Goal: Find specific page/section: Find specific page/section

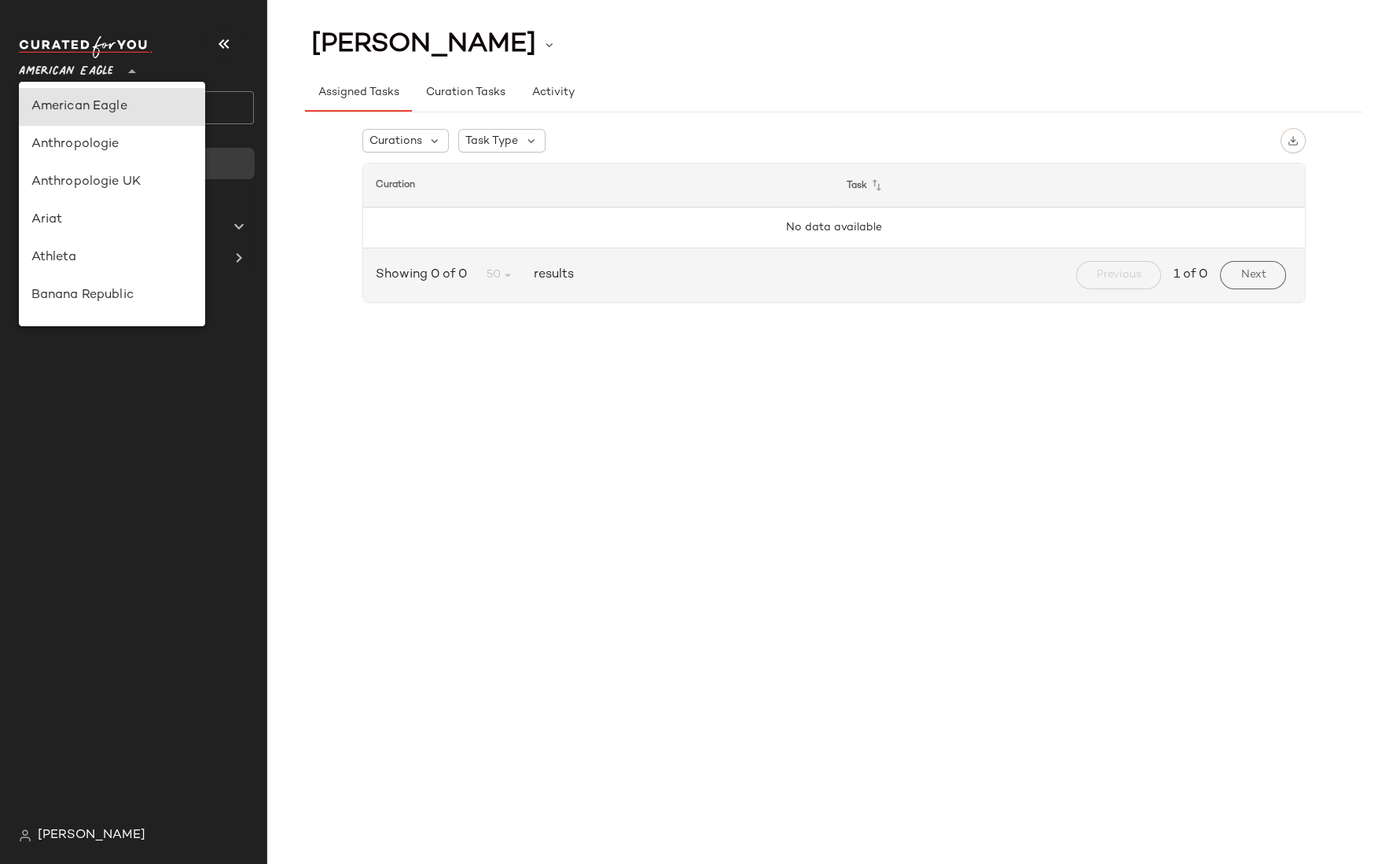
click at [87, 74] on span "American Eagle" at bounding box center [66, 68] width 94 height 29
type input "**"
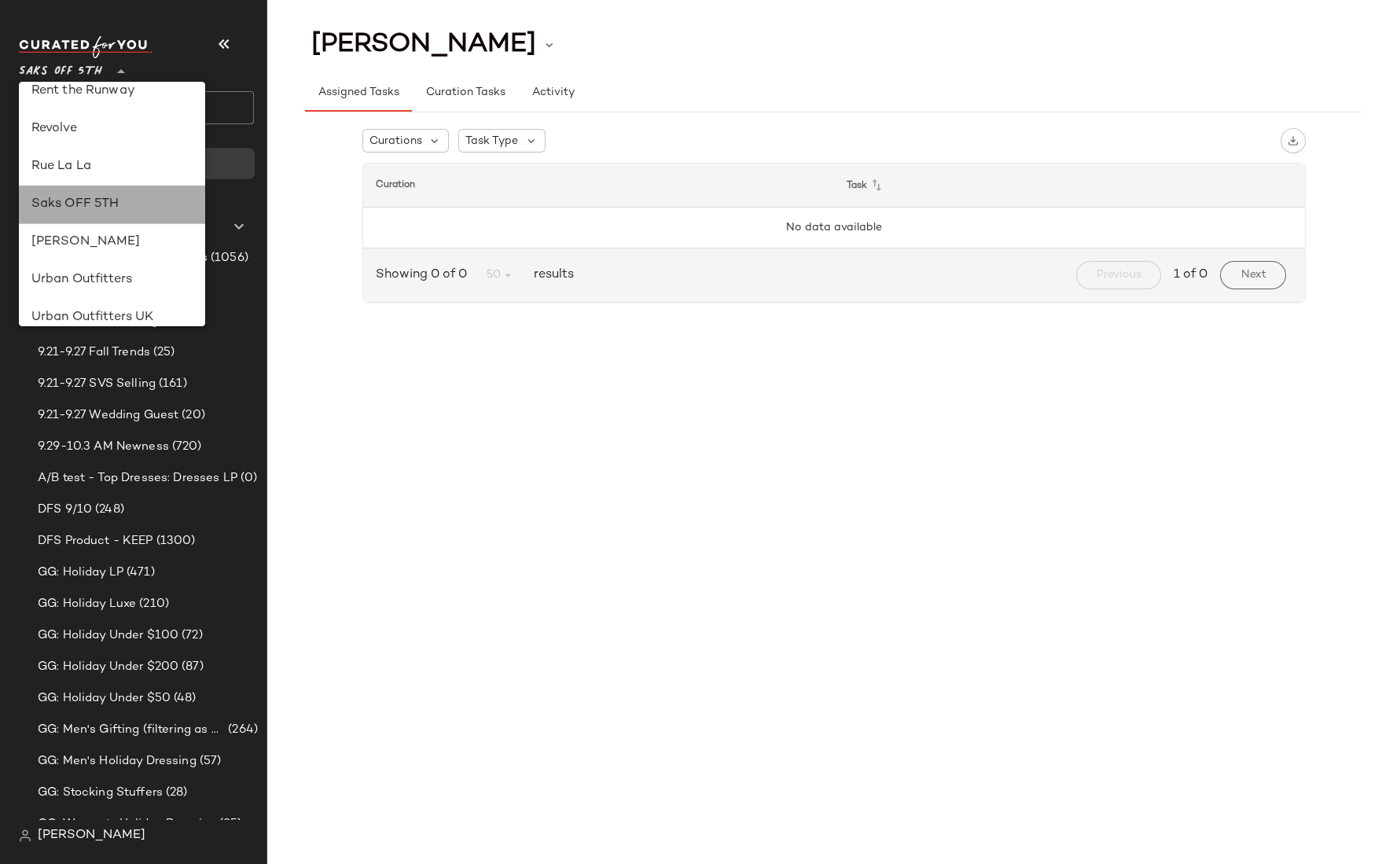
click at [93, 208] on div "Saks OFF 5TH" at bounding box center [112, 204] width 162 height 19
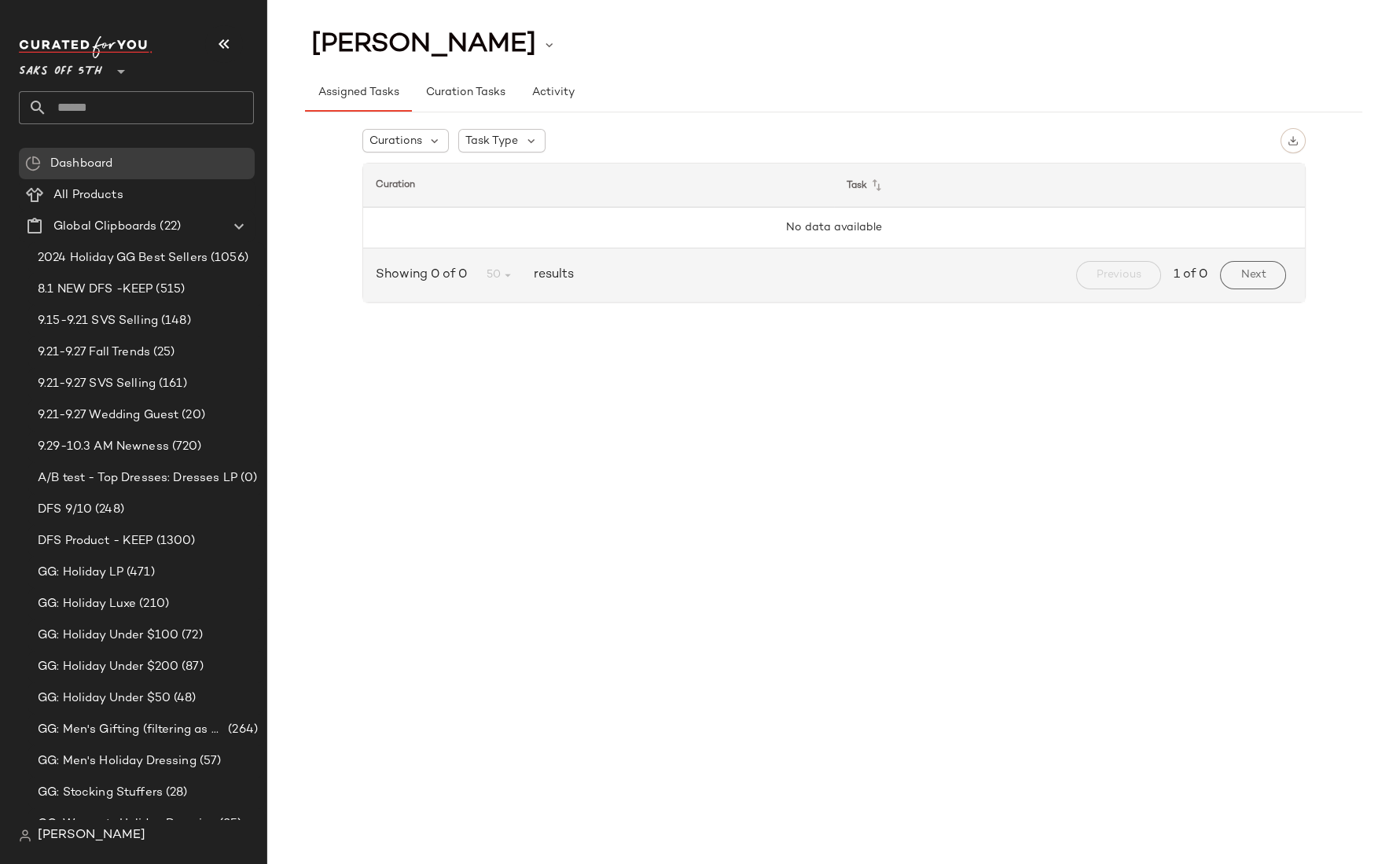
click at [90, 109] on input "text" at bounding box center [150, 107] width 207 height 33
type input "*"
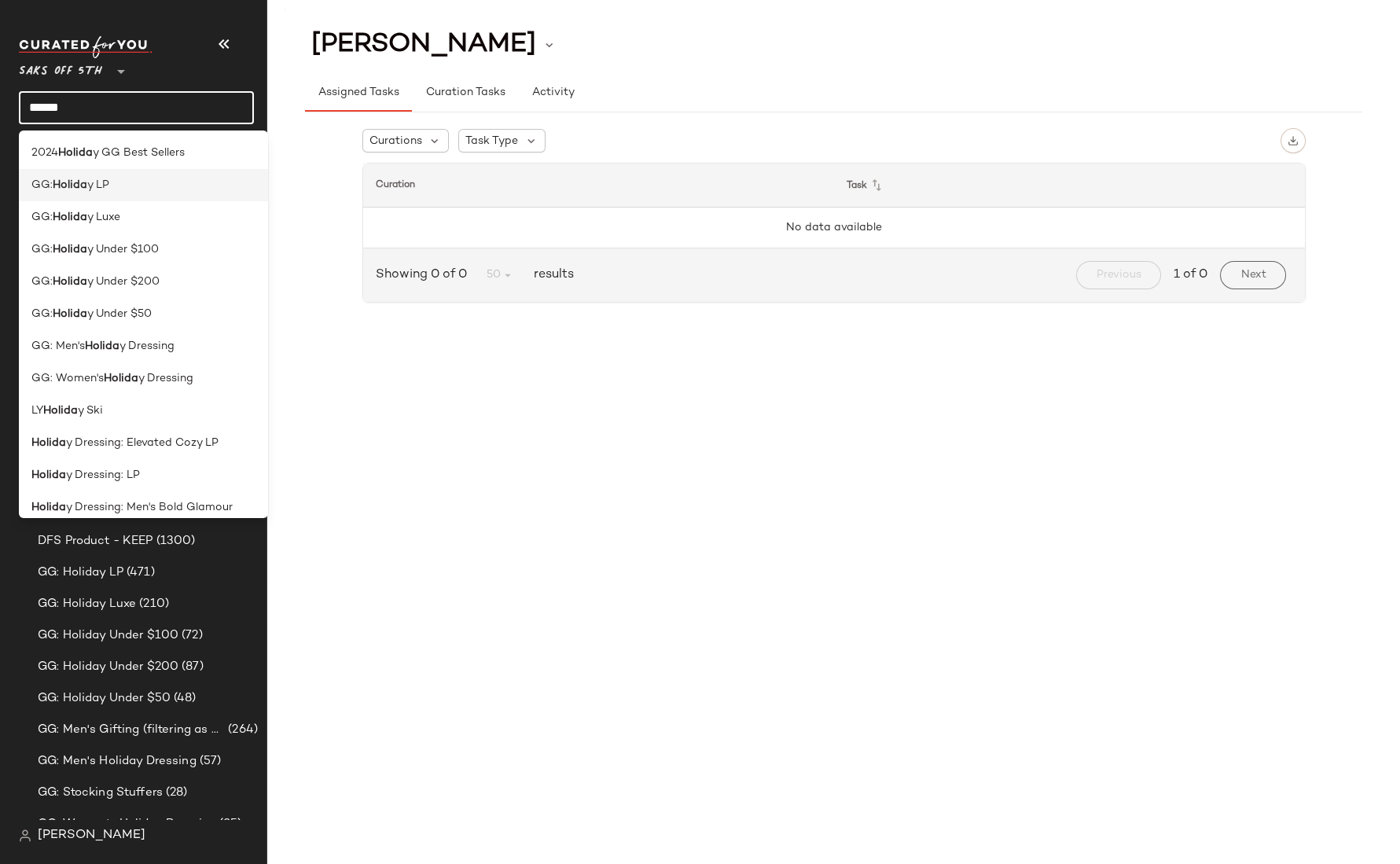
type input "******"
click at [161, 193] on div "GG: Holida y LP" at bounding box center [144, 184] width 249 height 32
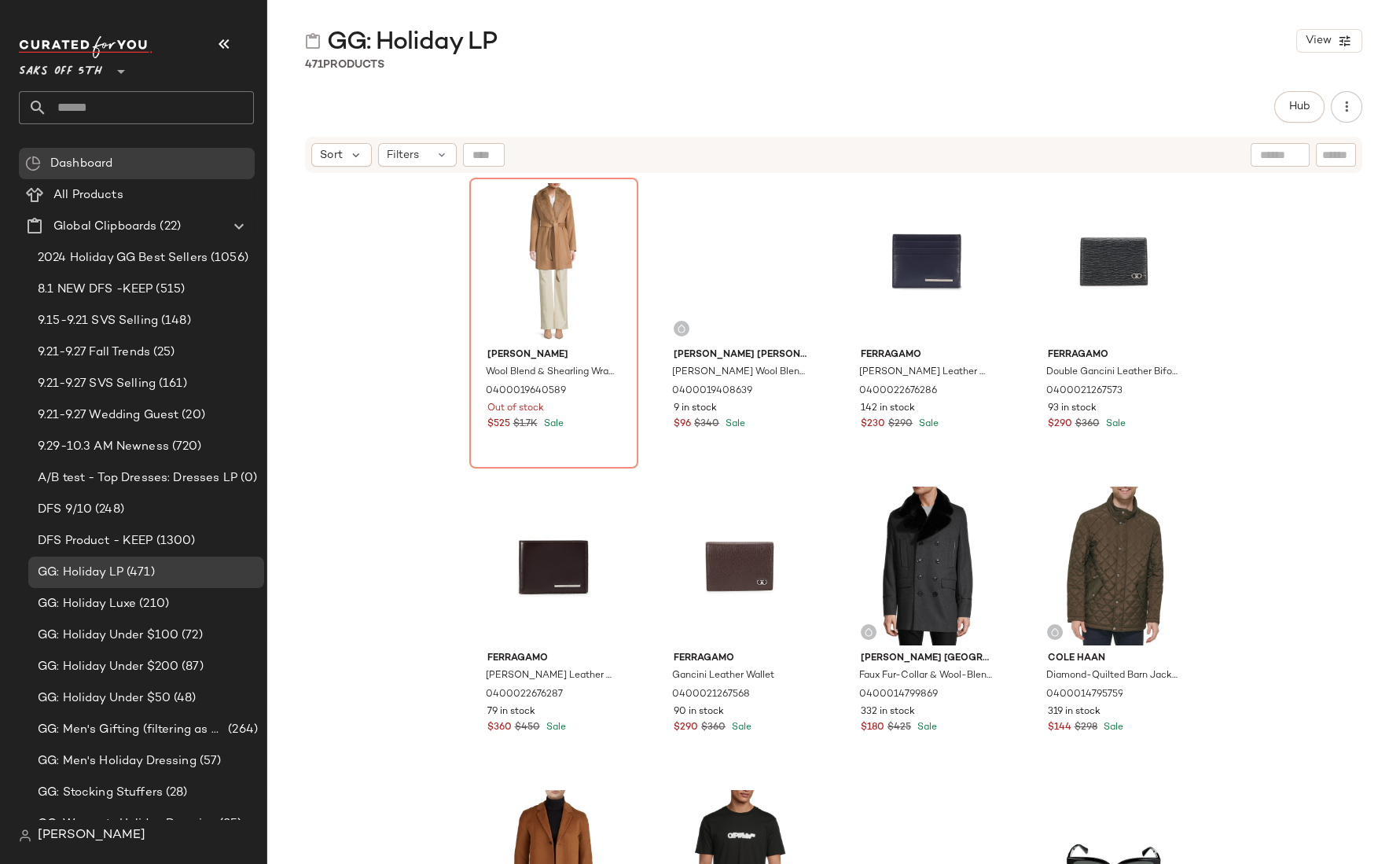
click at [81, 106] on input "text" at bounding box center [150, 107] width 207 height 33
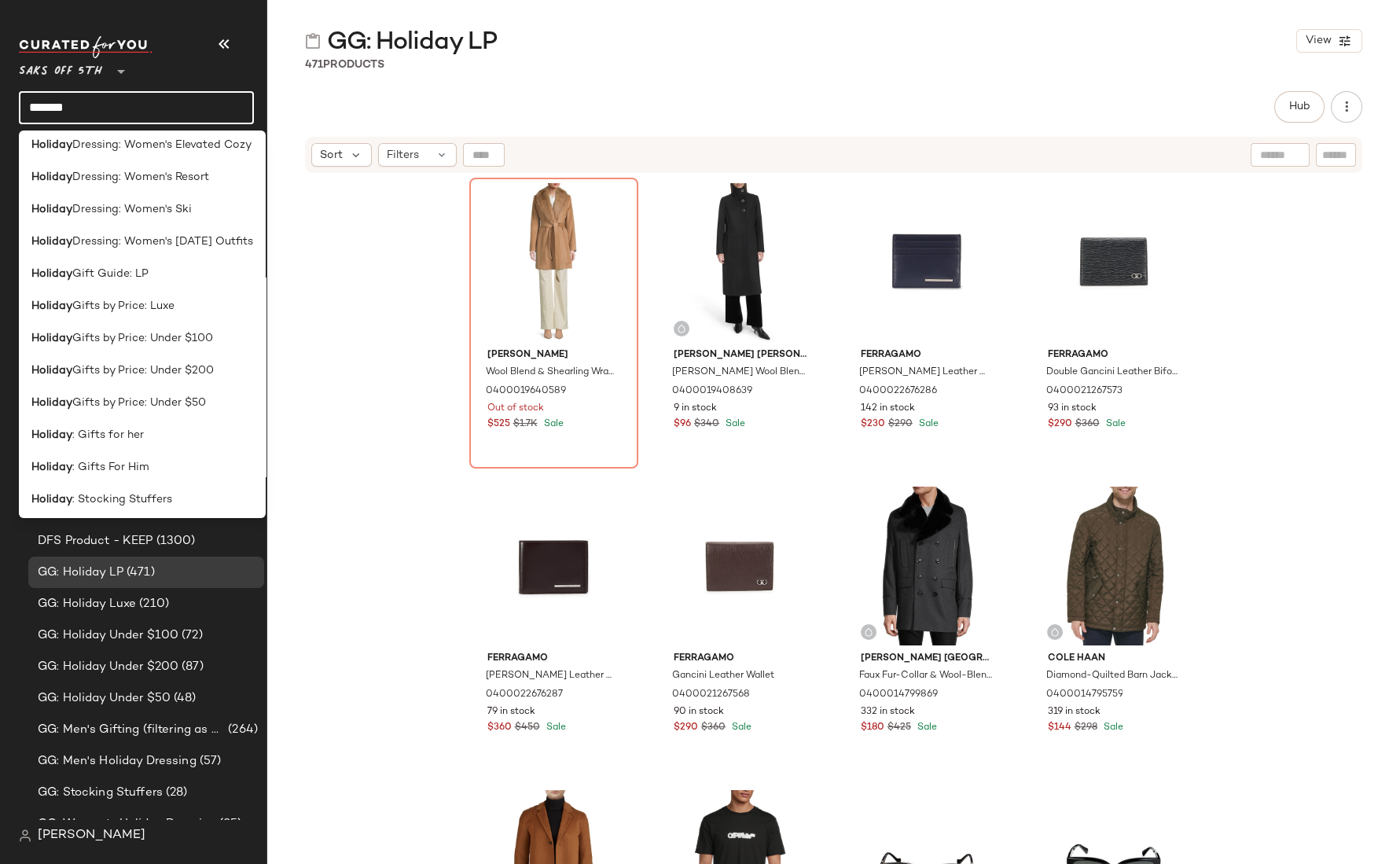
scroll to position [656, 0]
type input "*******"
click at [153, 272] on div "Holiday Gift Guide: LP" at bounding box center [142, 270] width 222 height 16
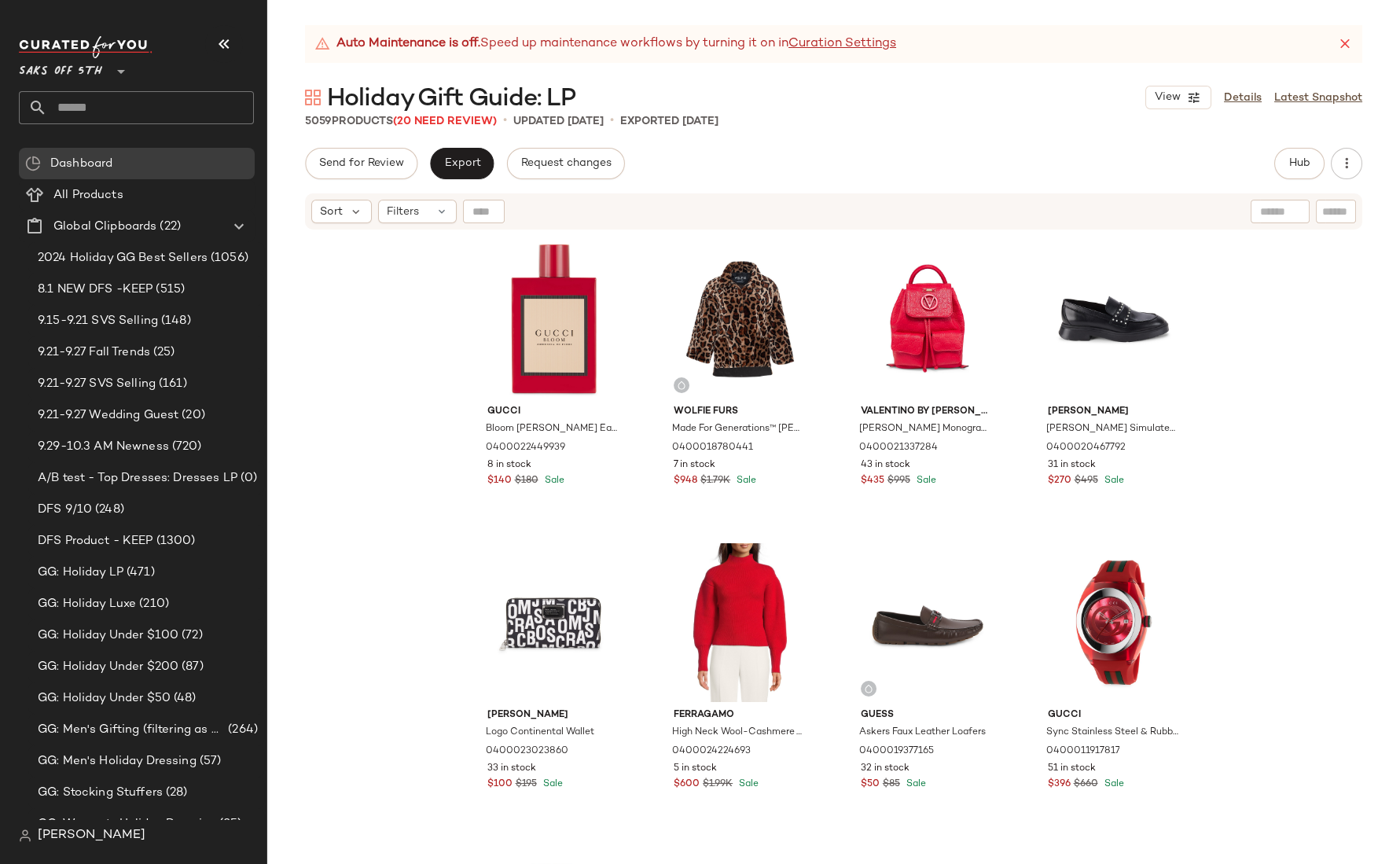
click at [114, 114] on input "text" at bounding box center [150, 107] width 207 height 33
type input "*"
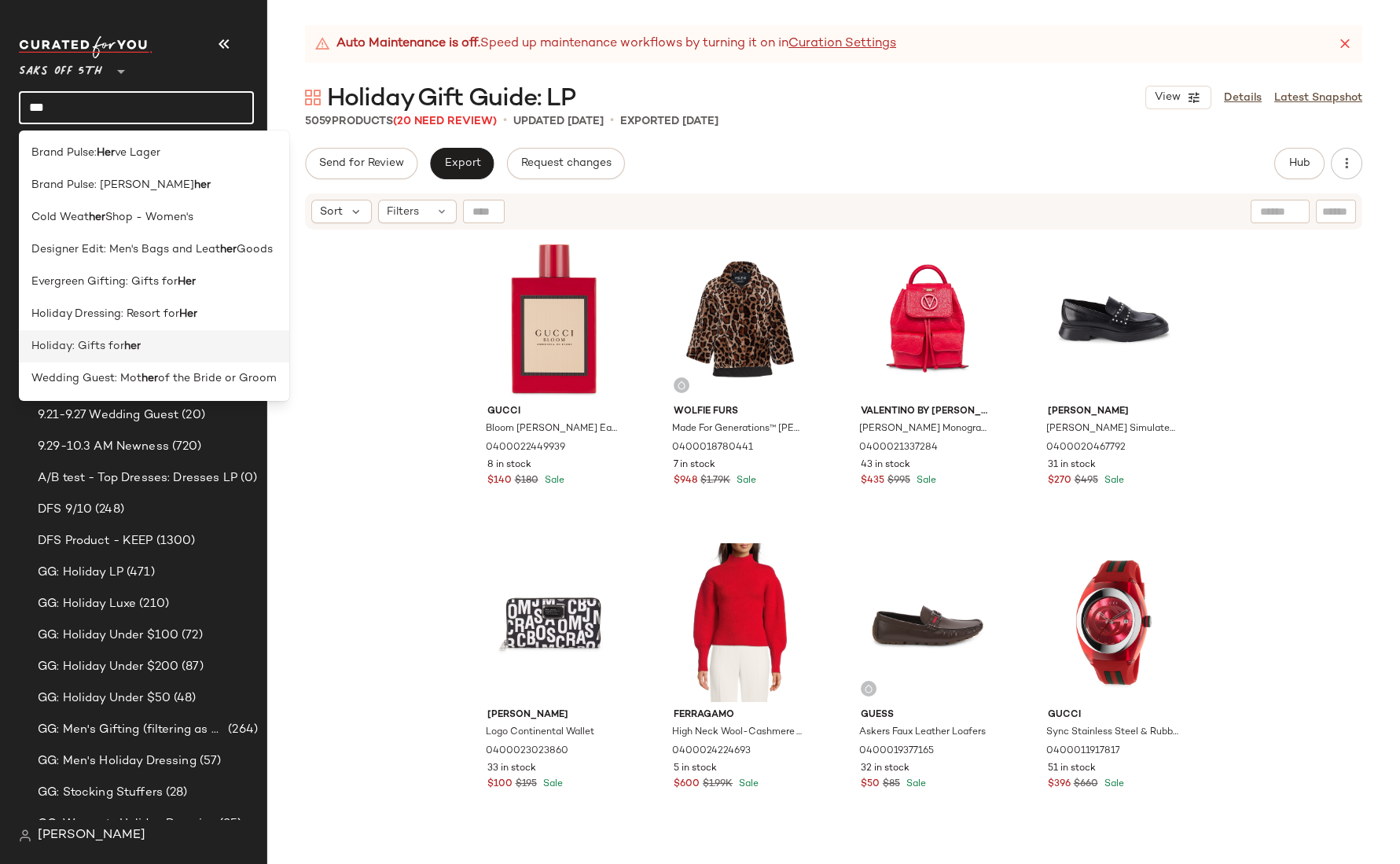
type input "***"
click at [157, 347] on div "Holiday: Gifts for her" at bounding box center [153, 346] width 245 height 16
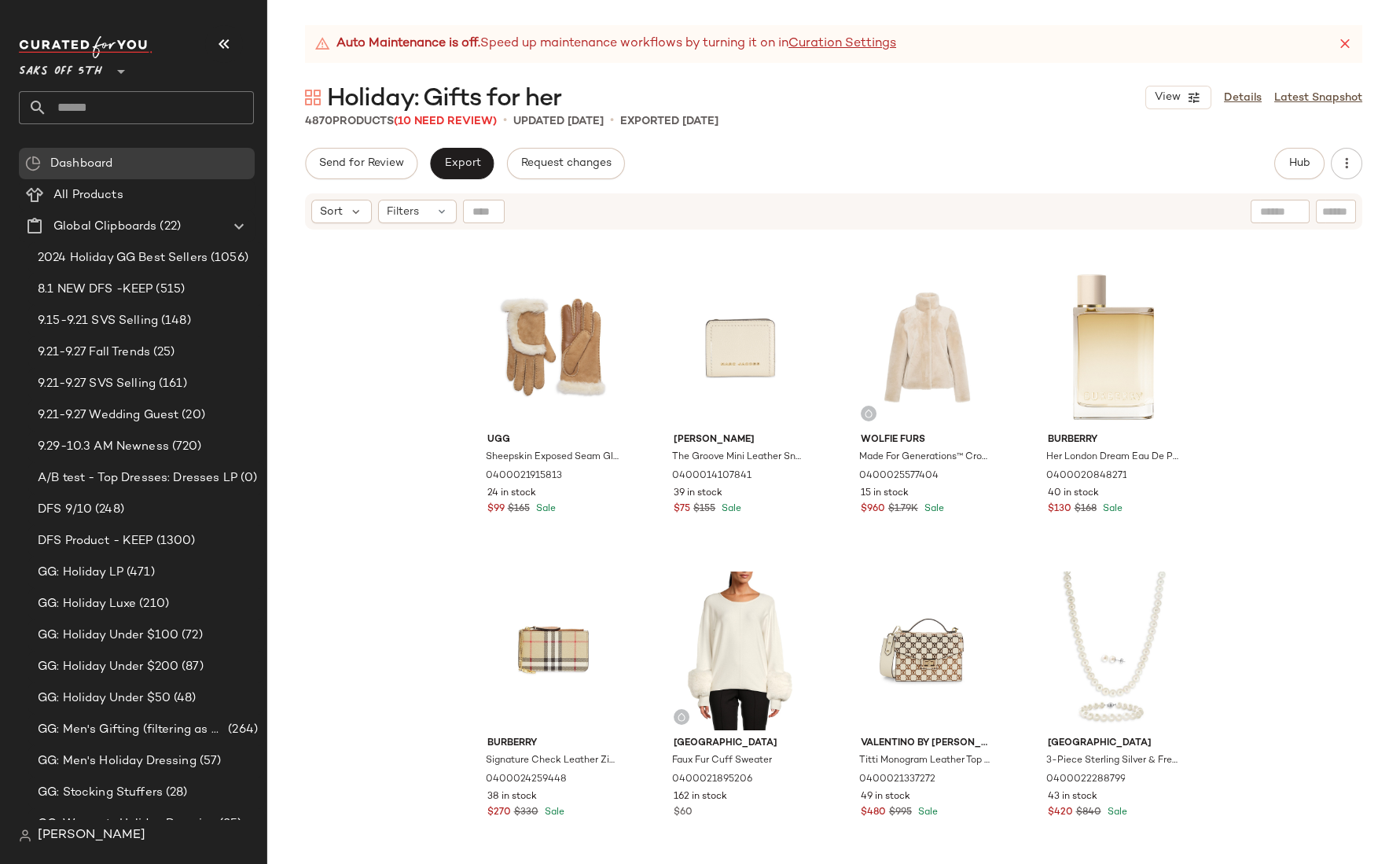
scroll to position [2415, 0]
click at [1299, 361] on div "[PERSON_NAME] Paris Voyage Quilted Nylon Hobo Bag 0400024213402 70 in stock $11…" at bounding box center [833, 567] width 1133 height 673
click at [1342, 99] on link "Latest Snapshot" at bounding box center [1318, 98] width 88 height 16
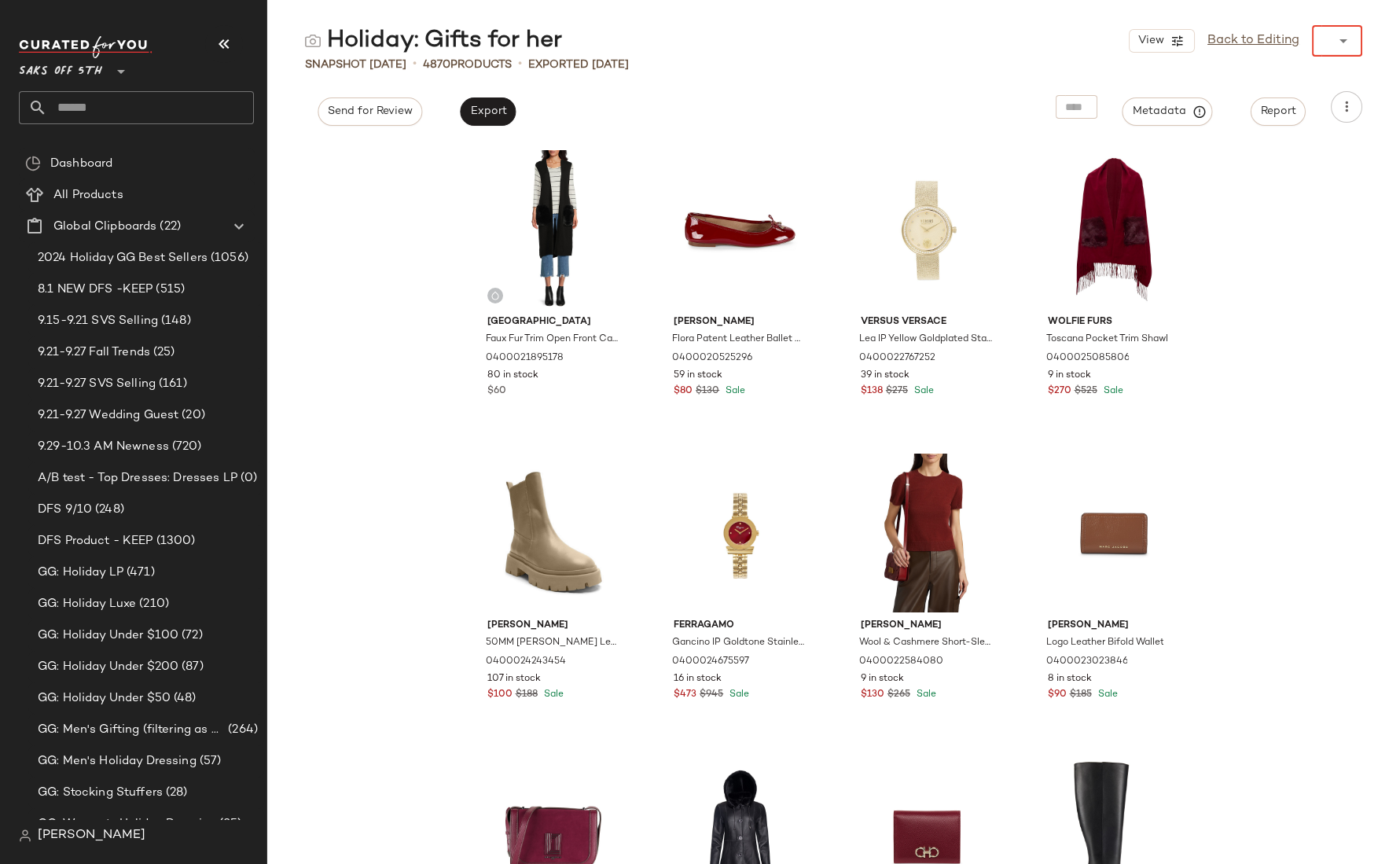
click at [1342, 43] on icon at bounding box center [1343, 41] width 19 height 19
click at [1297, 111] on span "[DATE]" at bounding box center [1278, 110] width 37 height 19
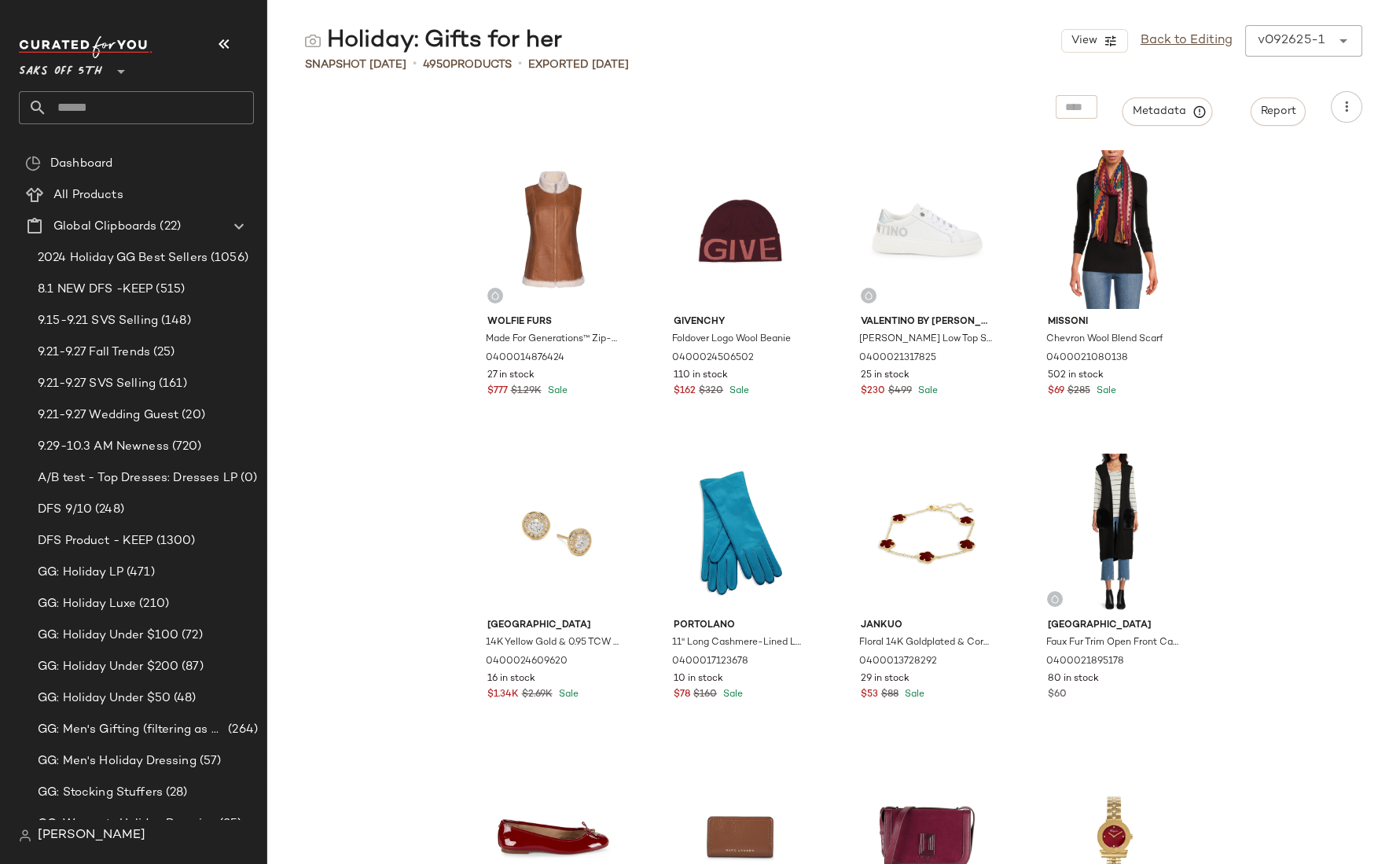
click at [1345, 47] on icon at bounding box center [1343, 41] width 19 height 19
click at [1198, 80] on div "v092925-1 [DATE]" at bounding box center [1206, 79] width 207 height 31
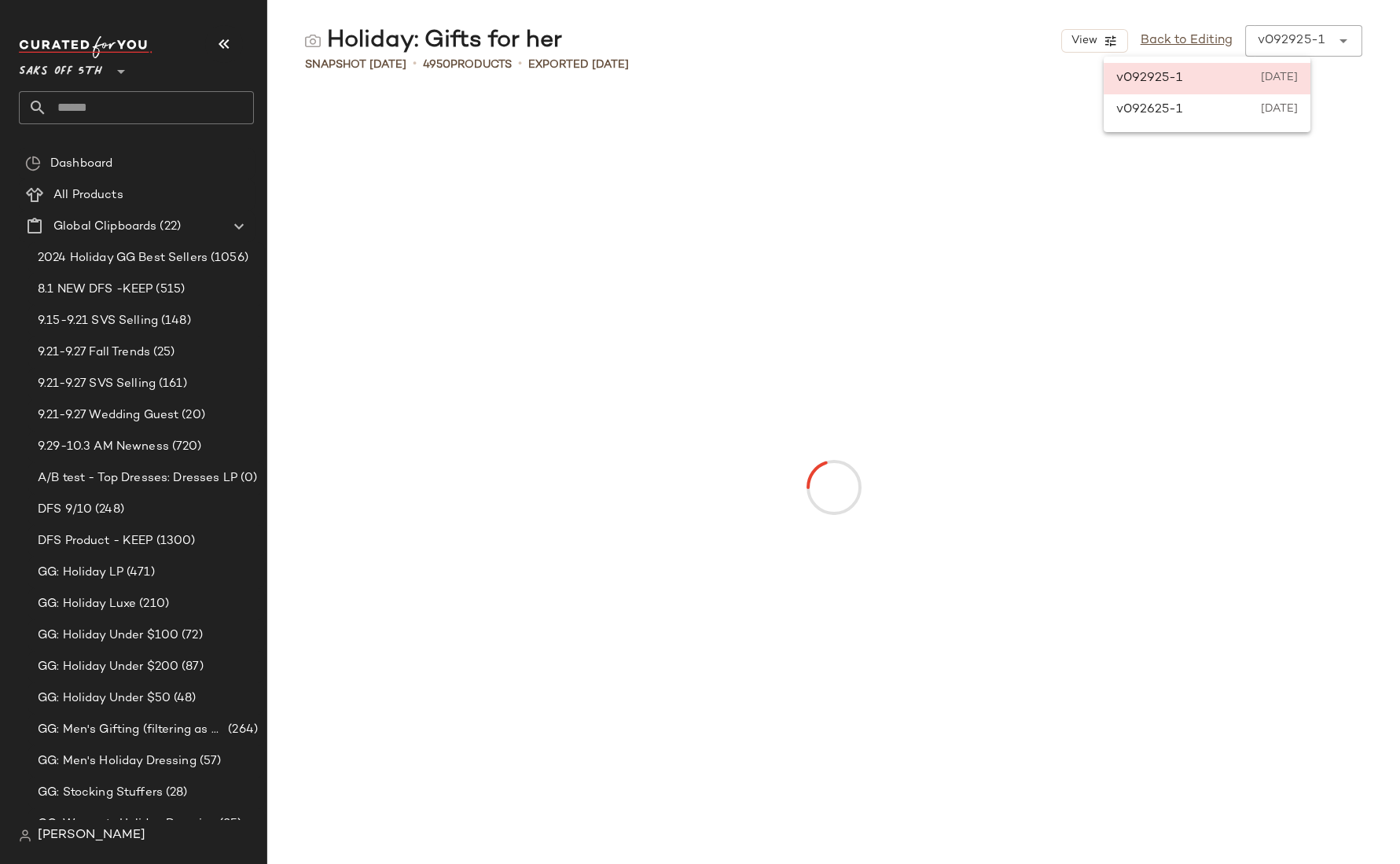
type input "******"
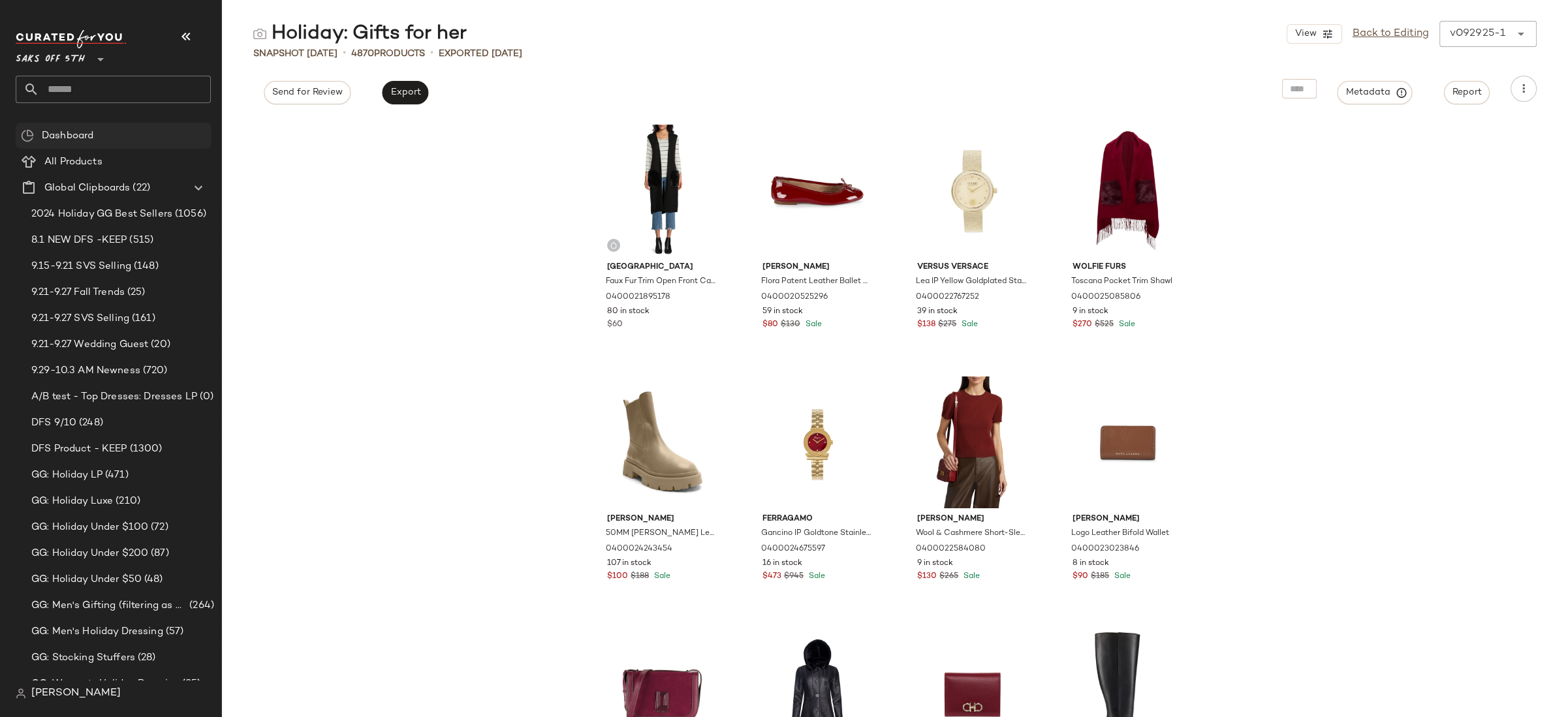
click at [86, 136] on span "Dashboard" at bounding box center [68, 136] width 52 height 15
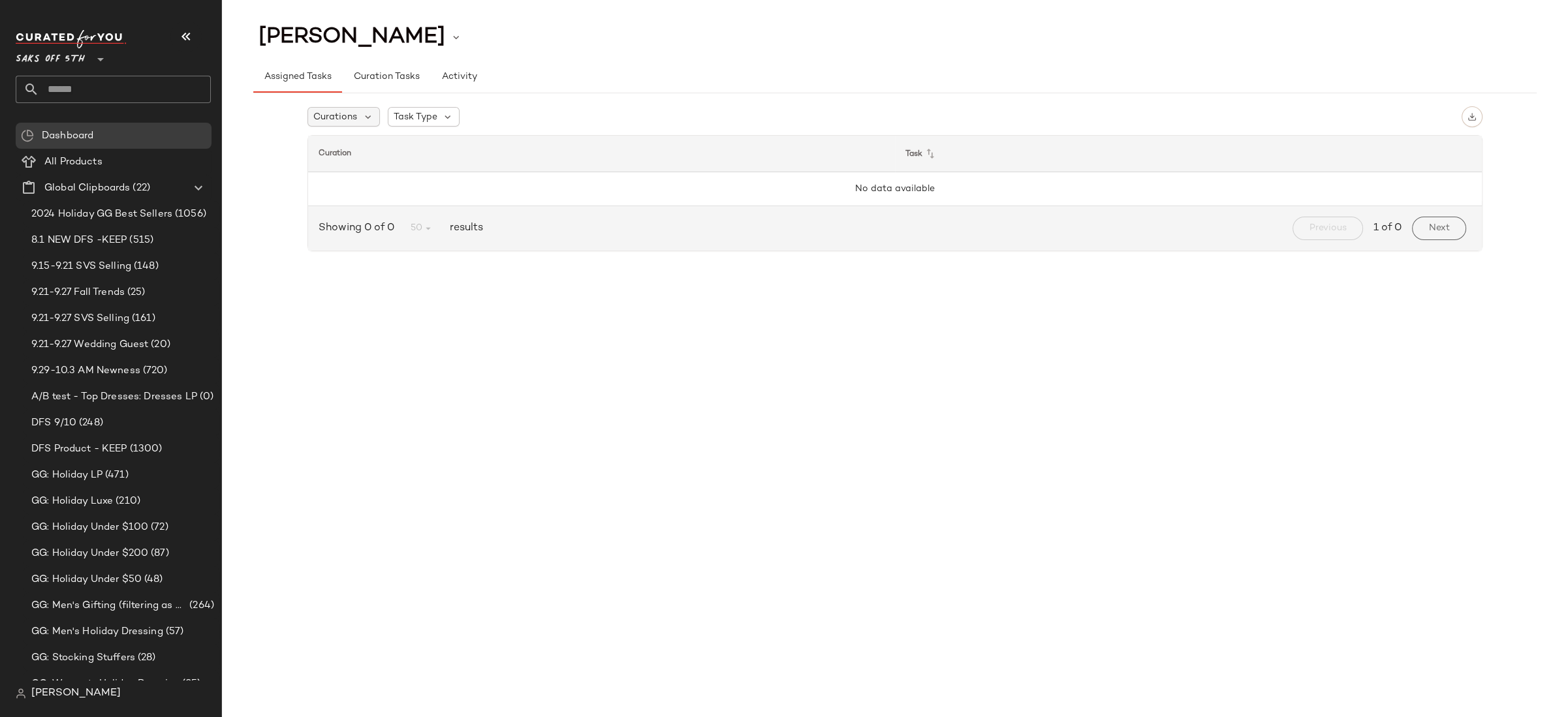
click at [366, 123] on div "Curations" at bounding box center [343, 116] width 73 height 19
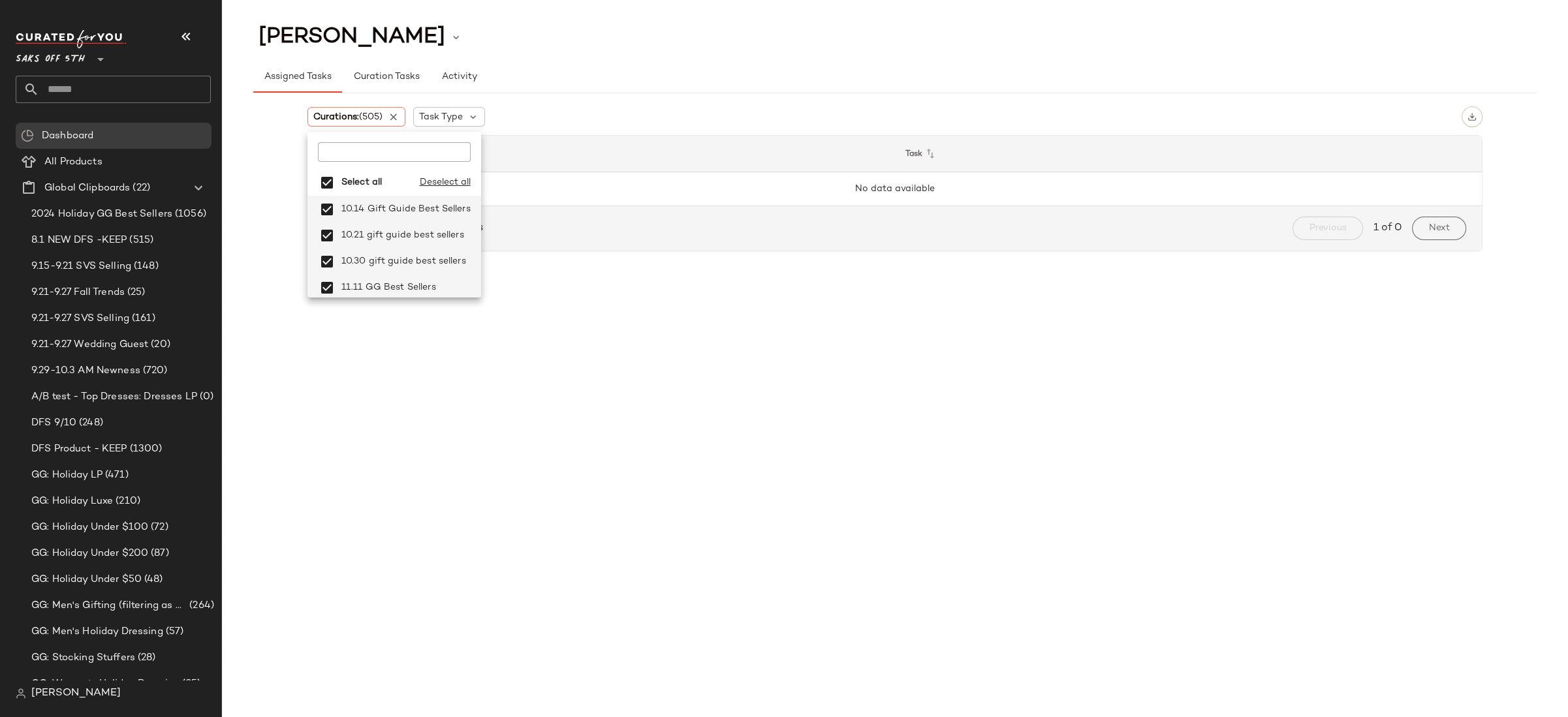
click at [599, 108] on div "Curations: (505) Task Type" at bounding box center [895, 116] width 1175 height 21
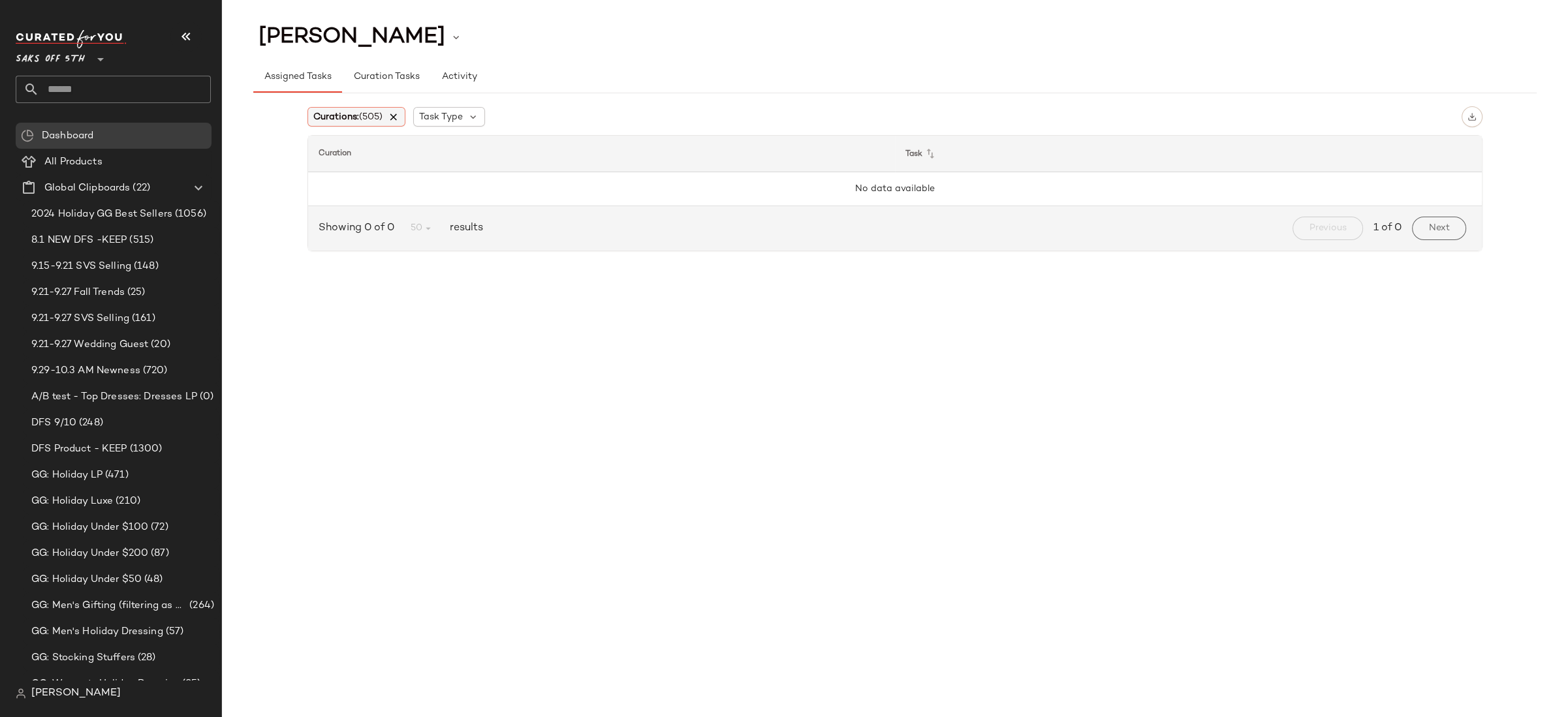
click at [397, 114] on icon at bounding box center [394, 116] width 11 height 11
click at [362, 117] on icon at bounding box center [368, 116] width 11 height 11
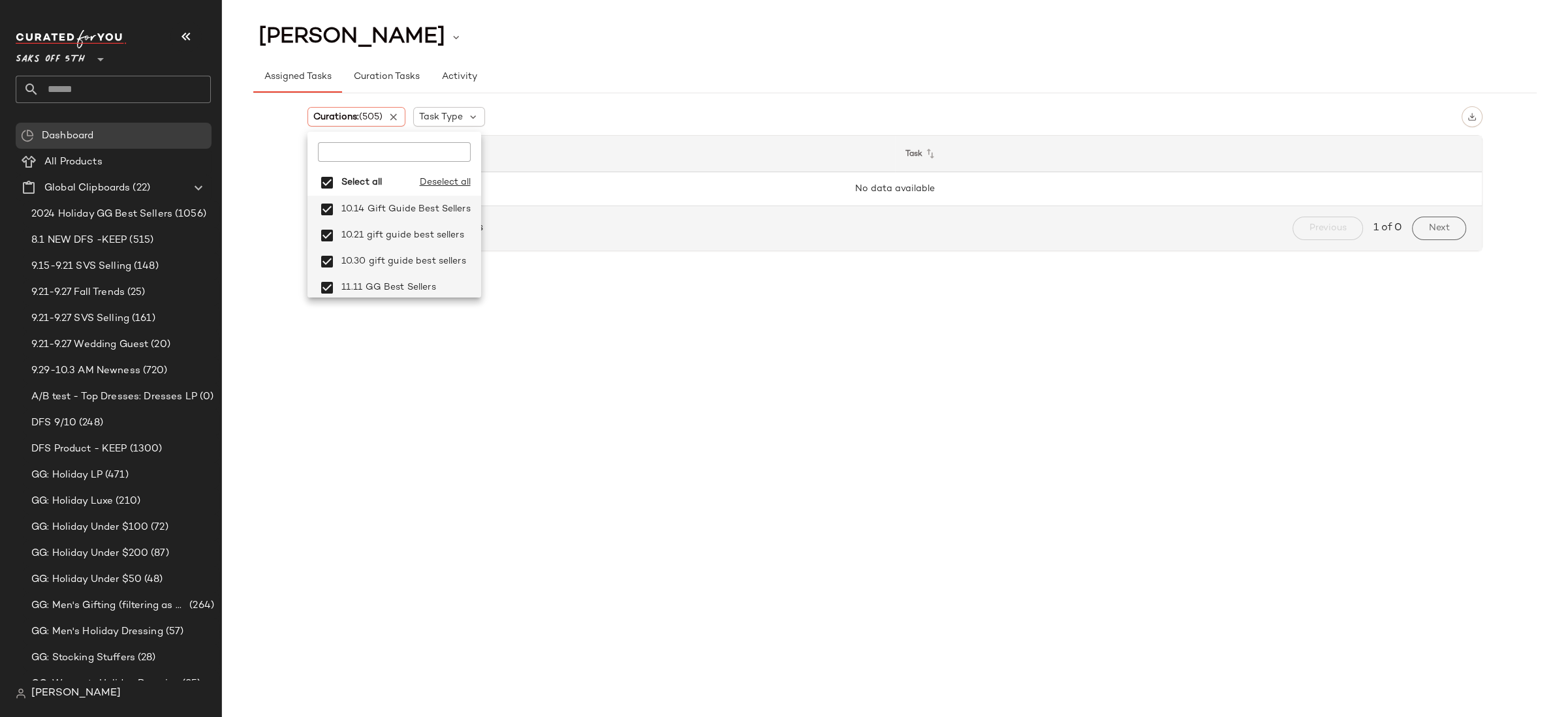
click at [644, 62] on div "Assigned Tasks Curation Tasks Activity" at bounding box center [895, 77] width 1283 height 32
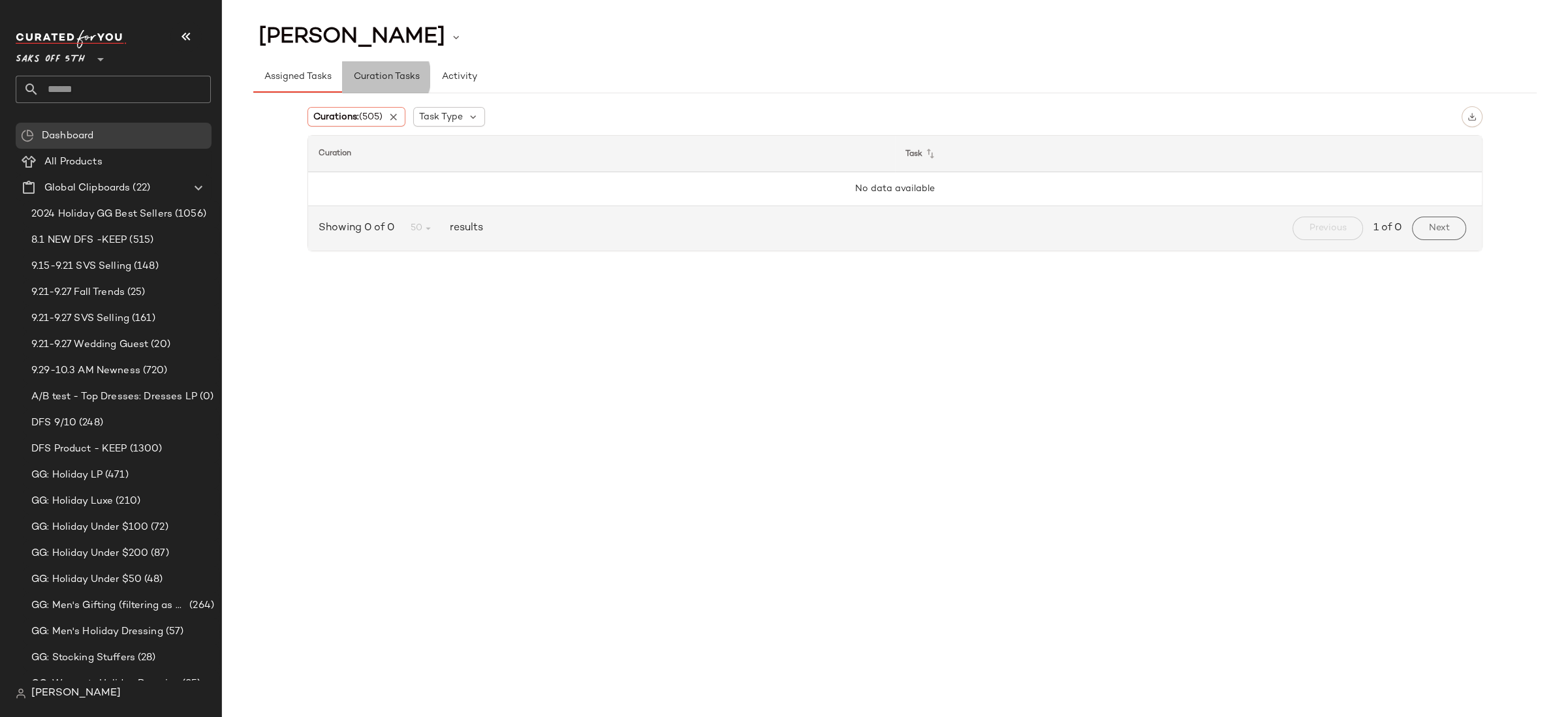
click at [385, 82] on span "Curation Tasks" at bounding box center [385, 77] width 67 height 11
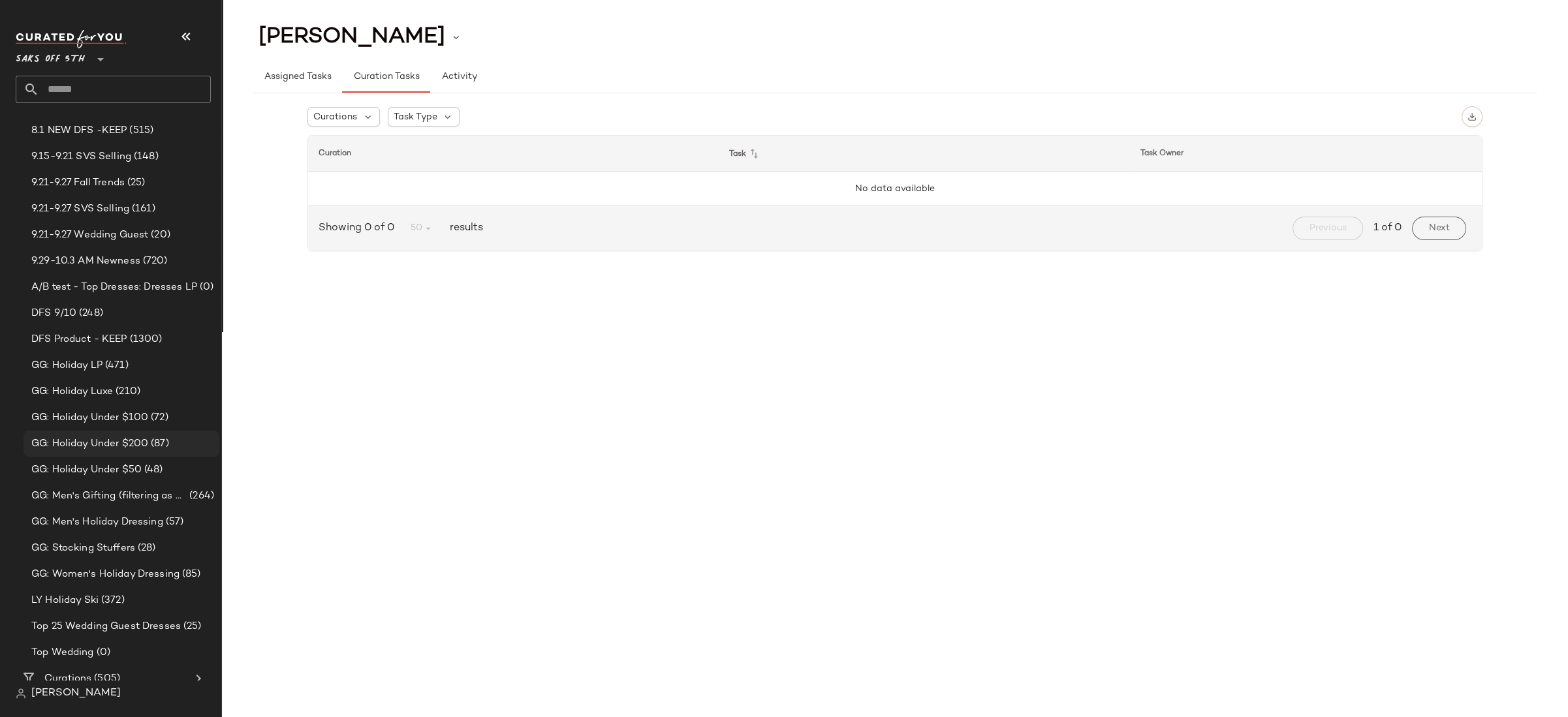
scroll to position [120, 0]
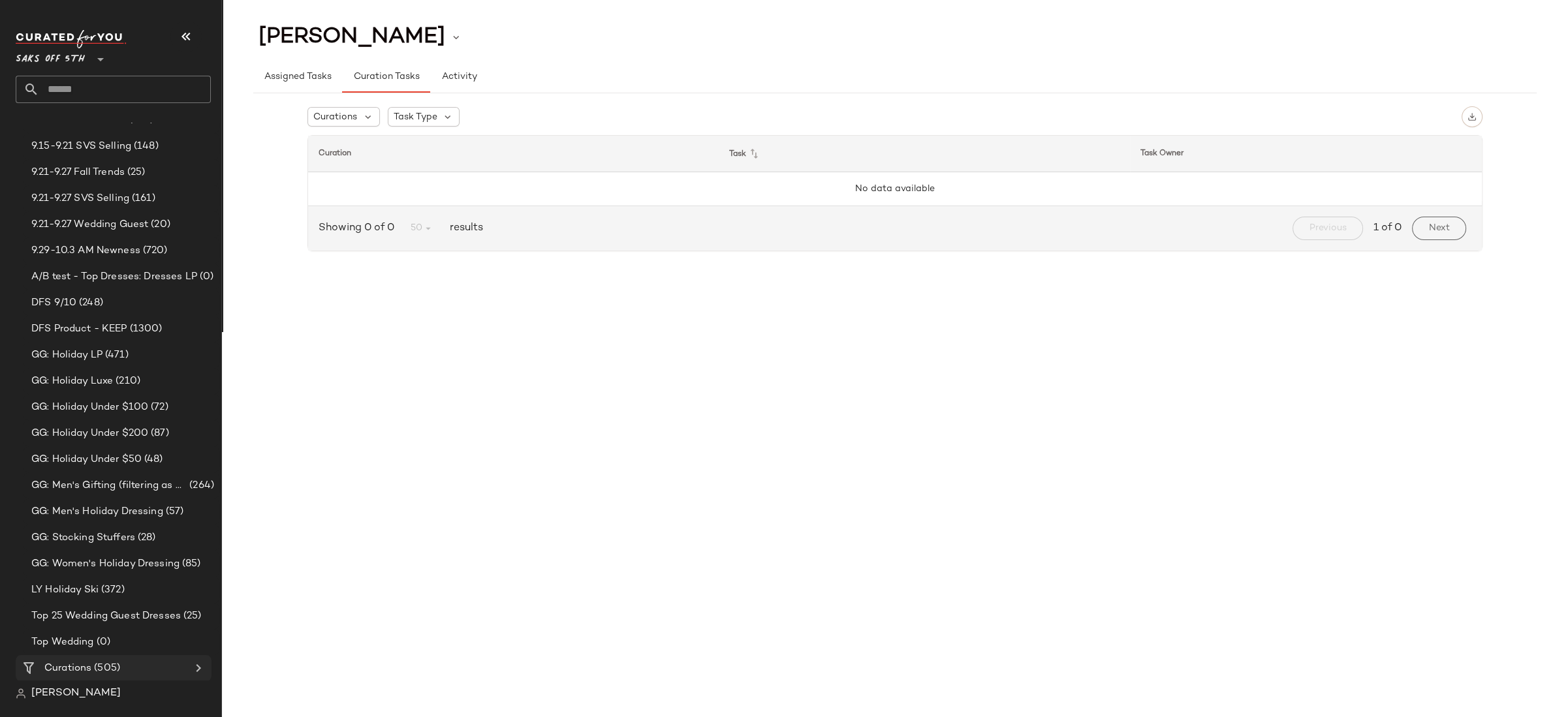
click at [92, 667] on span "(505)" at bounding box center [106, 668] width 29 height 15
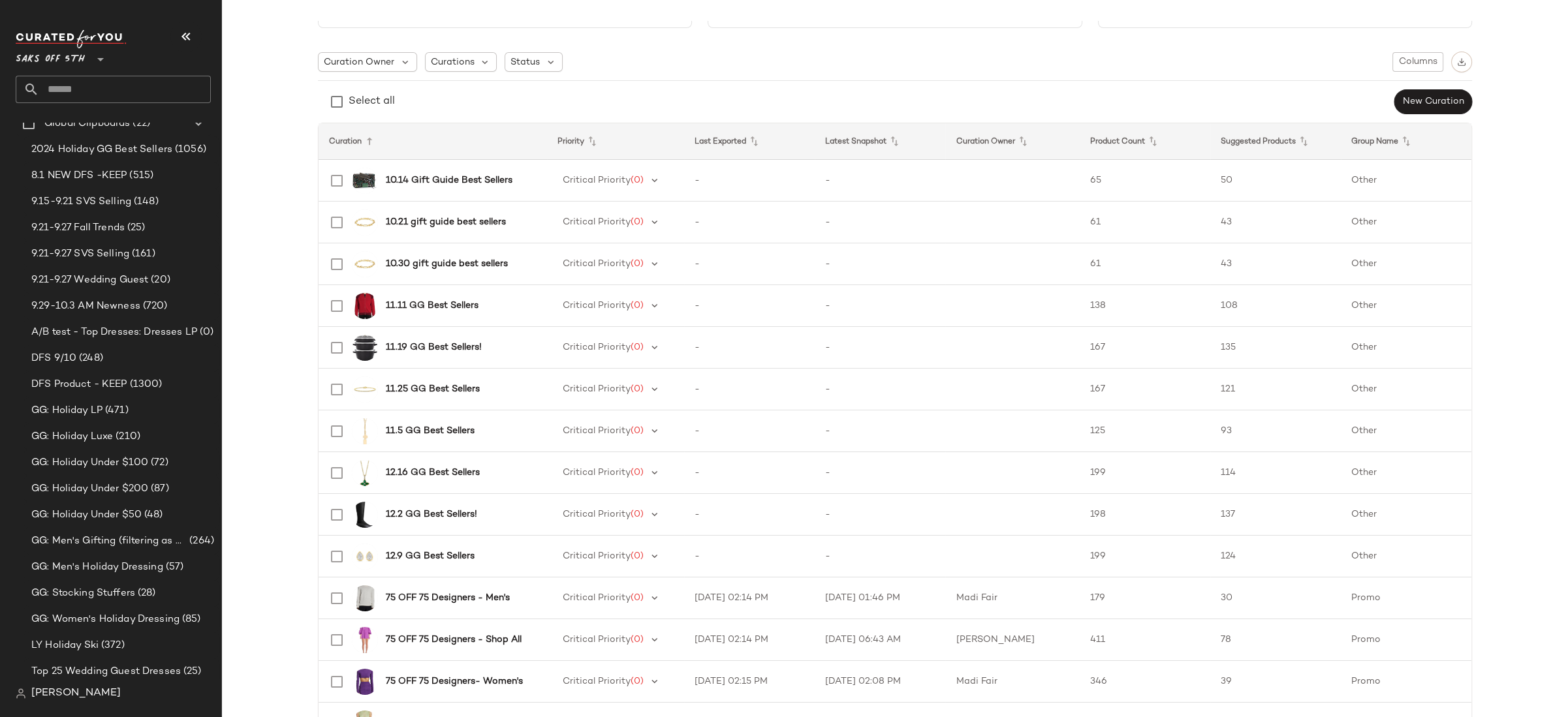
scroll to position [38, 0]
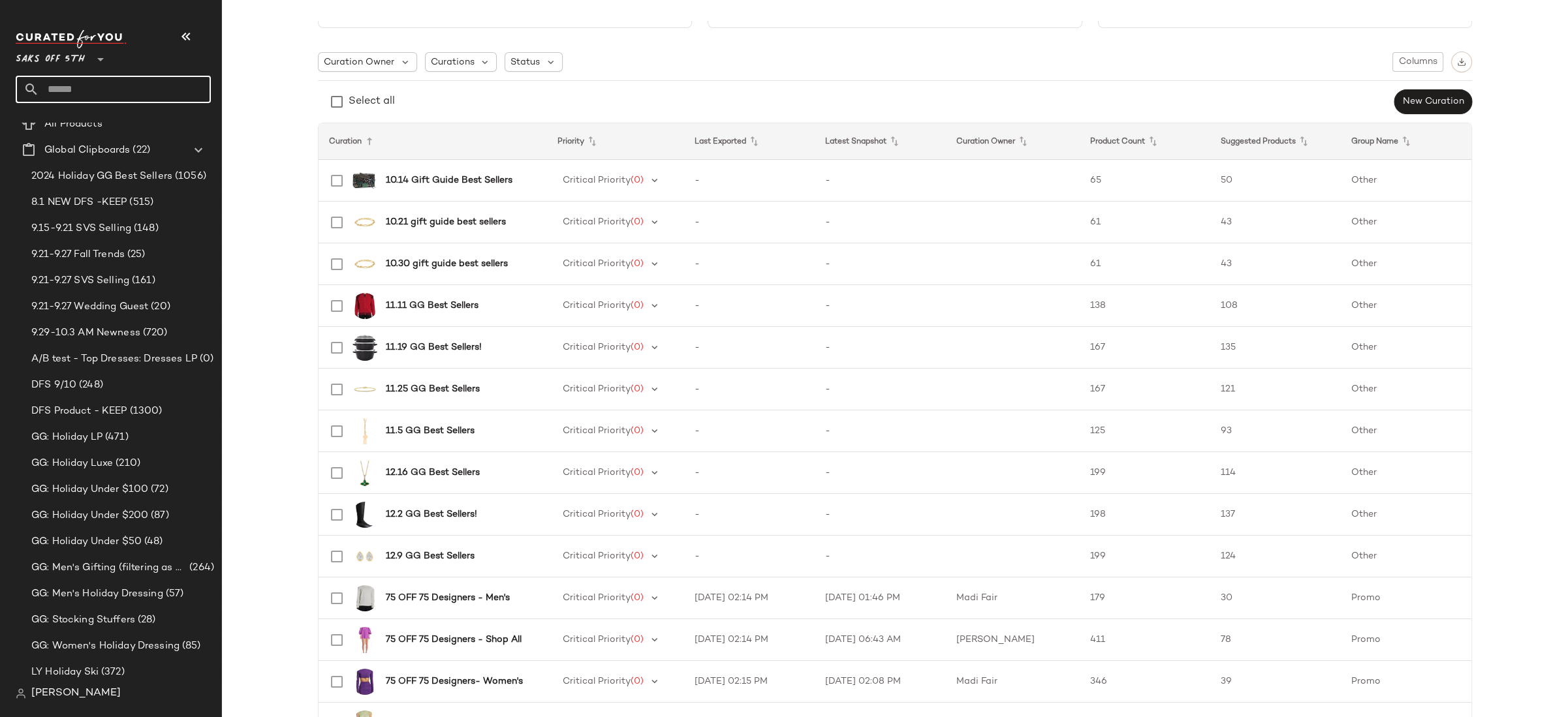
click at [75, 94] on input "text" at bounding box center [124, 89] width 172 height 27
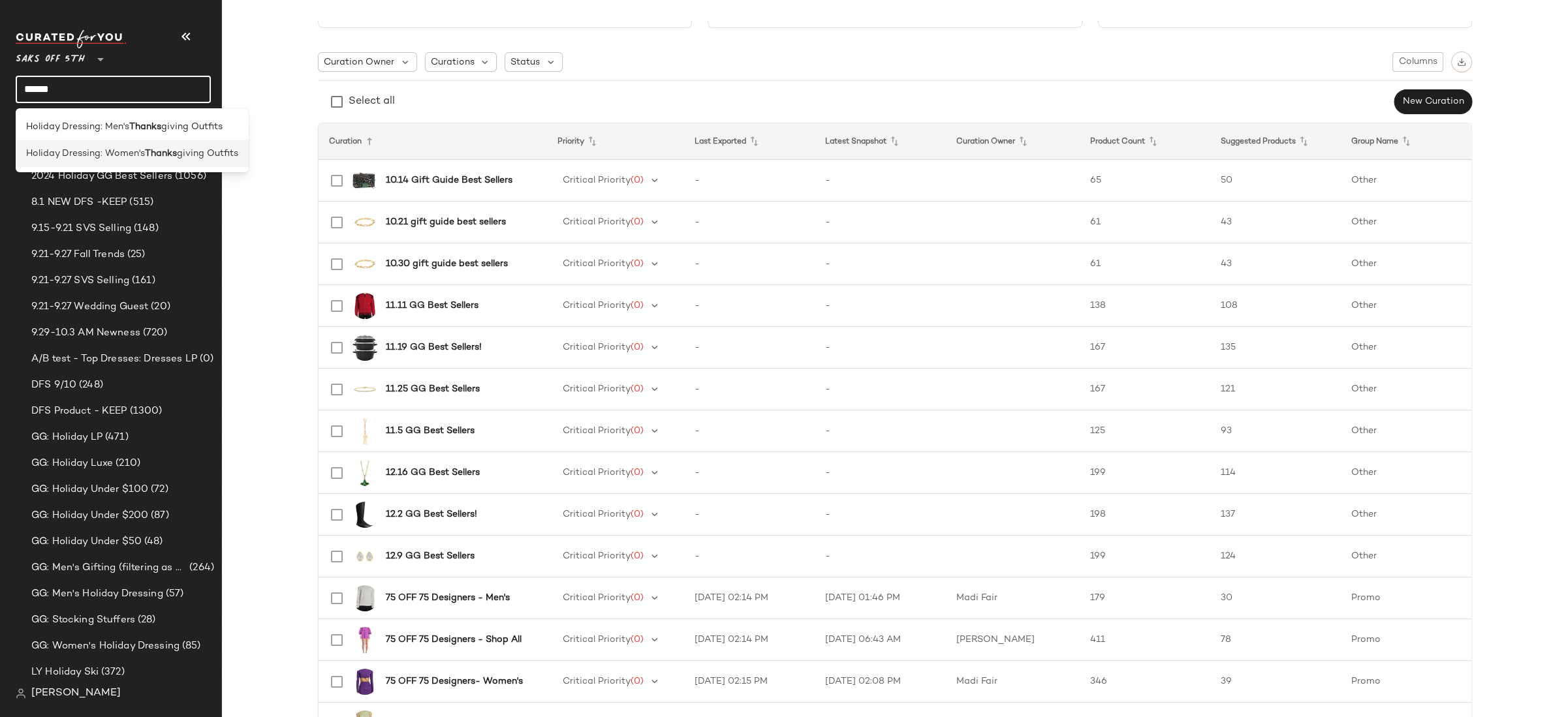
type input "******"
click at [116, 152] on span "Holiday Dressing: Women's" at bounding box center [85, 153] width 119 height 14
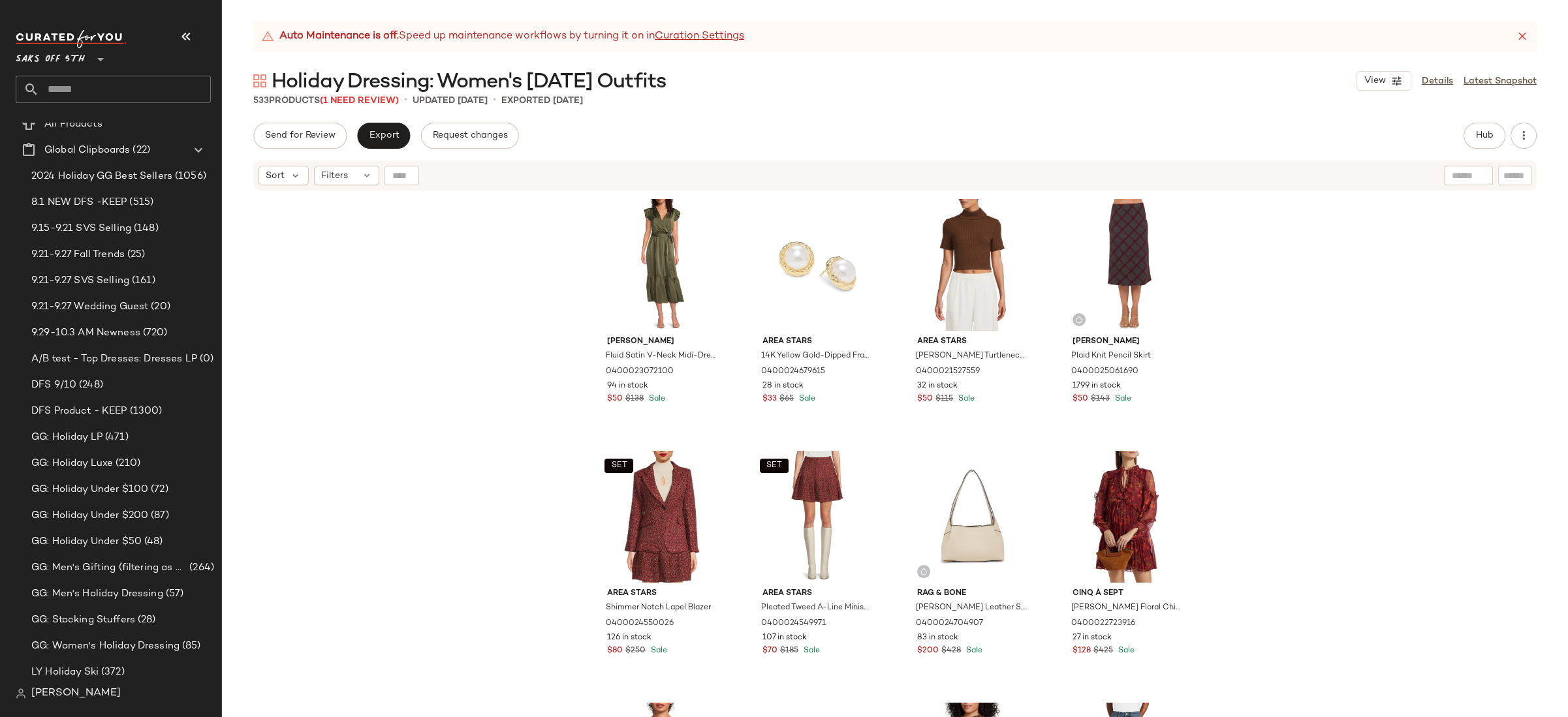
scroll to position [38, 0]
click at [46, 62] on span "Saks OFF 5TH" at bounding box center [50, 56] width 69 height 24
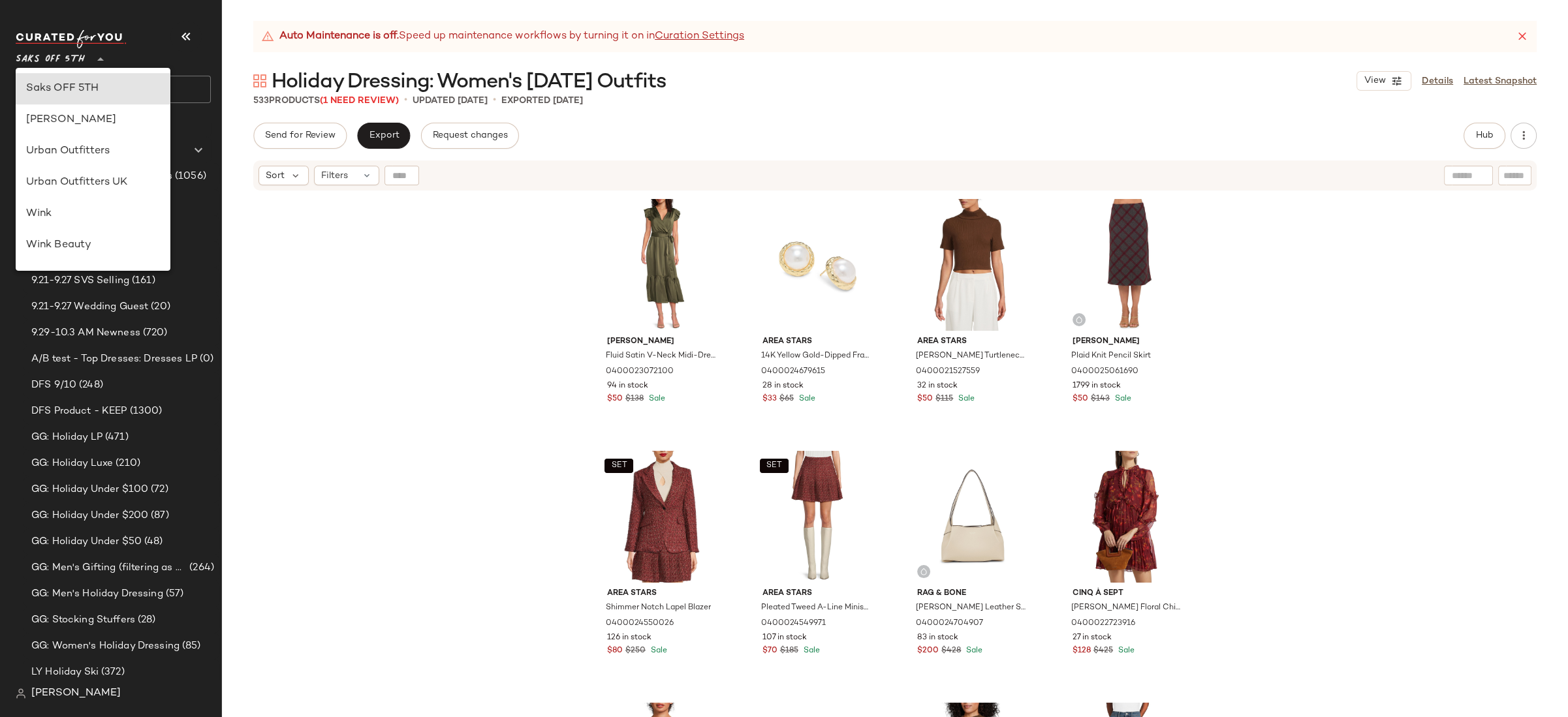
scroll to position [0, 0]
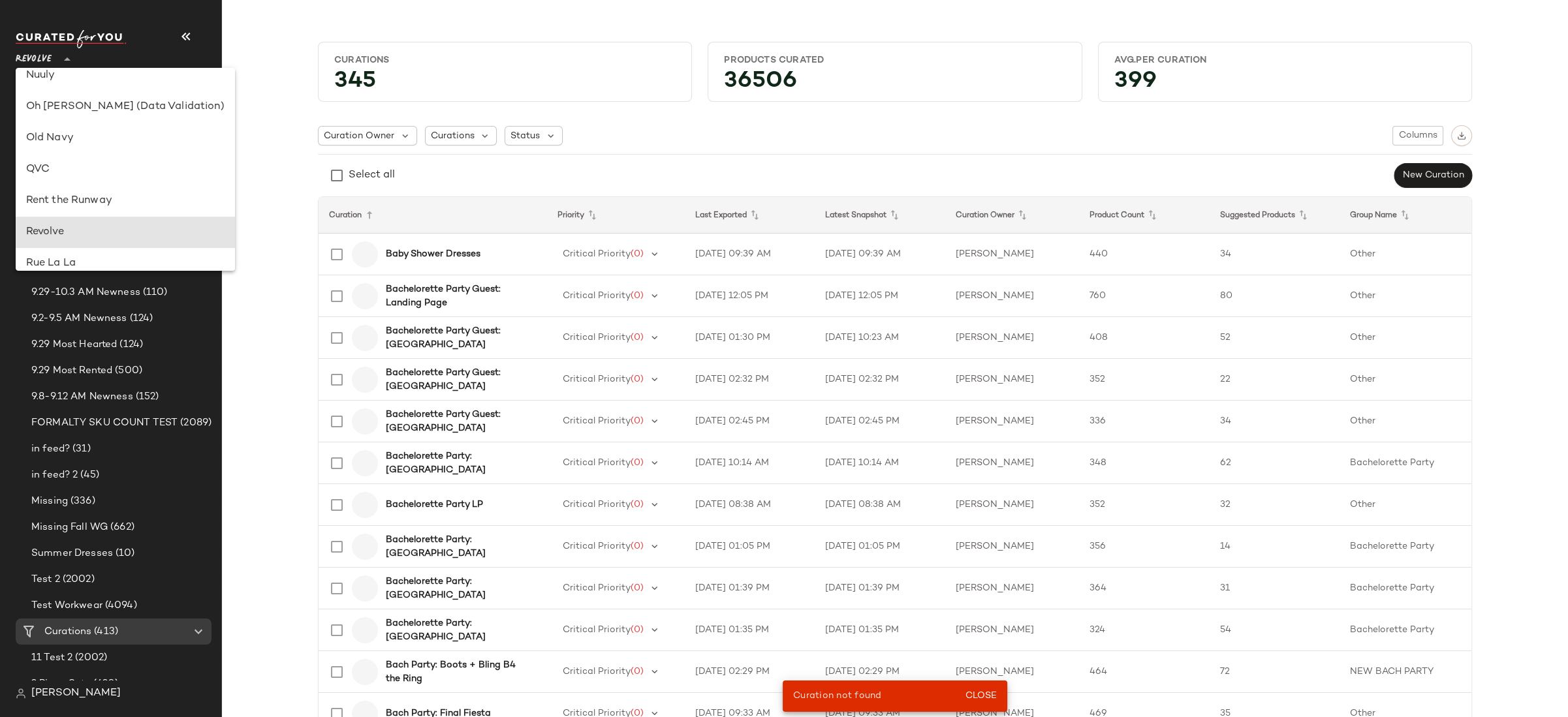
type input "**"
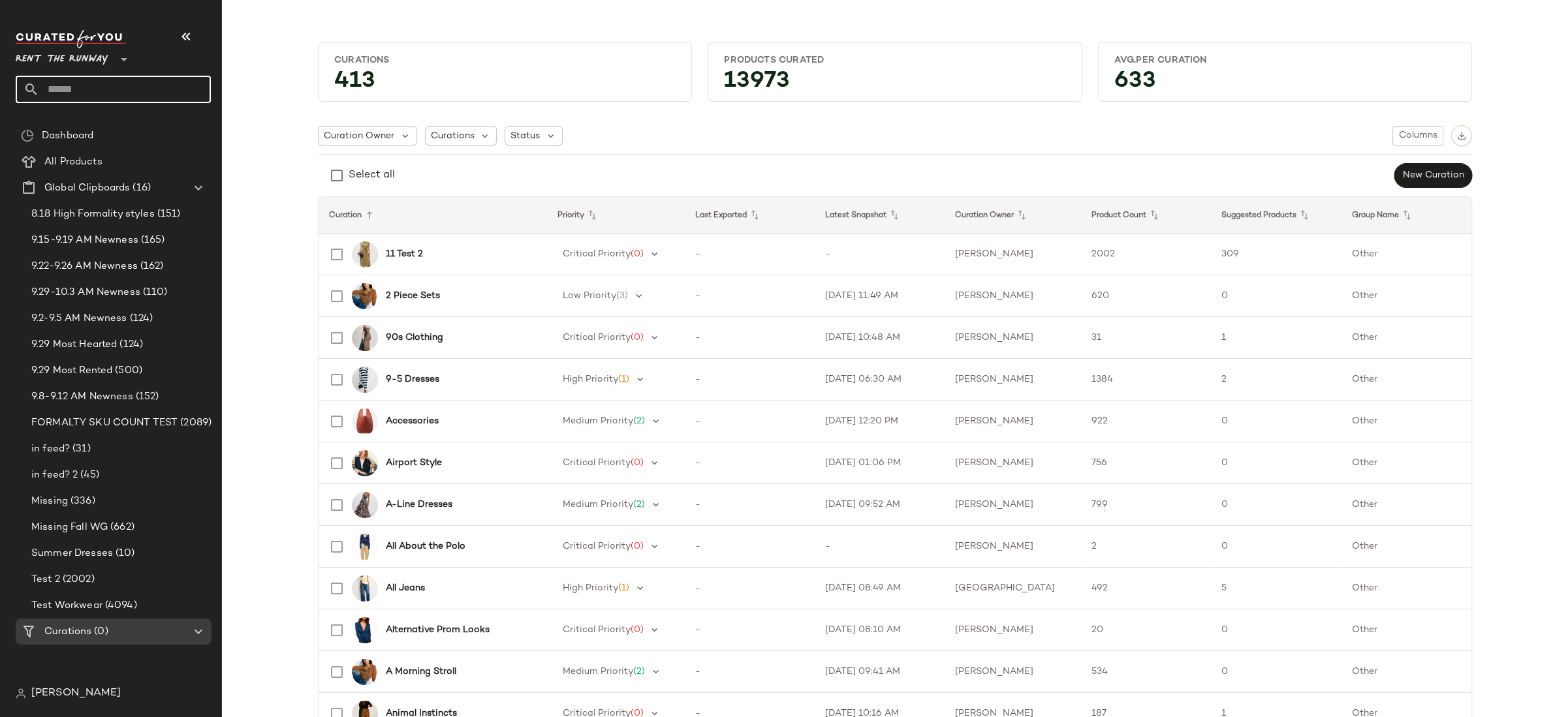
click at [124, 83] on input "text" at bounding box center [124, 89] width 172 height 27
type input "*********"
click at [82, 124] on span "ing Guest" at bounding box center [91, 126] width 43 height 14
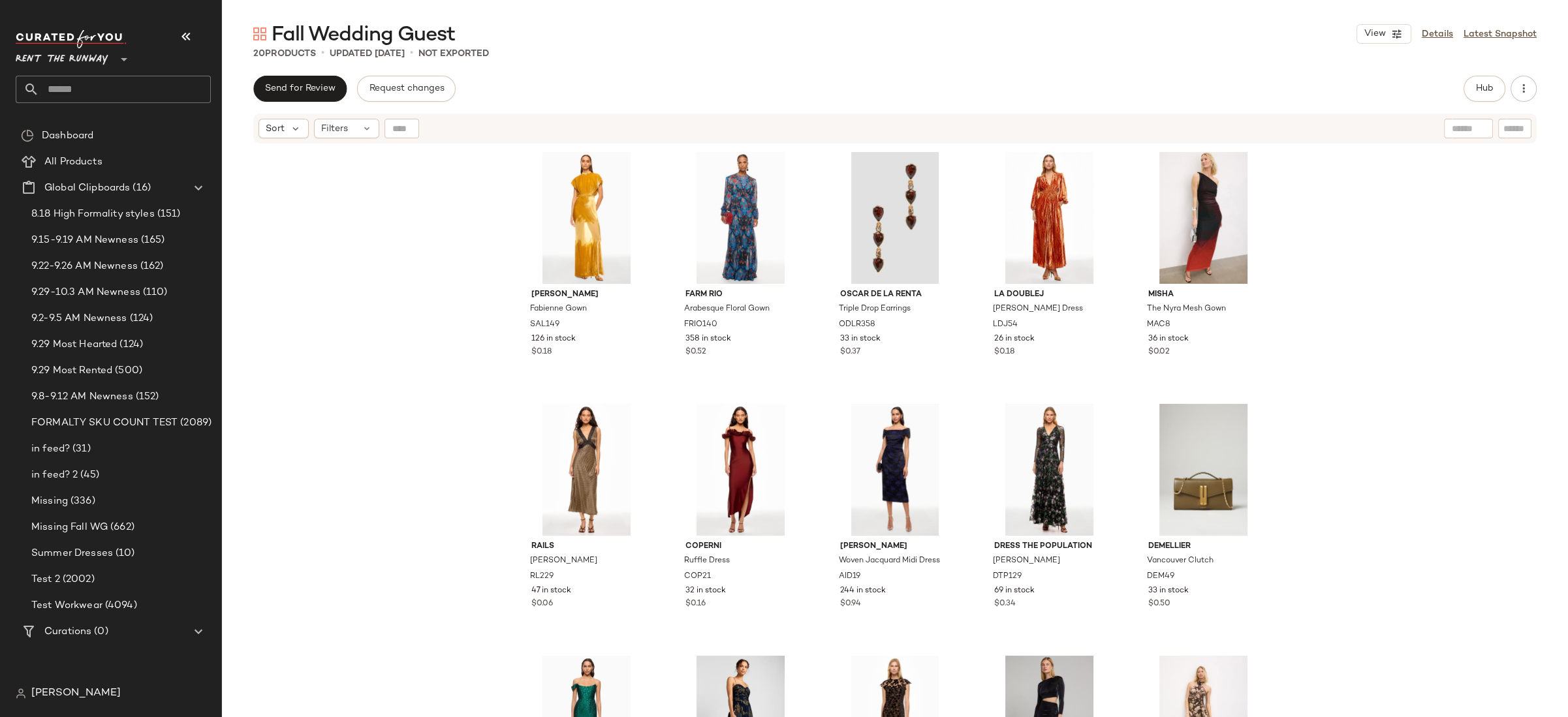
click at [448, 300] on div "[PERSON_NAME] [PERSON_NAME] Gown SAL149 126 in stock $0.18 FARM Rio Arabesque F…" at bounding box center [895, 448] width 1346 height 605
click at [450, 291] on div "[PERSON_NAME] [PERSON_NAME] Gown SAL149 126 in stock $0.18 FARM Rio Arabesque F…" at bounding box center [895, 448] width 1346 height 605
click at [108, 93] on input "text" at bounding box center [124, 89] width 172 height 27
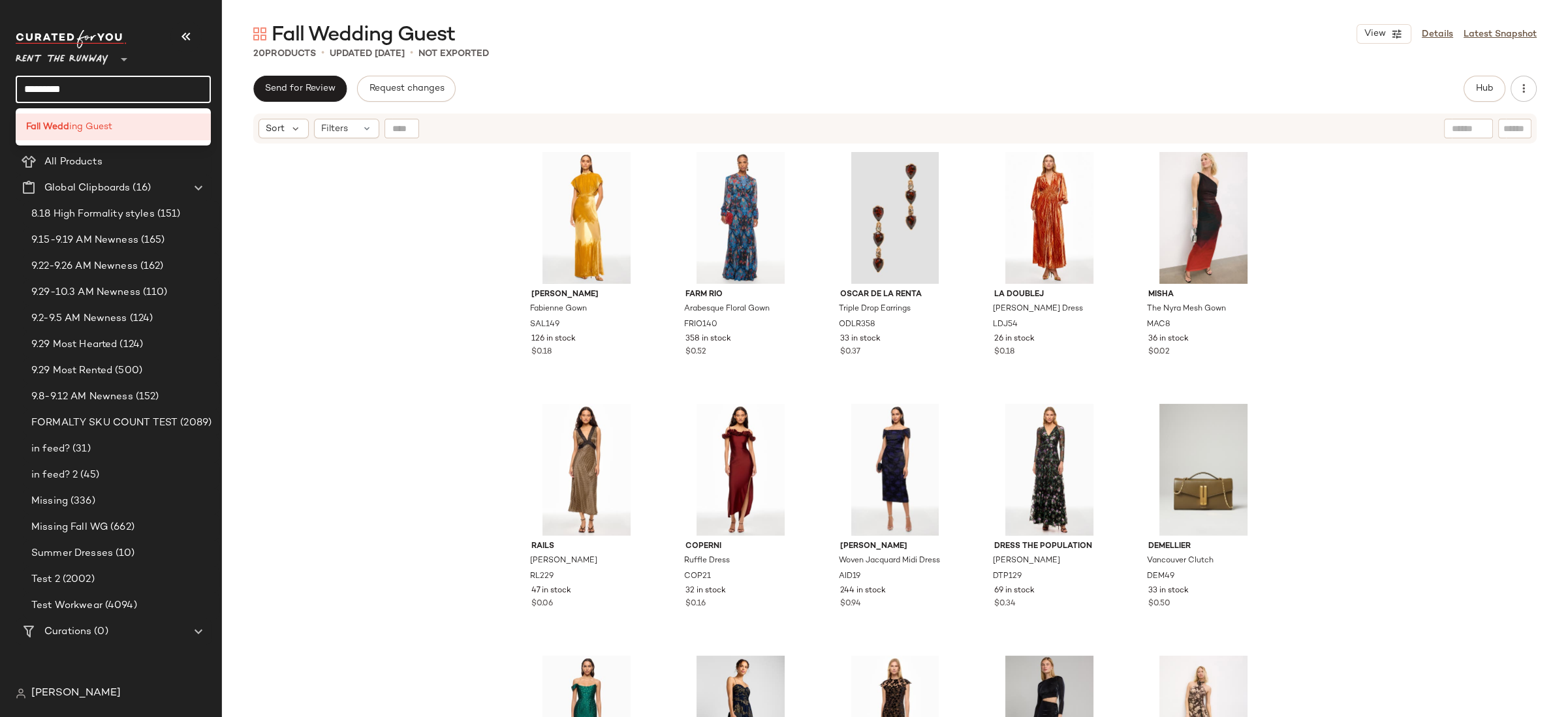
drag, startPoint x: 42, startPoint y: 88, endPoint x: 11, endPoint y: 91, distance: 31.1
click at [11, 91] on nav "Rent the Runway ** ********* Dashboard All Products Global Clipboards (16) 8.18…" at bounding box center [111, 358] width 222 height 717
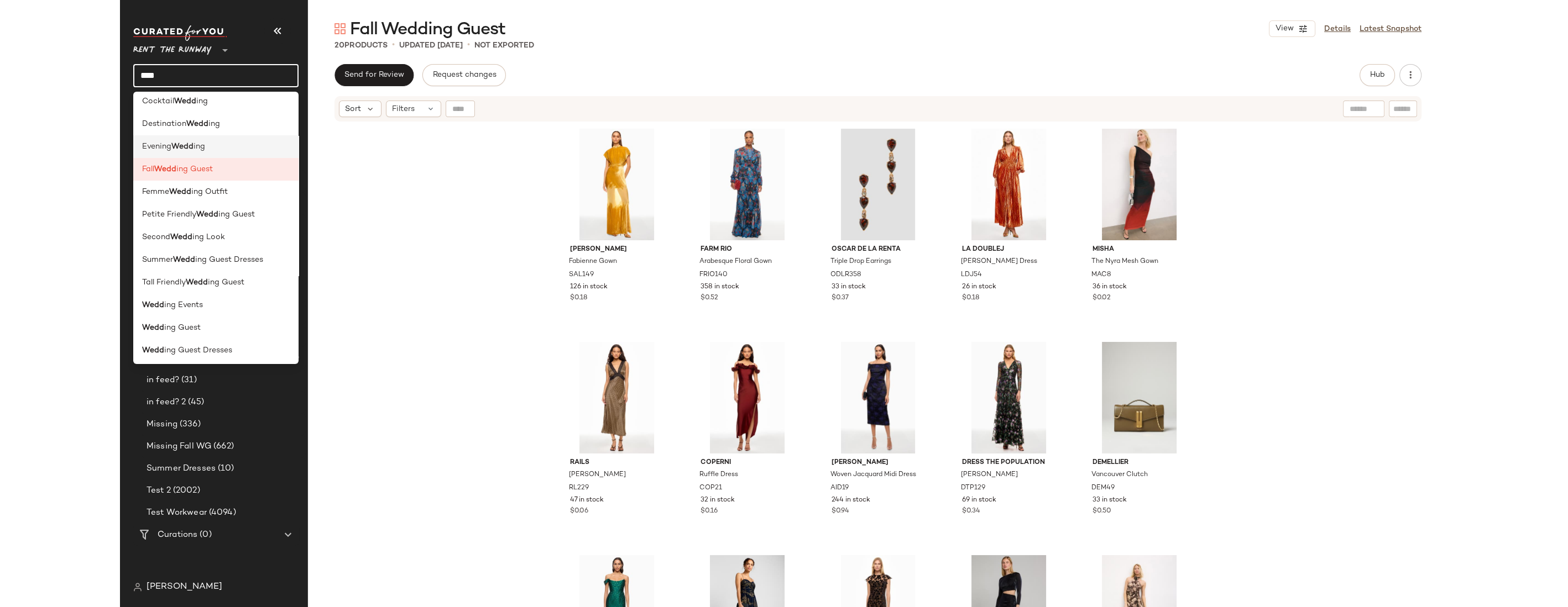
scroll to position [99, 0]
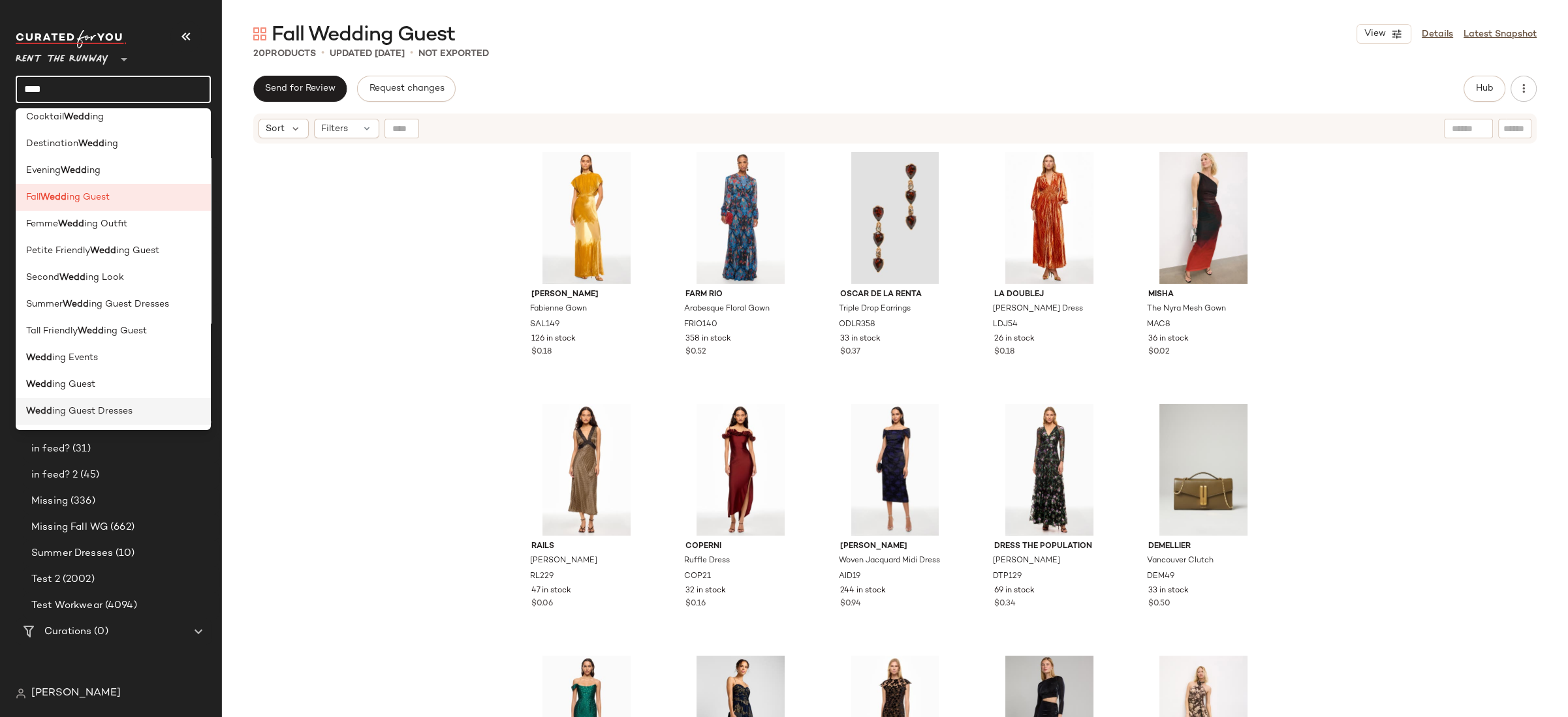
type input "****"
click at [132, 412] on div "Wedd ing Guest Dresses" at bounding box center [113, 411] width 175 height 14
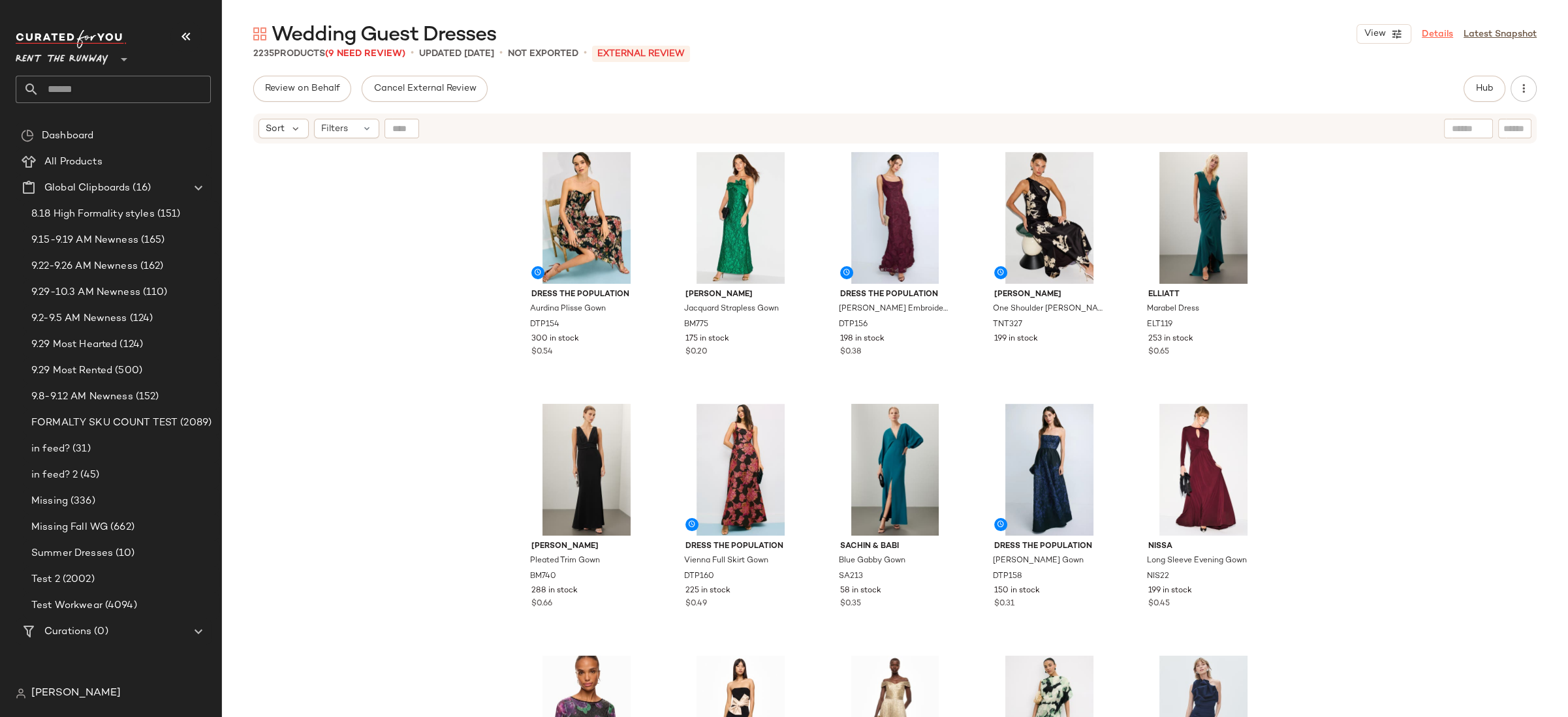
click at [1162, 31] on link "Details" at bounding box center [1437, 34] width 32 height 14
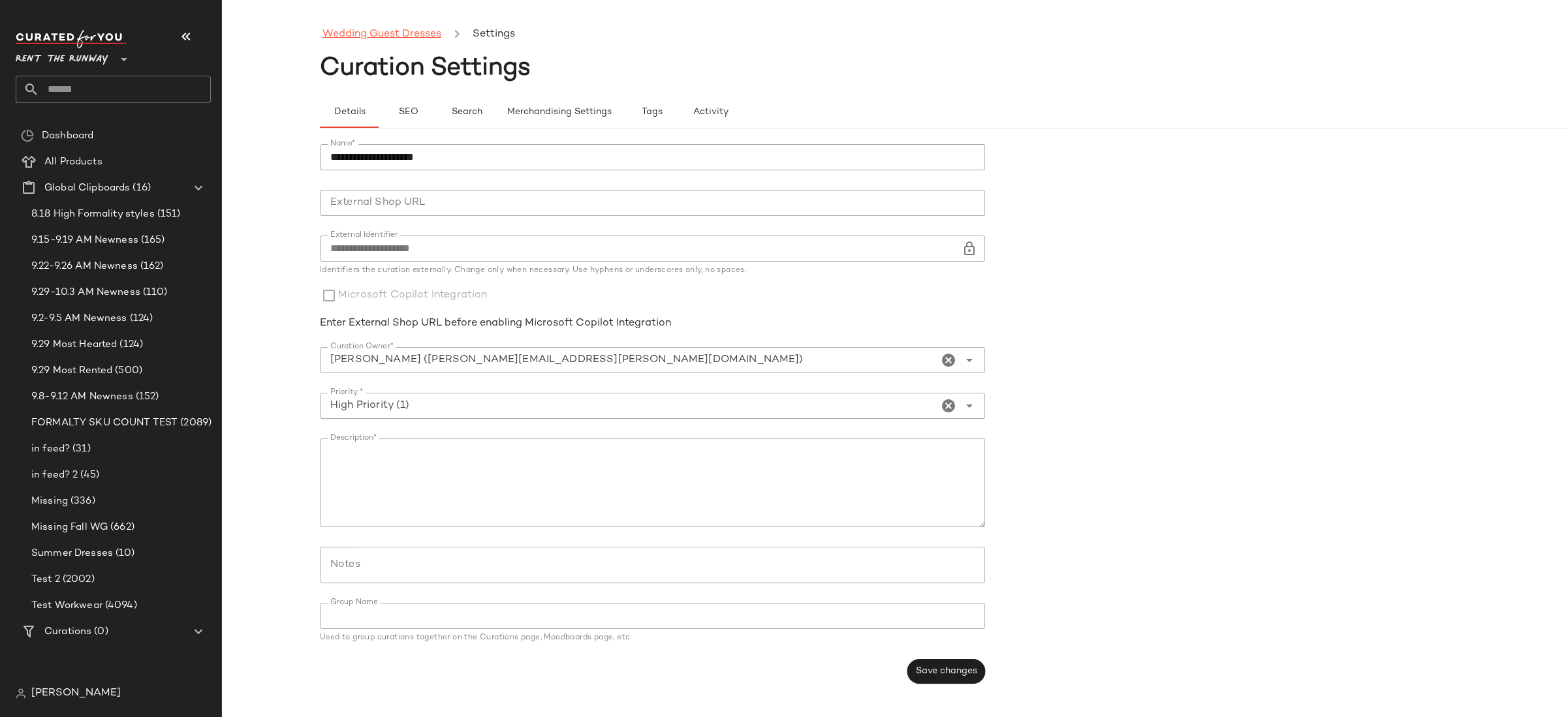
click at [410, 35] on link "Wedding Guest Dresses" at bounding box center [382, 34] width 119 height 17
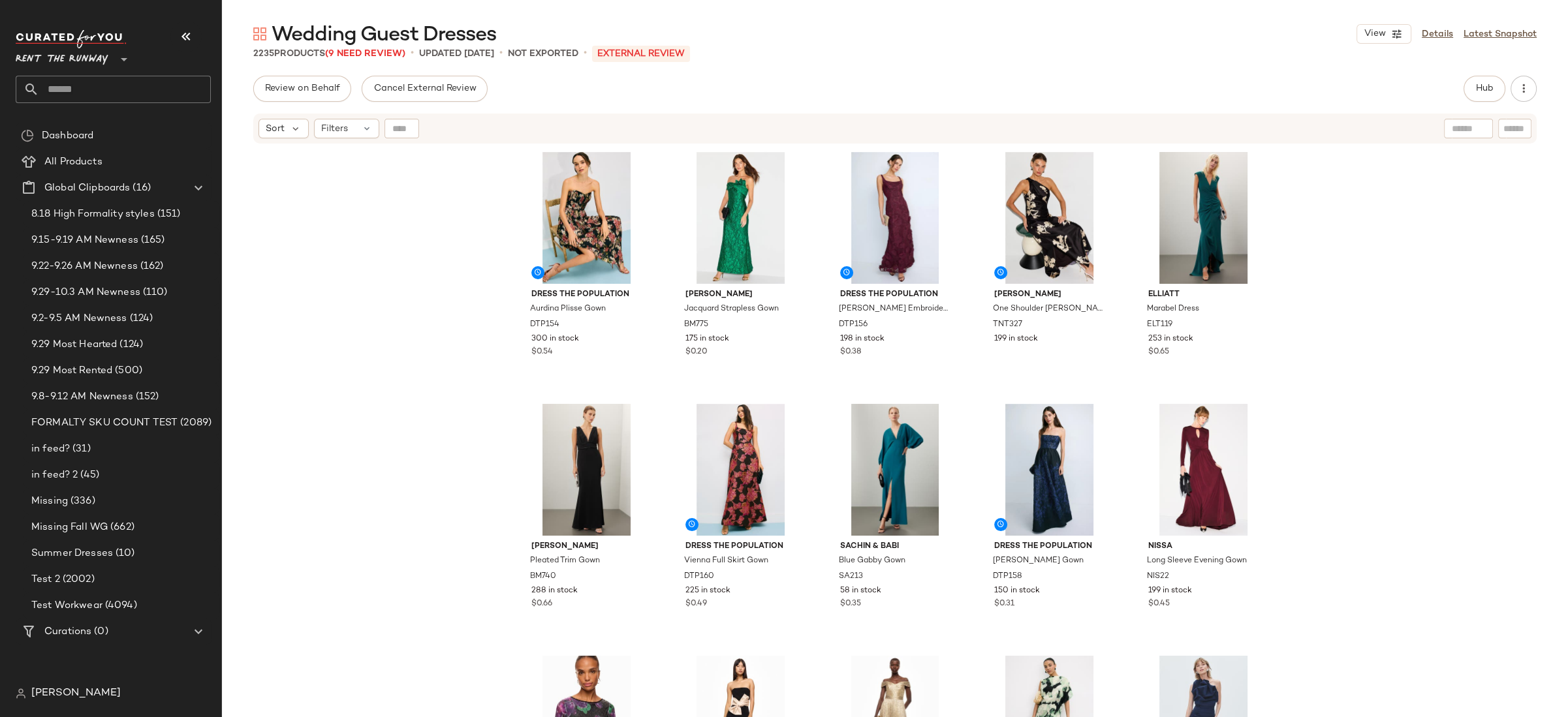
click at [420, 346] on div "Dress The Population Aurdina Plisse Gown DTP154 300 in stock $0.54 [PERSON_NAME…" at bounding box center [895, 448] width 1346 height 605
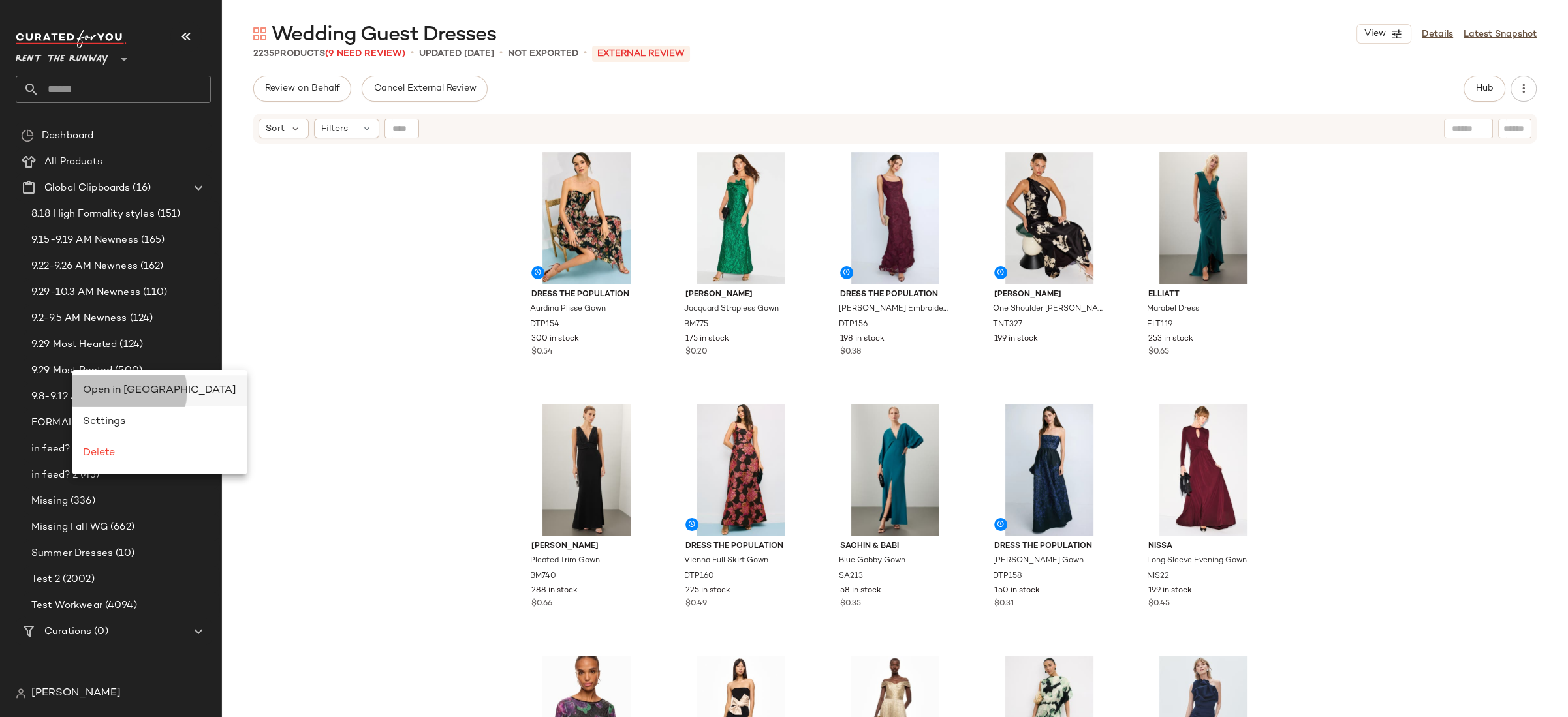
click at [128, 388] on span "Open in [GEOGRAPHIC_DATA]" at bounding box center [159, 390] width 153 height 11
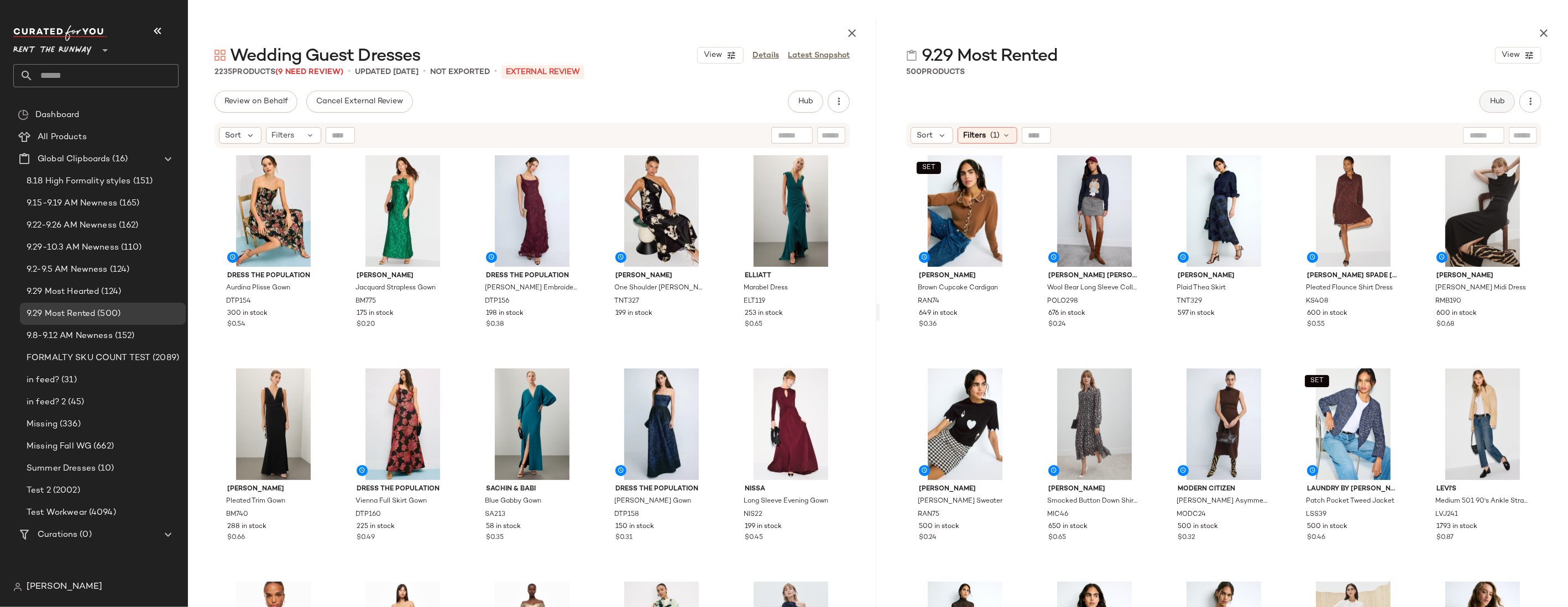
click at [984, 102] on span "Hub" at bounding box center [1497, 102] width 15 height 9
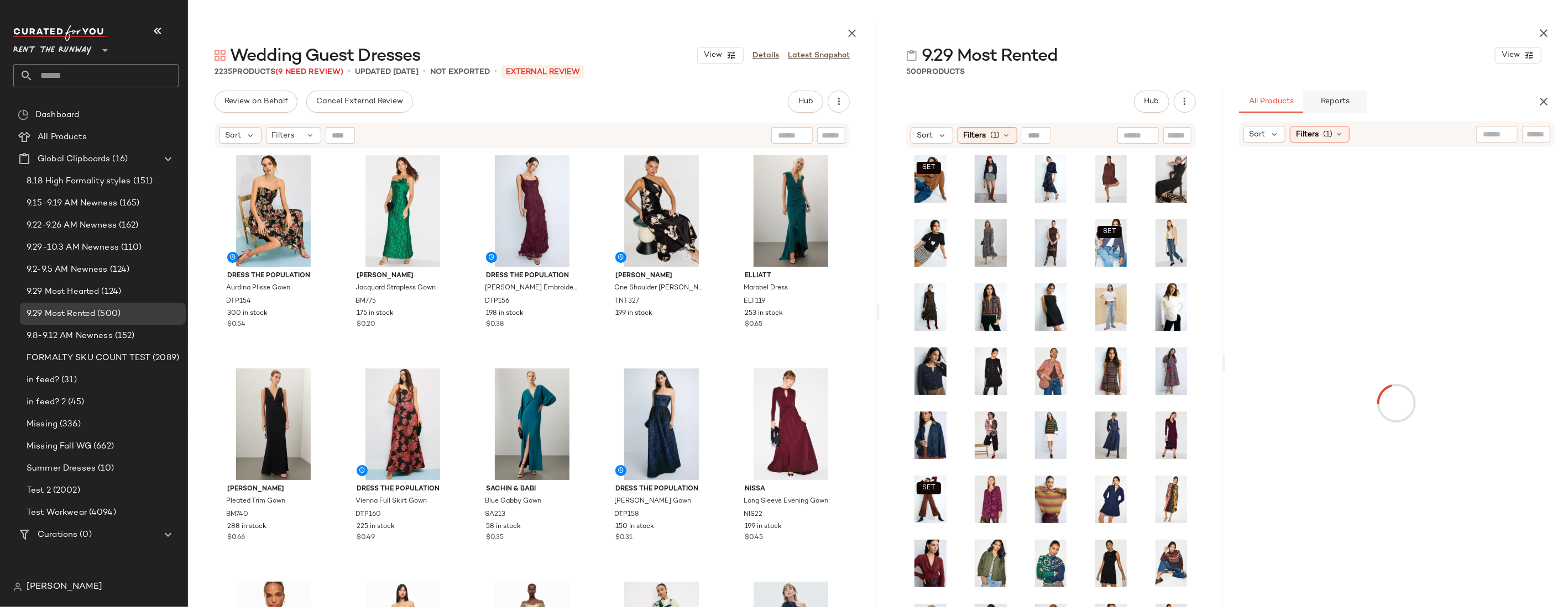
click at [984, 102] on span "Reports" at bounding box center [1335, 102] width 29 height 9
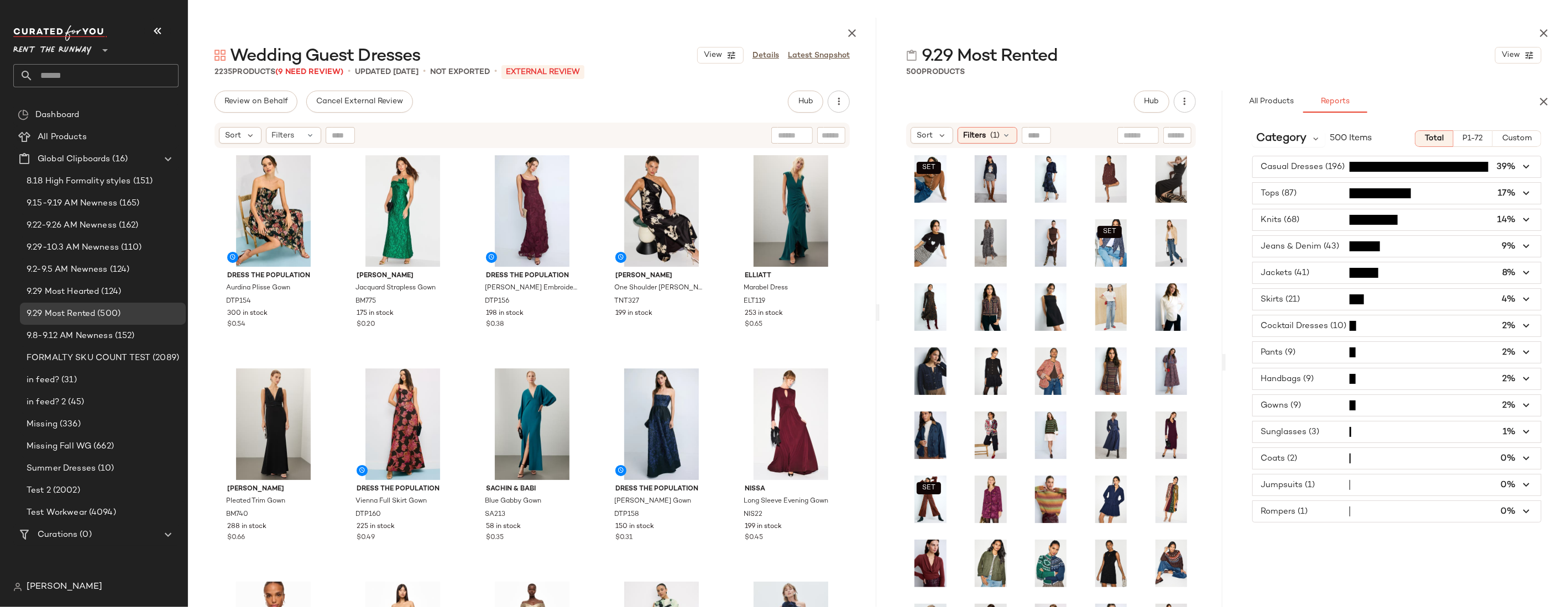
click at [984, 167] on span "button" at bounding box center [1397, 167] width 289 height 21
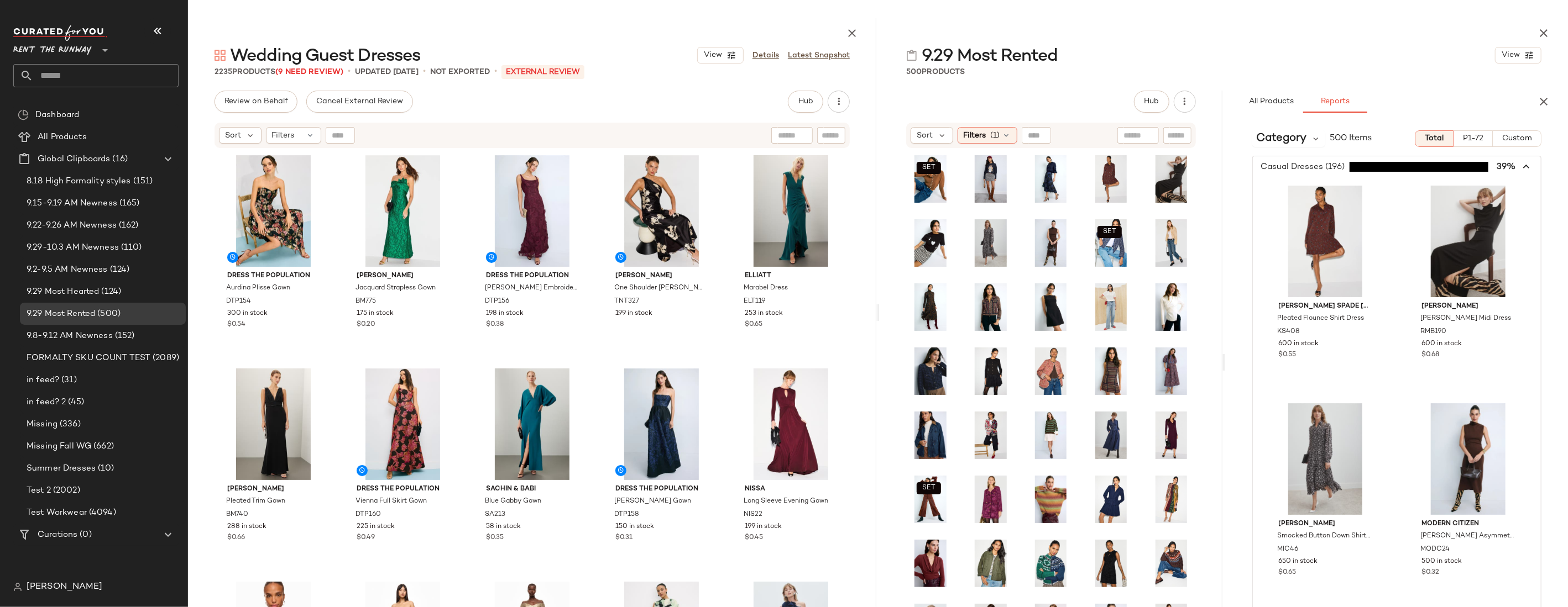
click at [984, 167] on span "button" at bounding box center [1397, 167] width 289 height 21
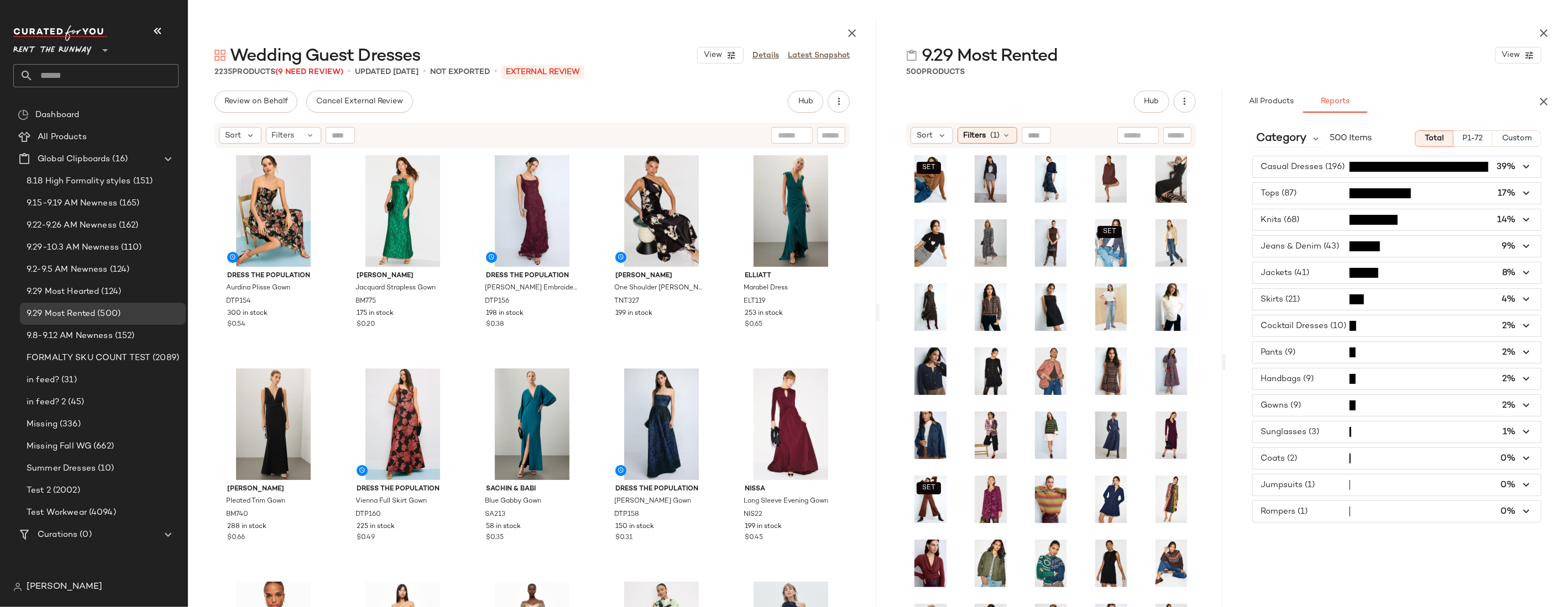
click at [984, 321] on span "button" at bounding box center [1397, 326] width 289 height 21
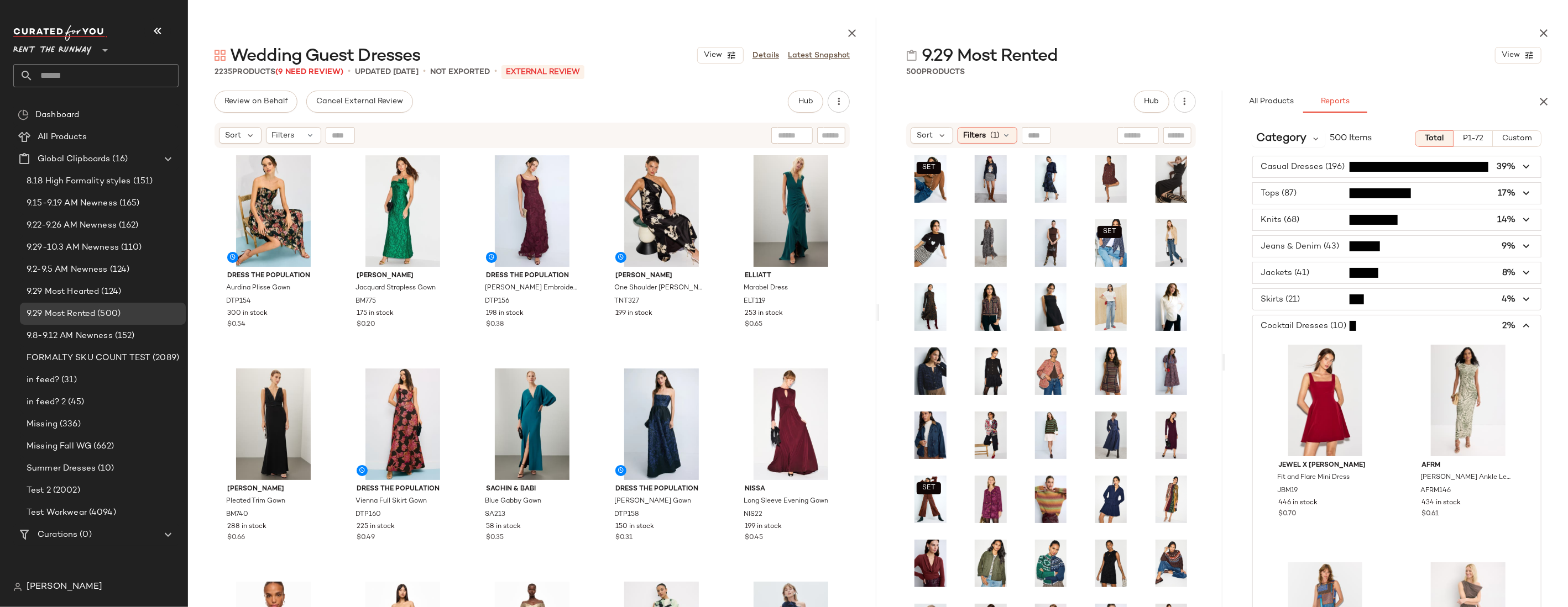
click at [984, 321] on span "button" at bounding box center [1397, 326] width 289 height 21
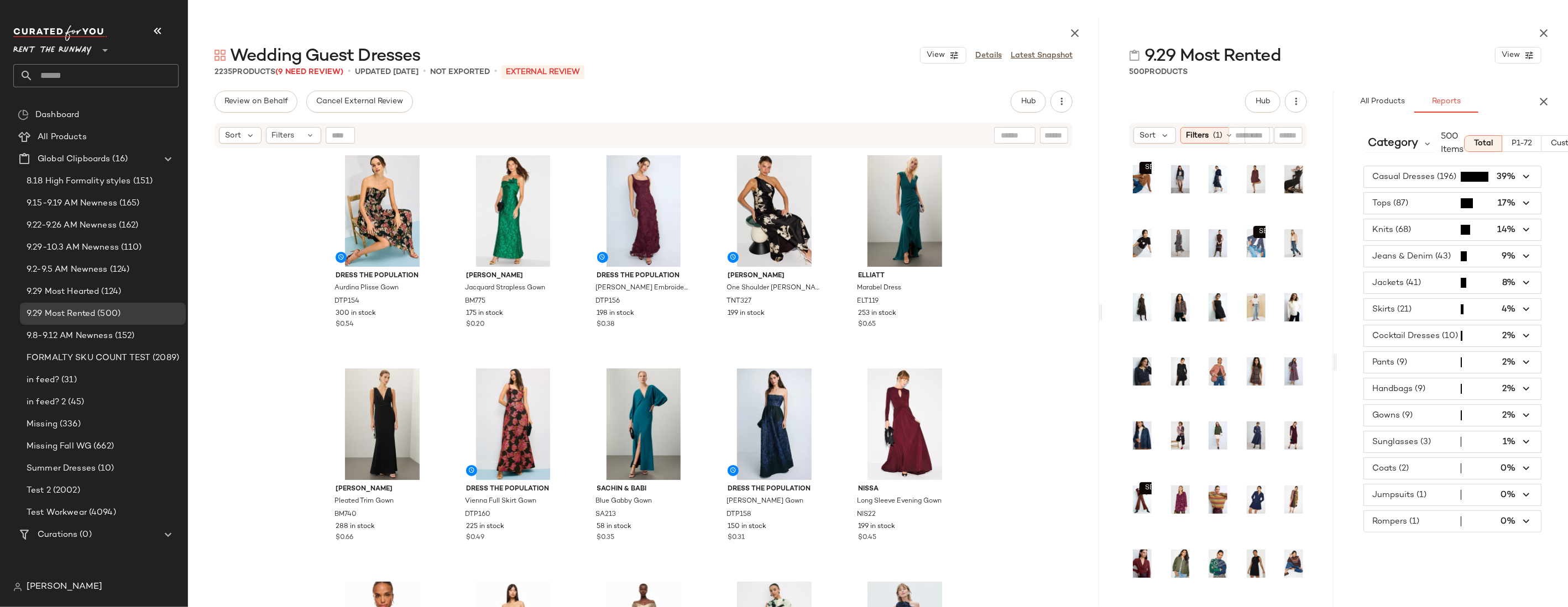
drag, startPoint x: 878, startPoint y: 308, endPoint x: 1104, endPoint y: 279, distance: 227.9
click at [984, 279] on div "Wedding Guest Dresses View Details Latest Snapshot 2235 Products (9 Need Review…" at bounding box center [878, 312] width 1380 height 589
click at [984, 268] on div "Dress The Population Aurdina Plisse Gown DTP154 300 in stock $0.54 [PERSON_NAME…" at bounding box center [643, 405] width 911 height 512
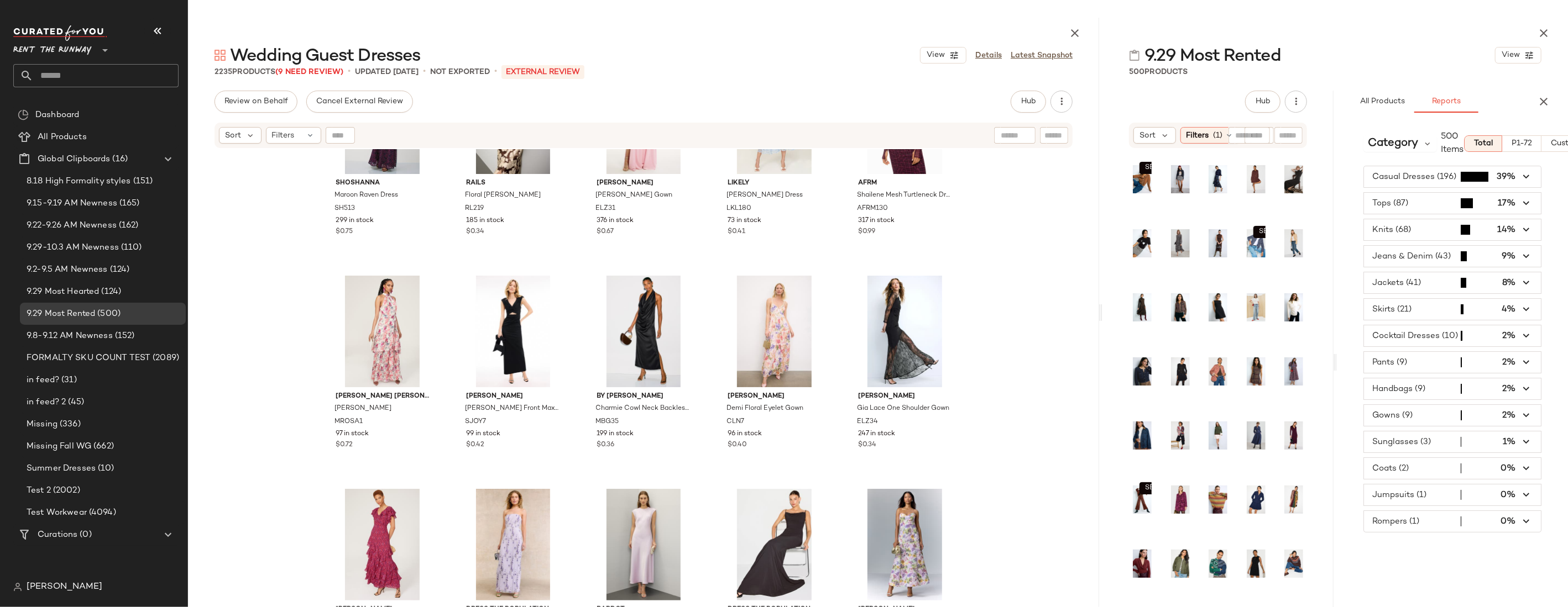
scroll to position [2449, 0]
click at [984, 143] on icon at bounding box center [1427, 144] width 10 height 10
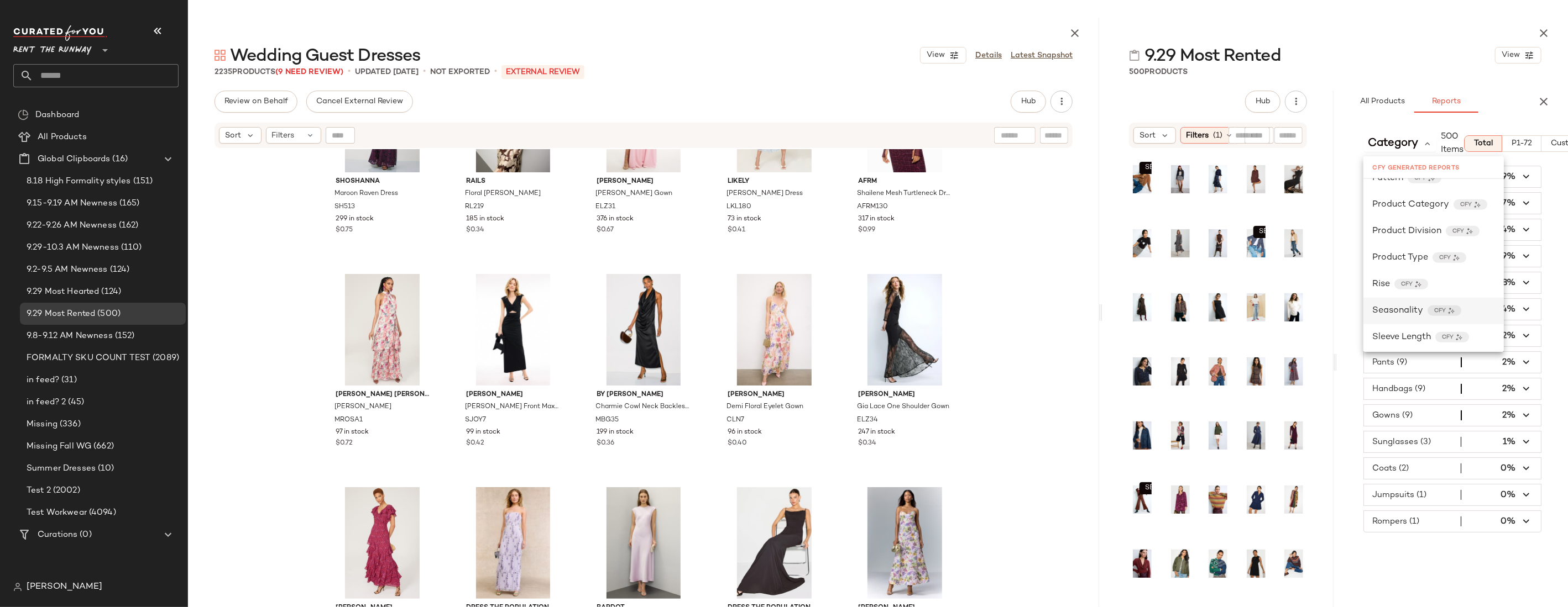
scroll to position [1265, 0]
click at [984, 307] on span "Seasonality" at bounding box center [1398, 308] width 51 height 13
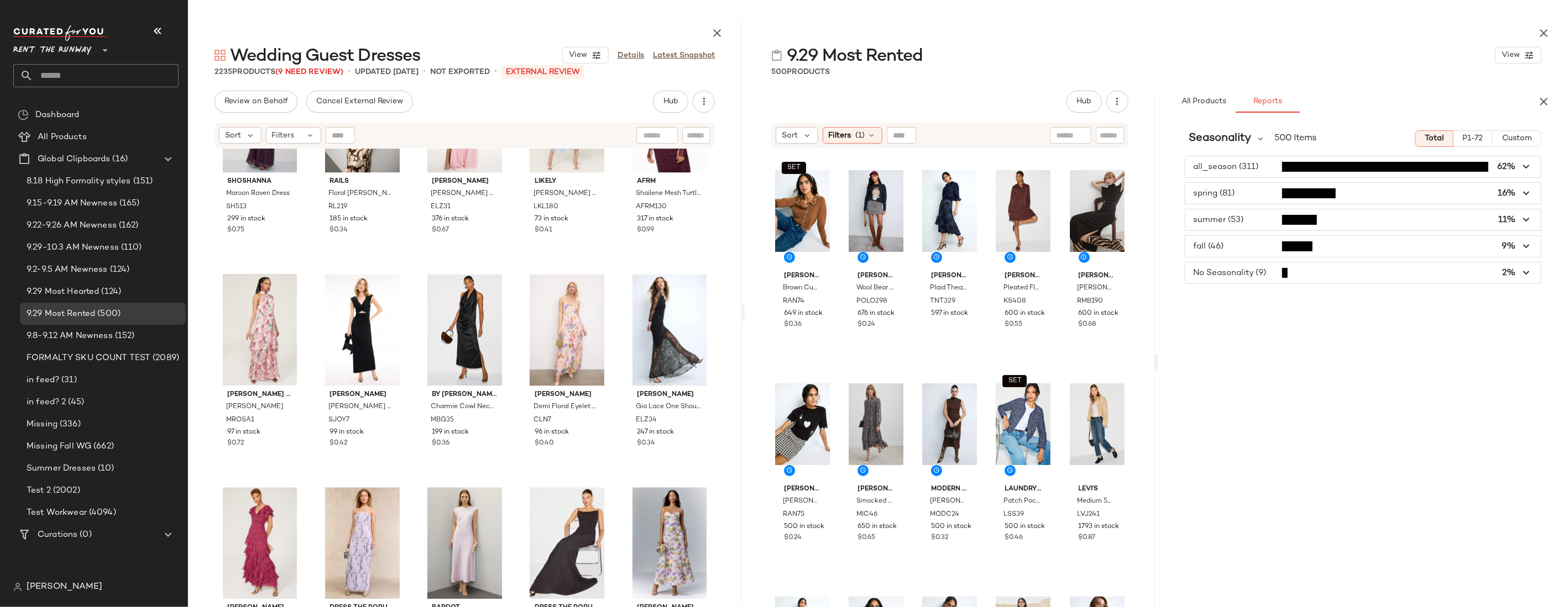
drag, startPoint x: 1100, startPoint y: 311, endPoint x: 744, endPoint y: 310, distance: 356.0
click at [744, 310] on div at bounding box center [743, 312] width 4 height 589
click at [984, 140] on span "Seasonality" at bounding box center [1220, 138] width 63 height 16
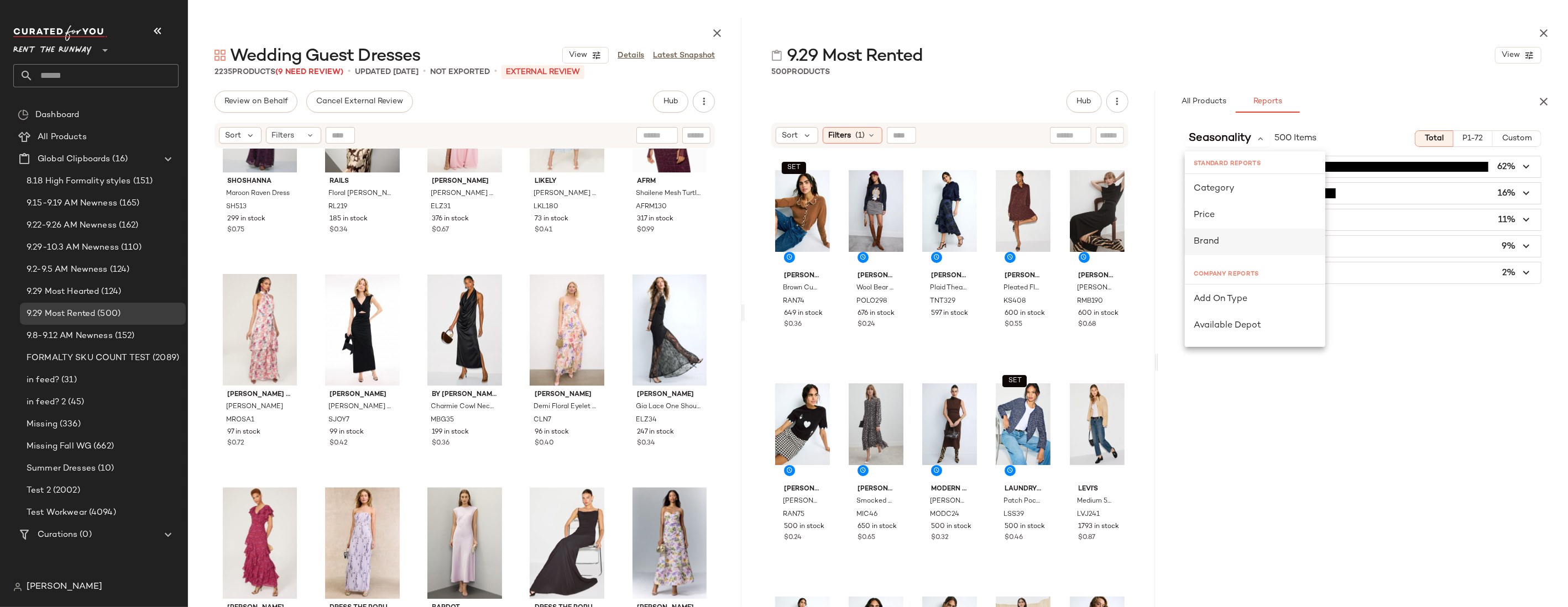
click at [984, 237] on div "Brand" at bounding box center [1255, 242] width 123 height 13
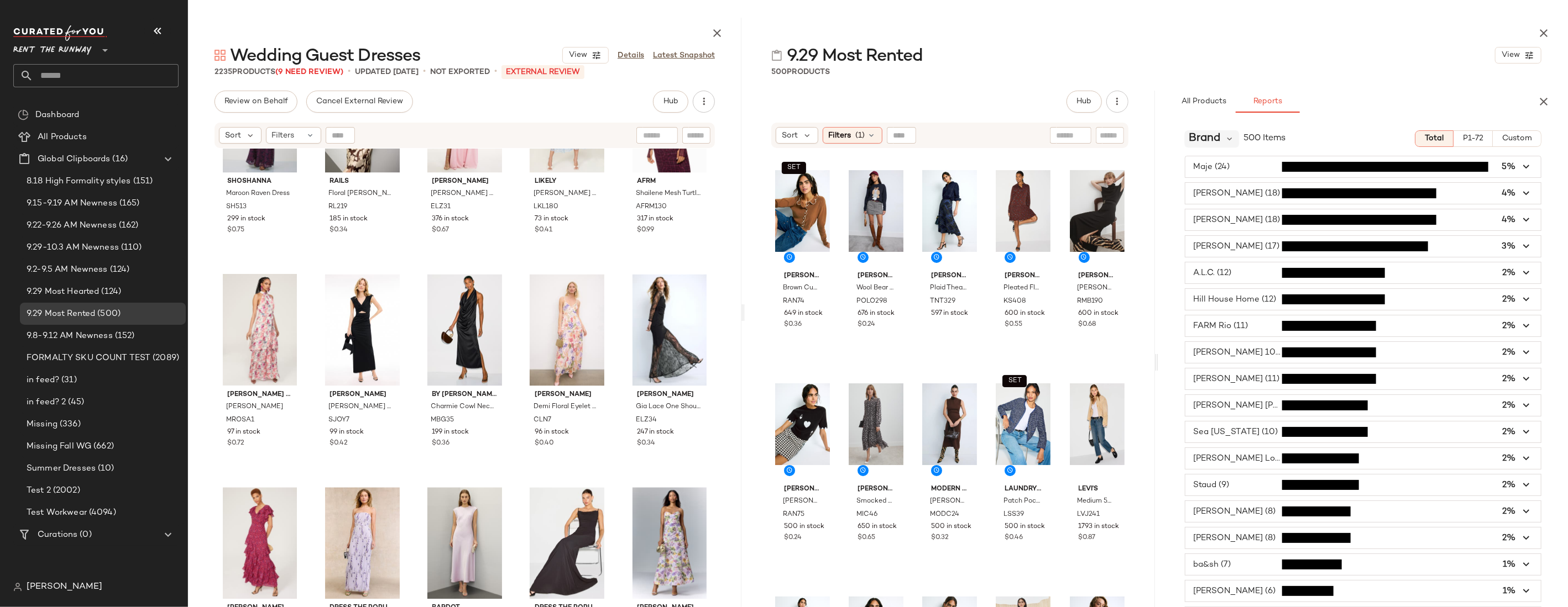
click at [984, 138] on div "Brand" at bounding box center [1213, 138] width 55 height 16
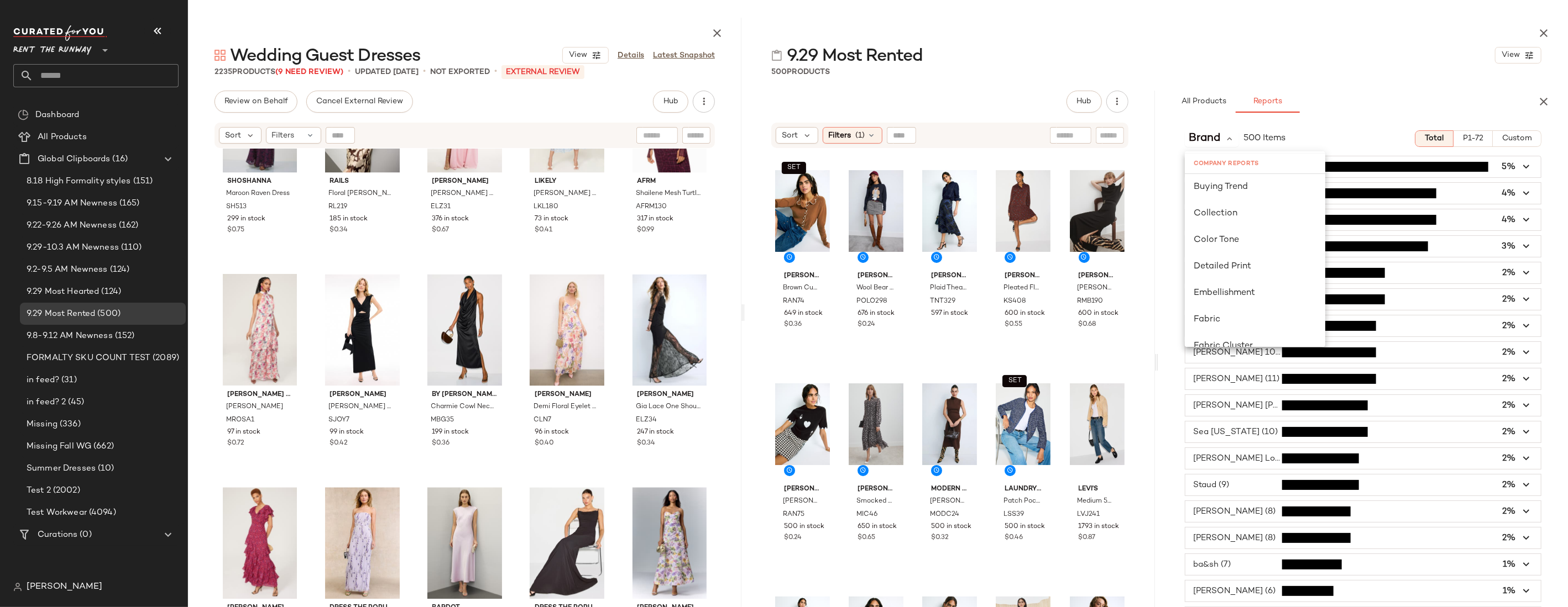
scroll to position [193, 0]
click at [984, 239] on div "Color Tone" at bounding box center [1255, 238] width 123 height 13
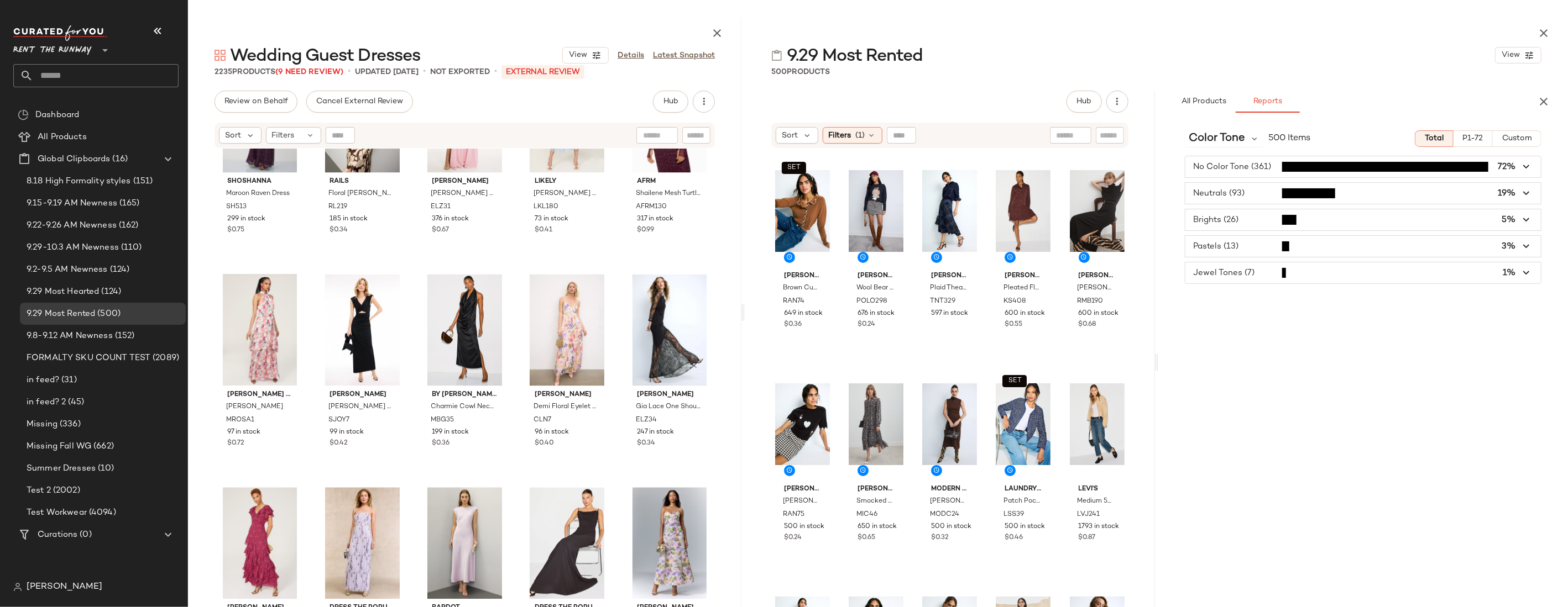
click at [984, 153] on div "Color Tone 500 Items Total P1-72 Custom No Color Tone (361) 72% Neutrals (93) 1…" at bounding box center [1363, 378] width 410 height 512
click at [984, 167] on span "button" at bounding box center [1363, 167] width 355 height 21
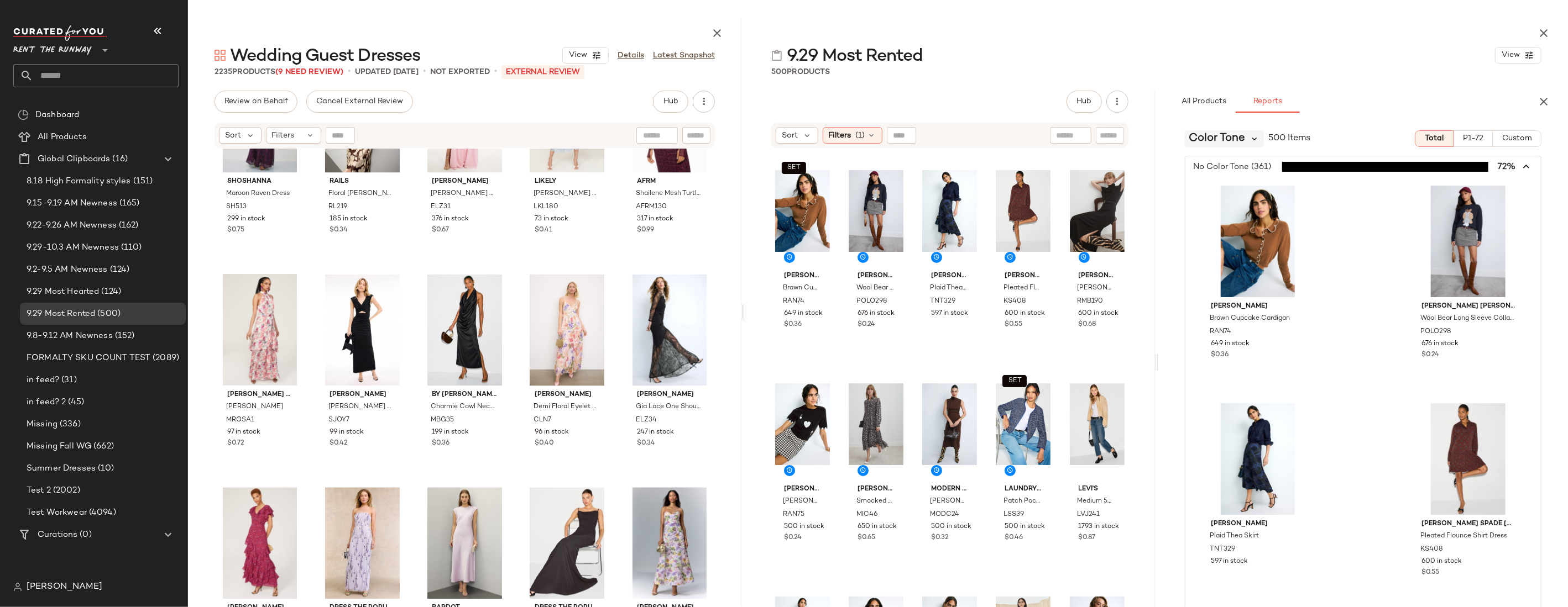
click at [984, 140] on icon at bounding box center [1255, 139] width 10 height 10
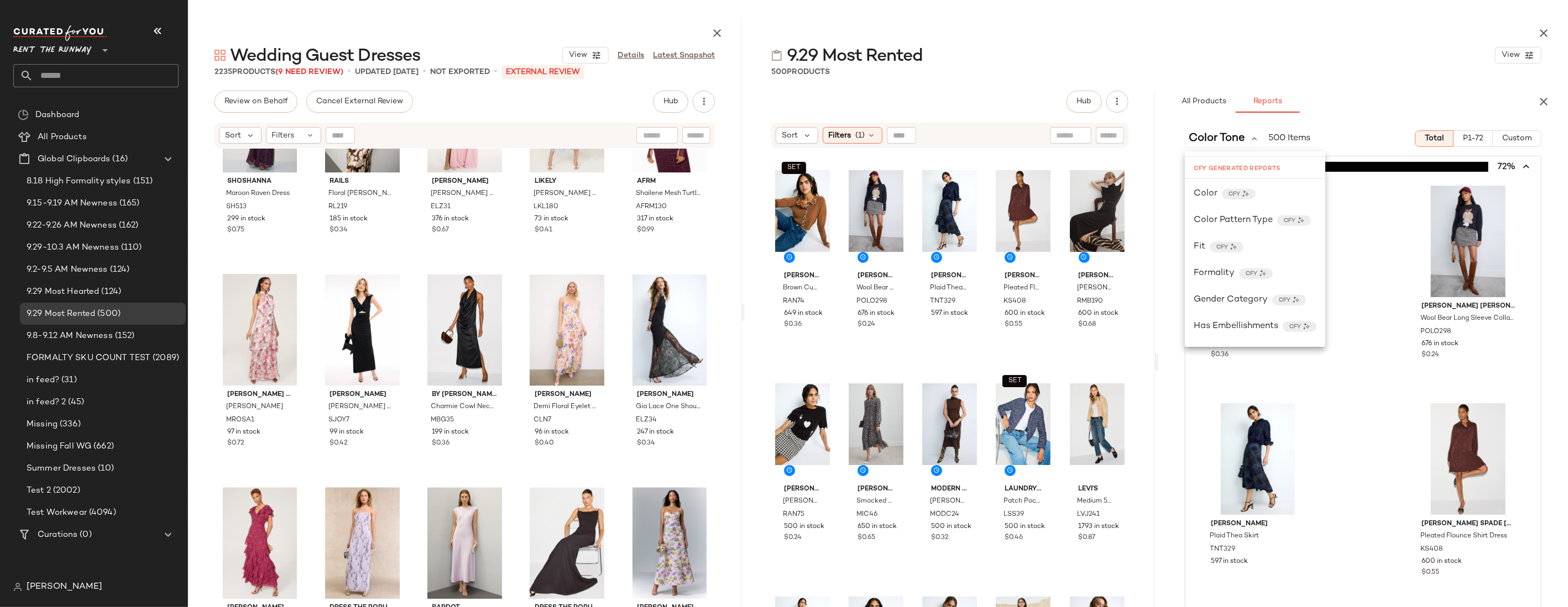
scroll to position [974, 0]
click at [984, 220] on span "Color Pattern Type" at bounding box center [1233, 223] width 79 height 13
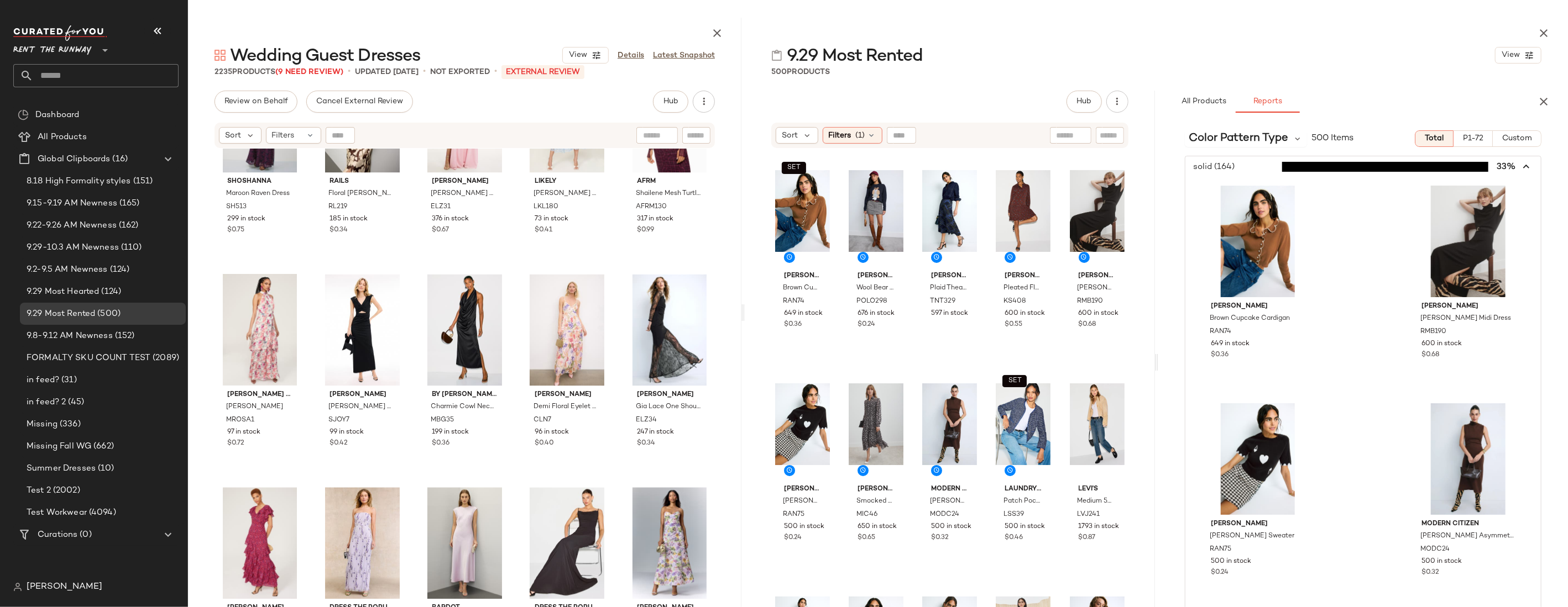
click at [984, 166] on icon "button" at bounding box center [1527, 167] width 13 height 13
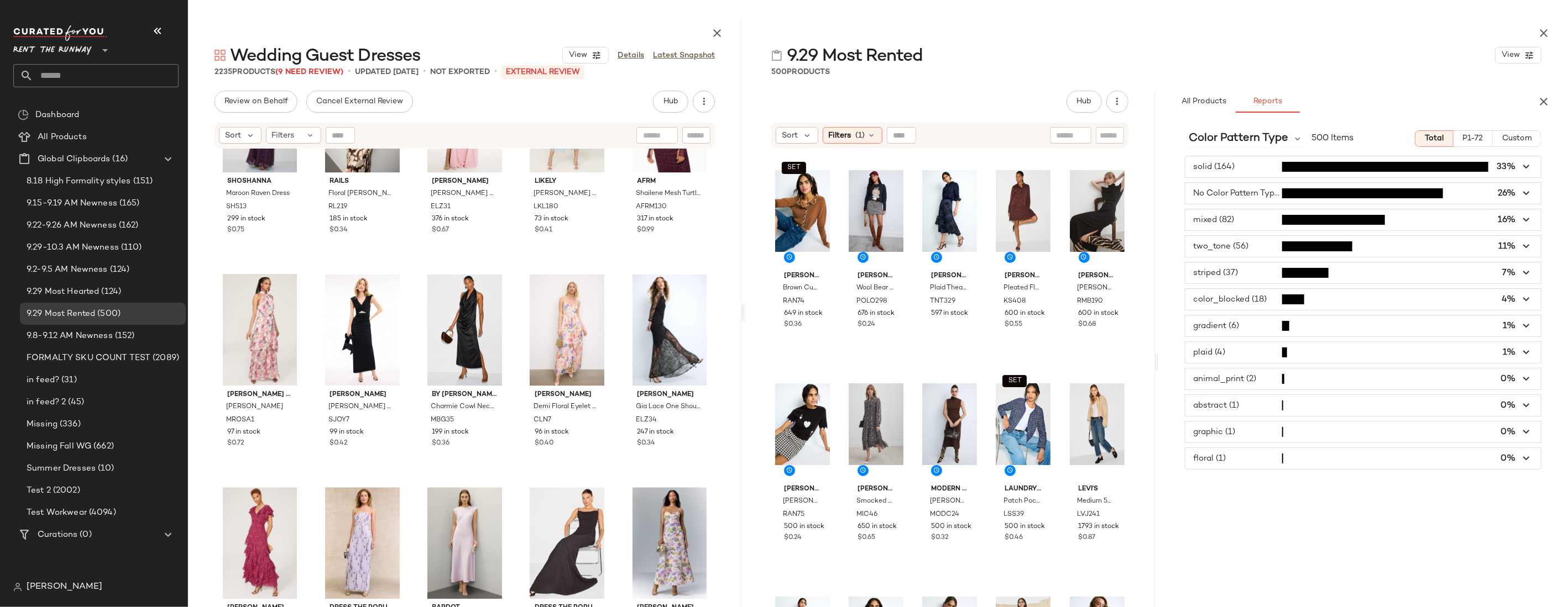
click at [984, 226] on span "button" at bounding box center [1363, 220] width 355 height 21
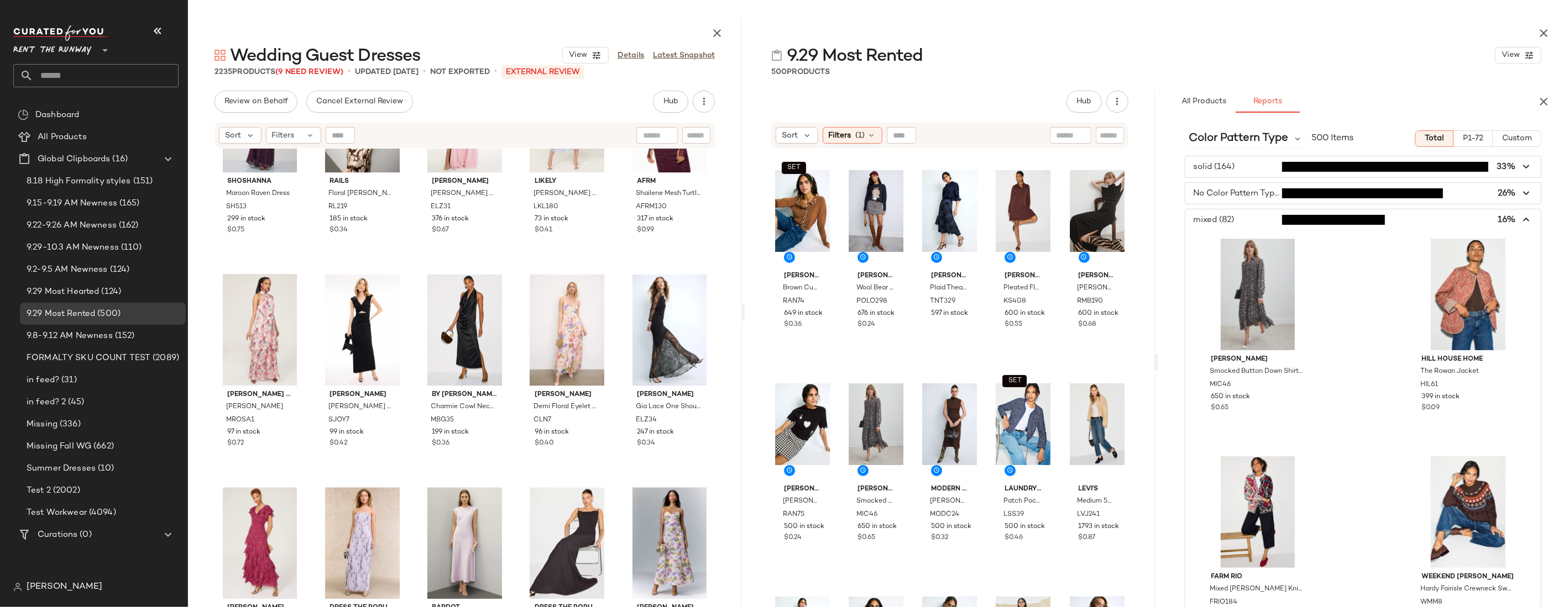
click at [984, 226] on span "button" at bounding box center [1363, 220] width 355 height 21
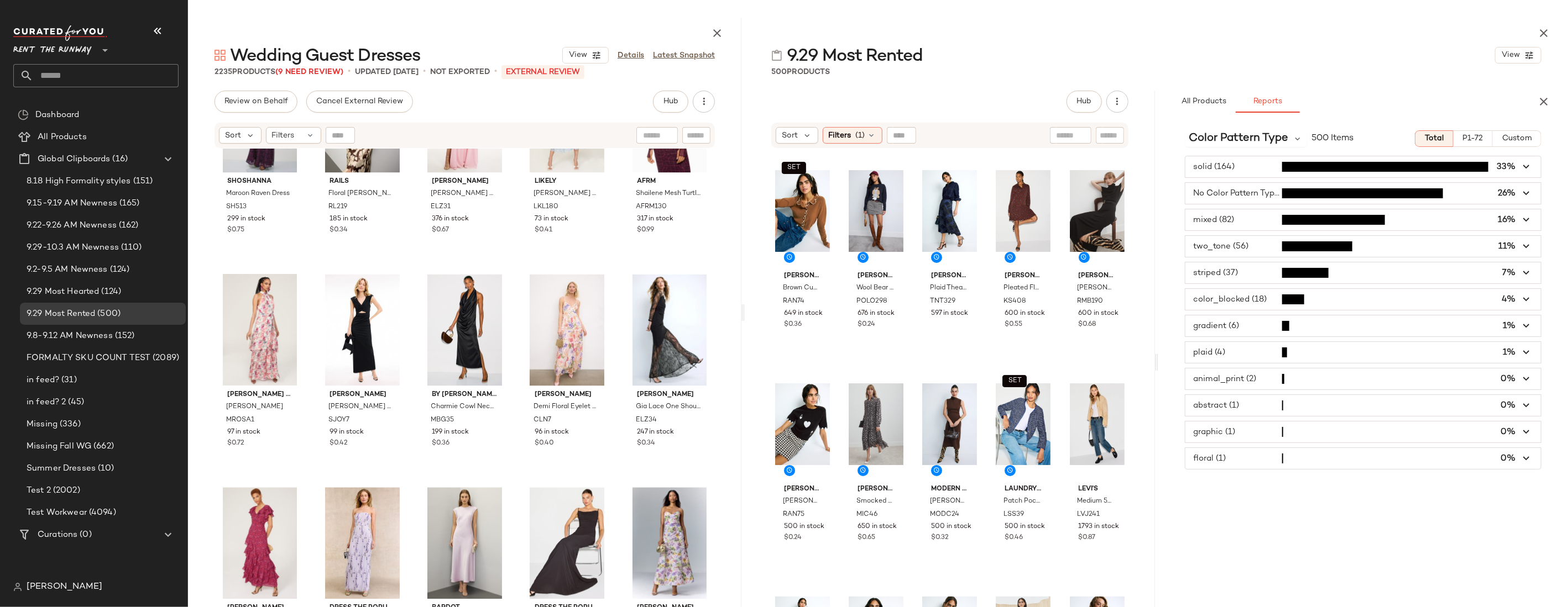
click at [984, 167] on icon "button" at bounding box center [1527, 167] width 13 height 13
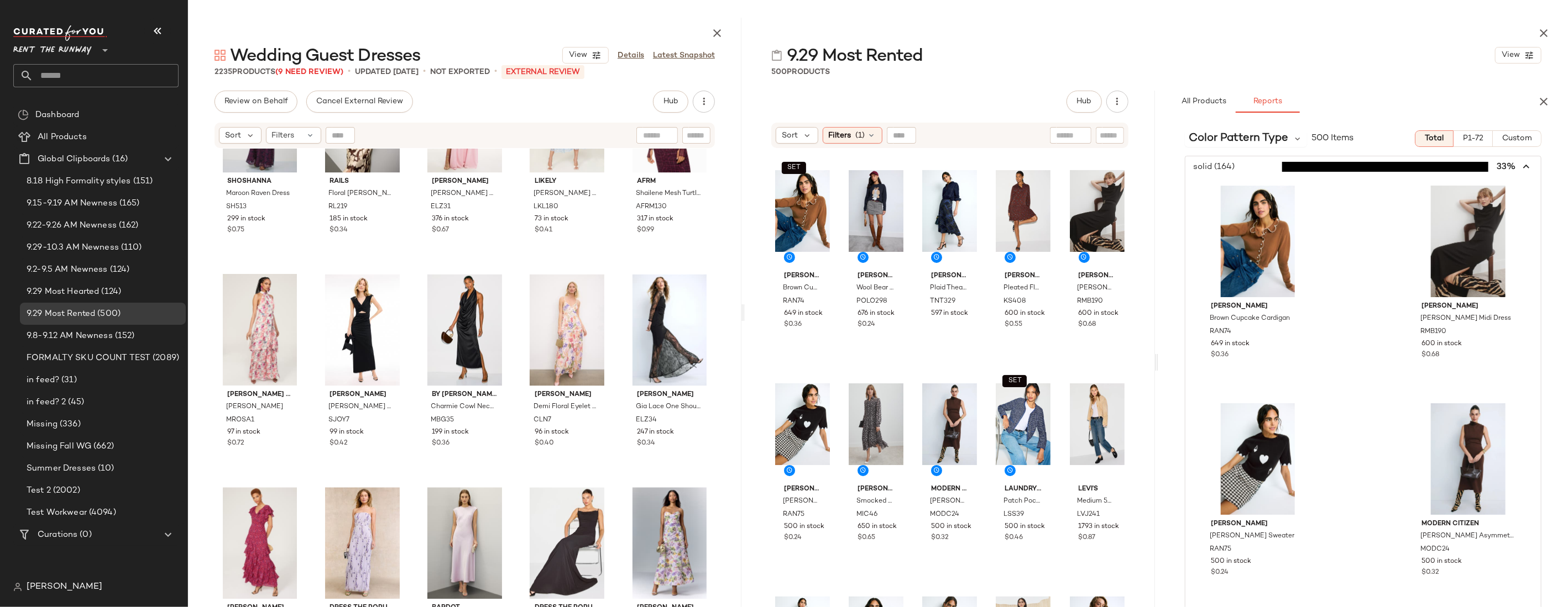
click at [984, 167] on span "button" at bounding box center [1363, 167] width 355 height 21
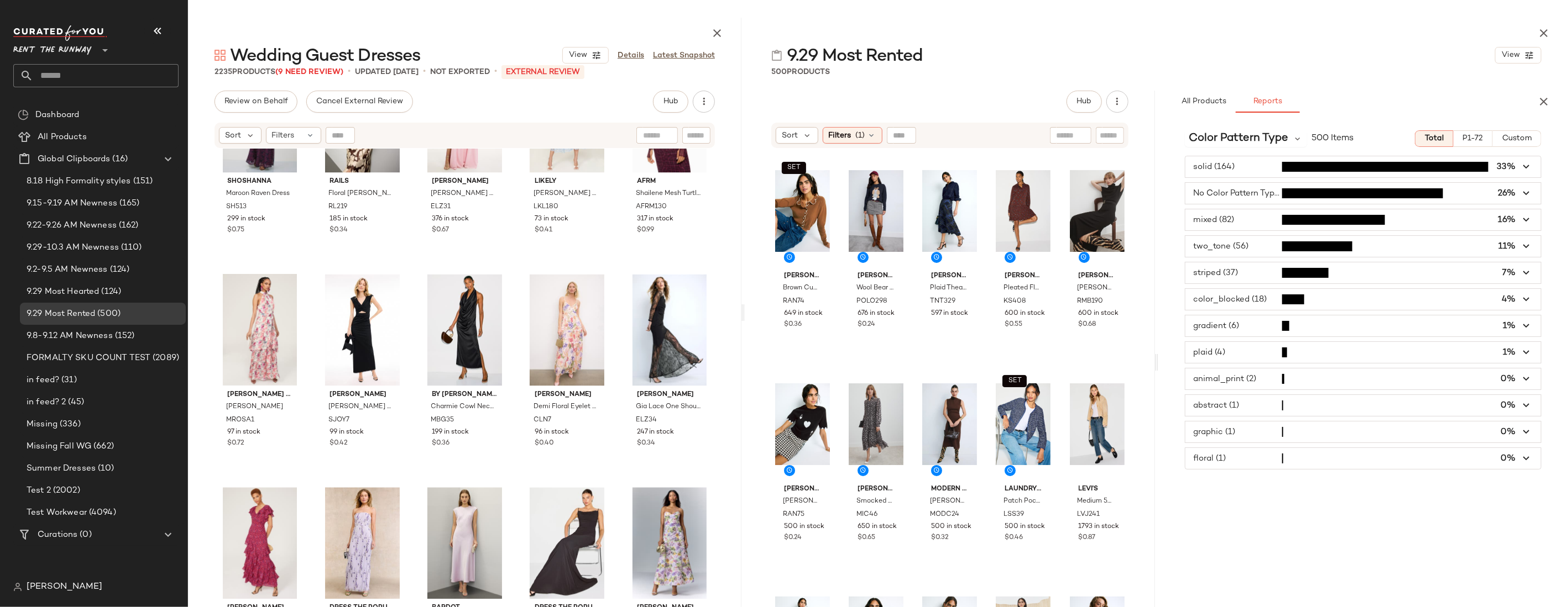
click at [984, 377] on icon "button" at bounding box center [1527, 379] width 13 height 13
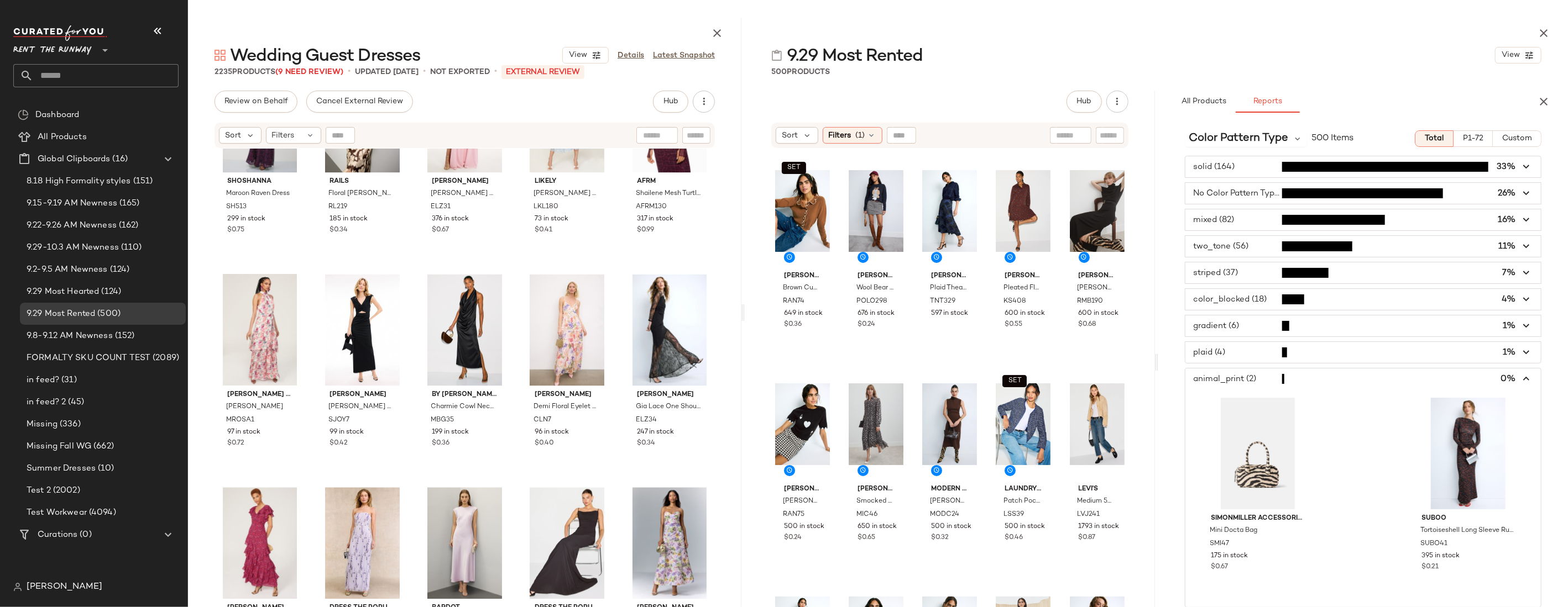
click at [984, 377] on span "button" at bounding box center [1363, 379] width 355 height 21
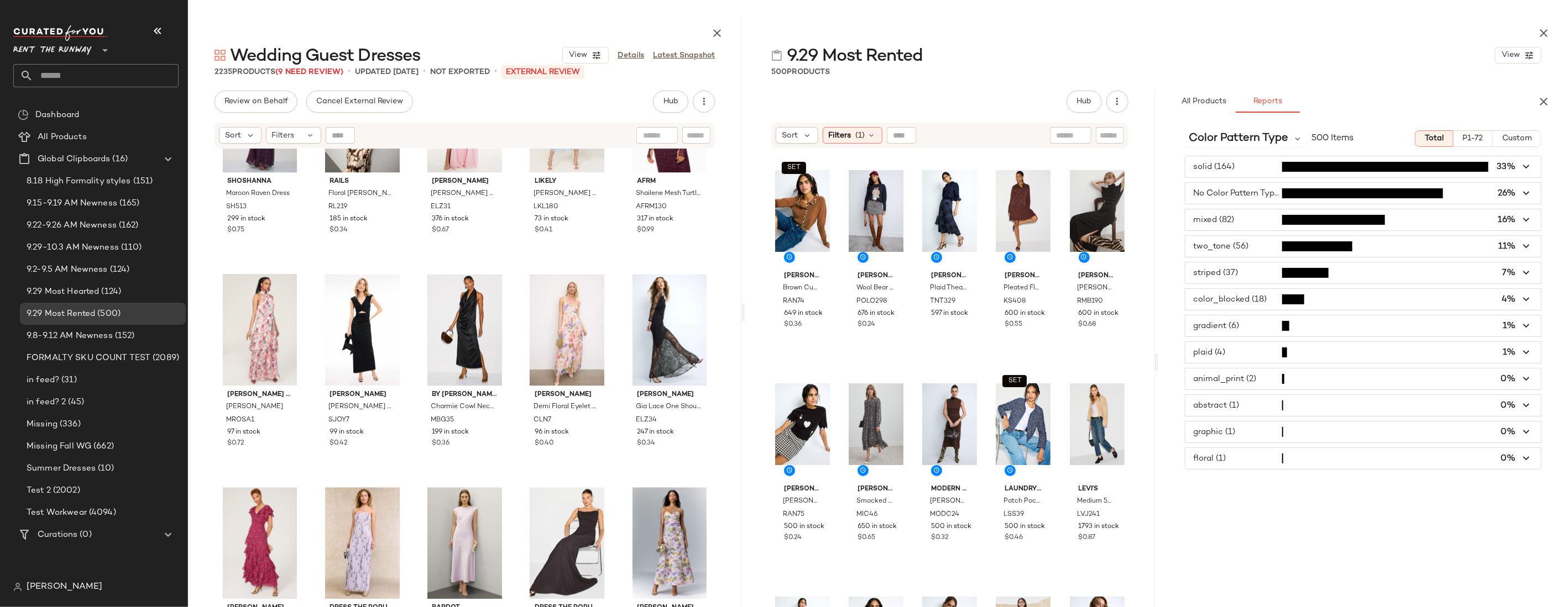
click at [984, 298] on span "button" at bounding box center [1363, 299] width 355 height 21
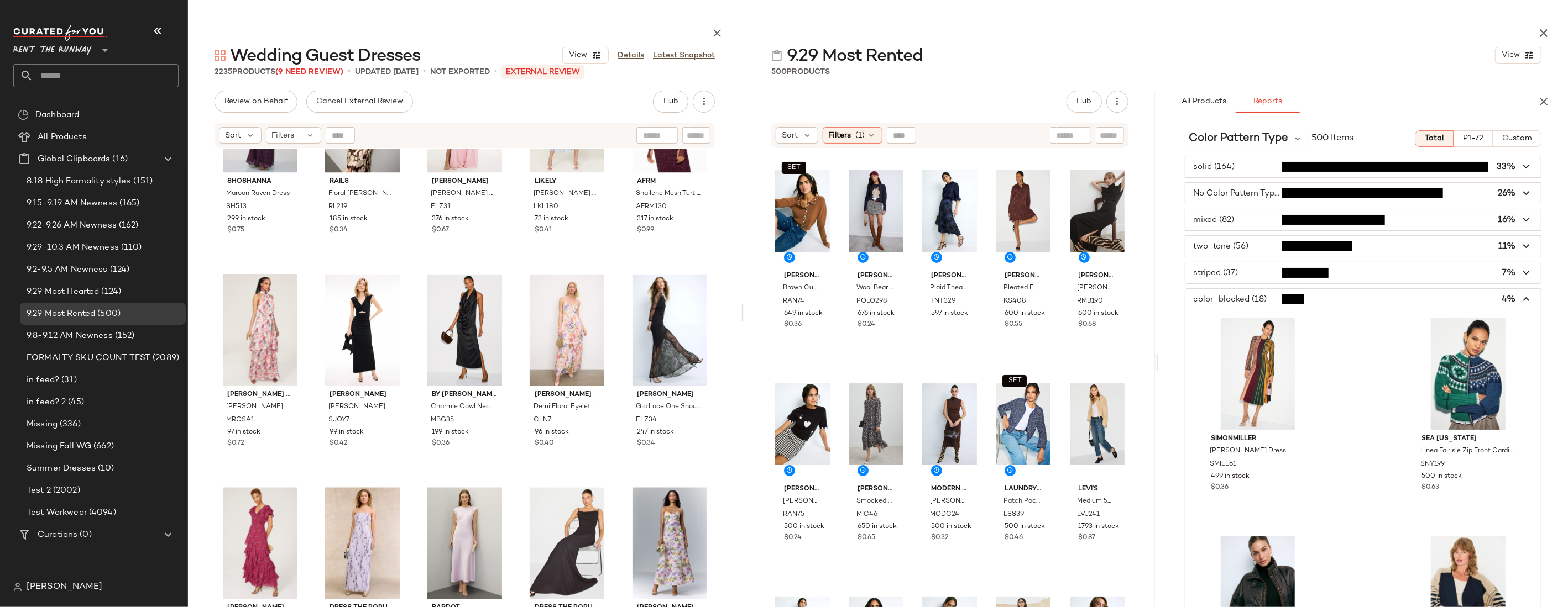
click at [984, 298] on span "button" at bounding box center [1363, 299] width 355 height 21
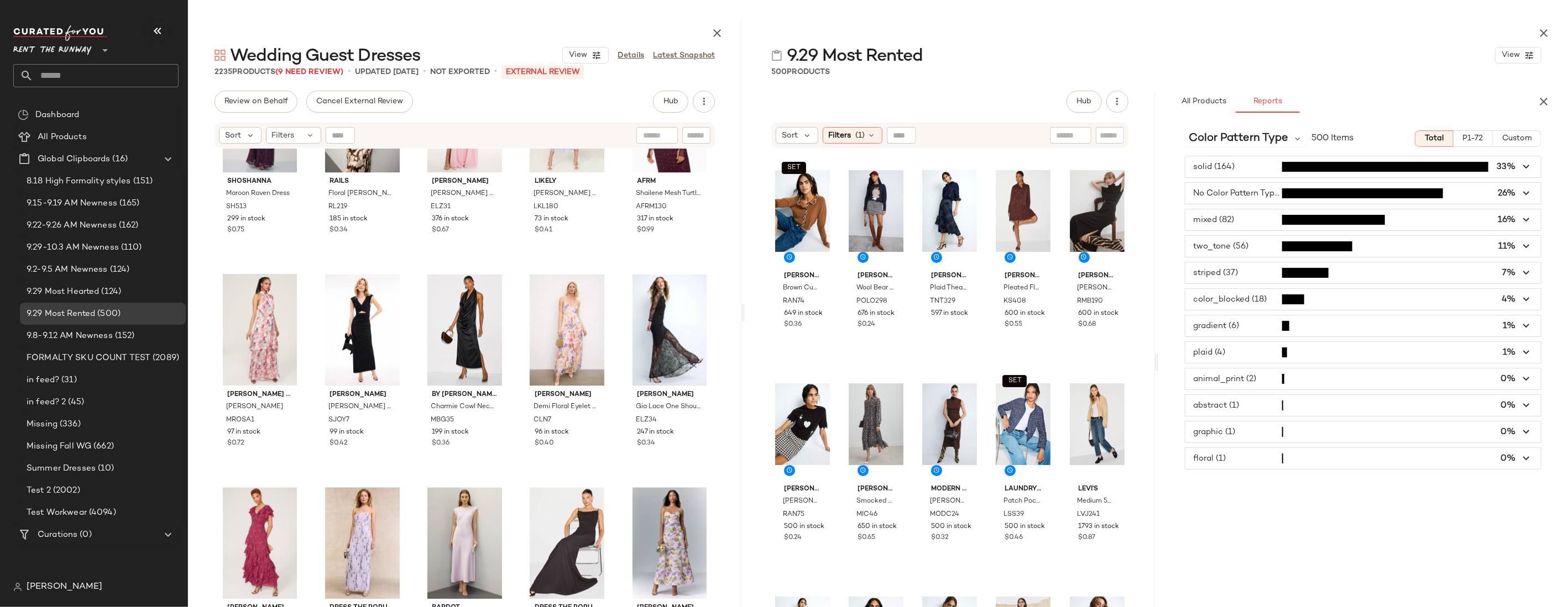
click at [984, 323] on span "button" at bounding box center [1363, 326] width 355 height 21
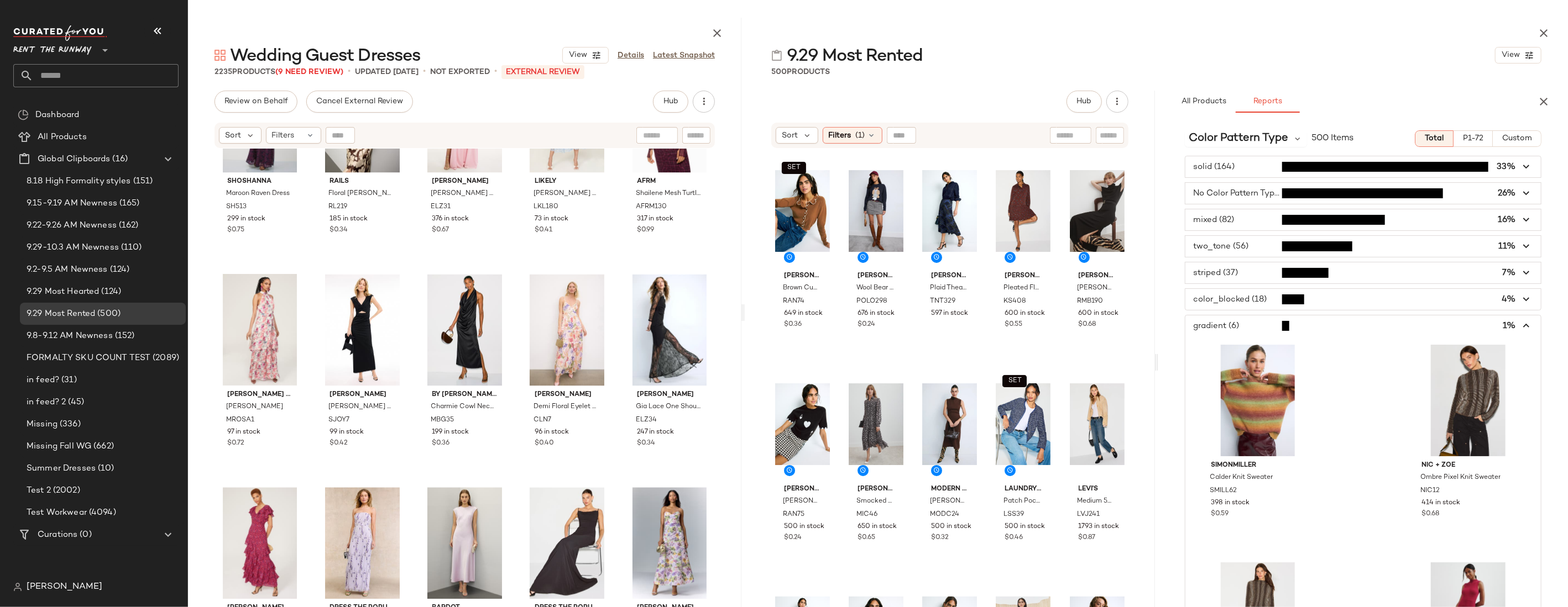
click at [984, 323] on span "button" at bounding box center [1363, 326] width 355 height 21
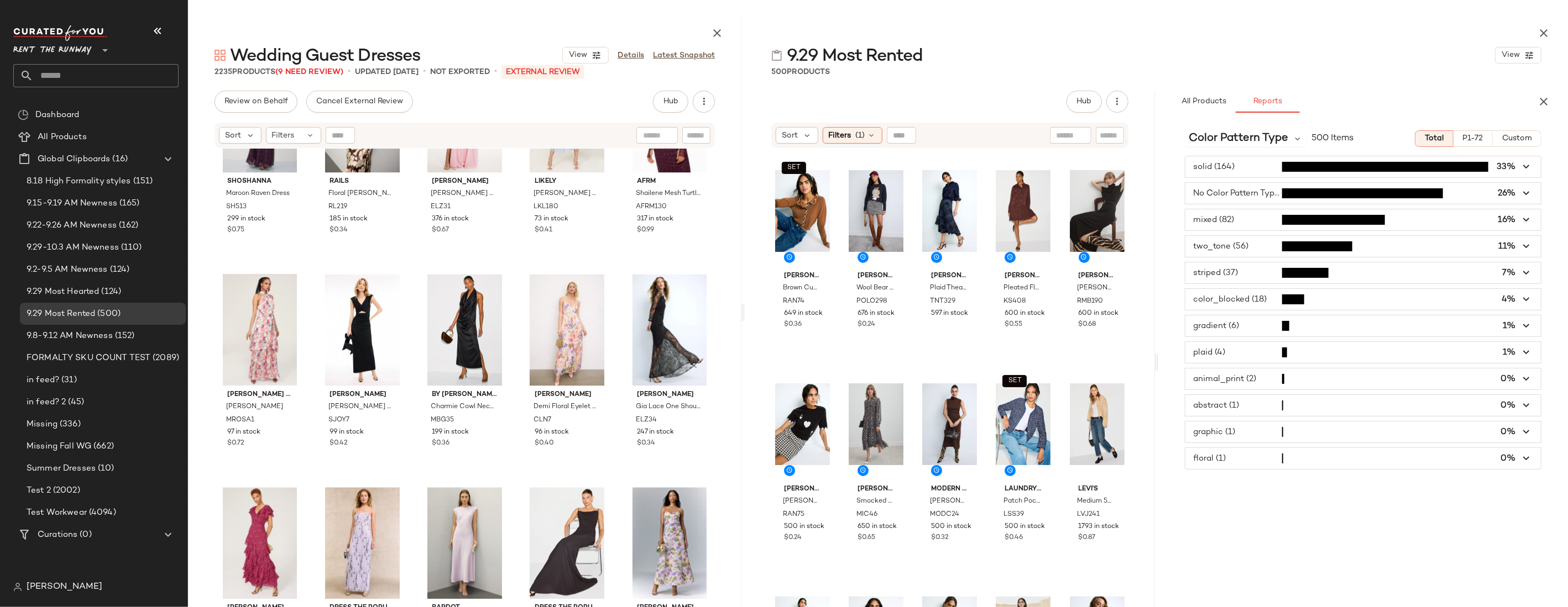
click at [984, 248] on span "button" at bounding box center [1363, 246] width 355 height 21
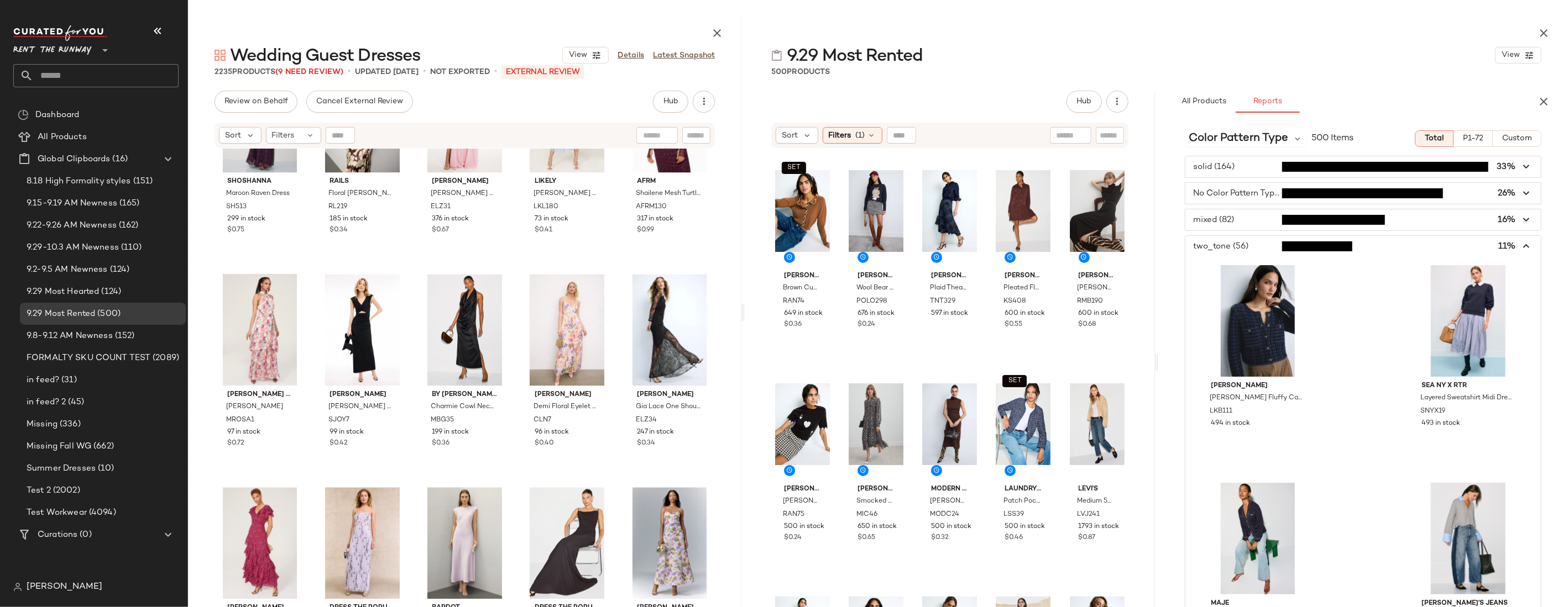
click at [984, 248] on span "button" at bounding box center [1363, 246] width 355 height 21
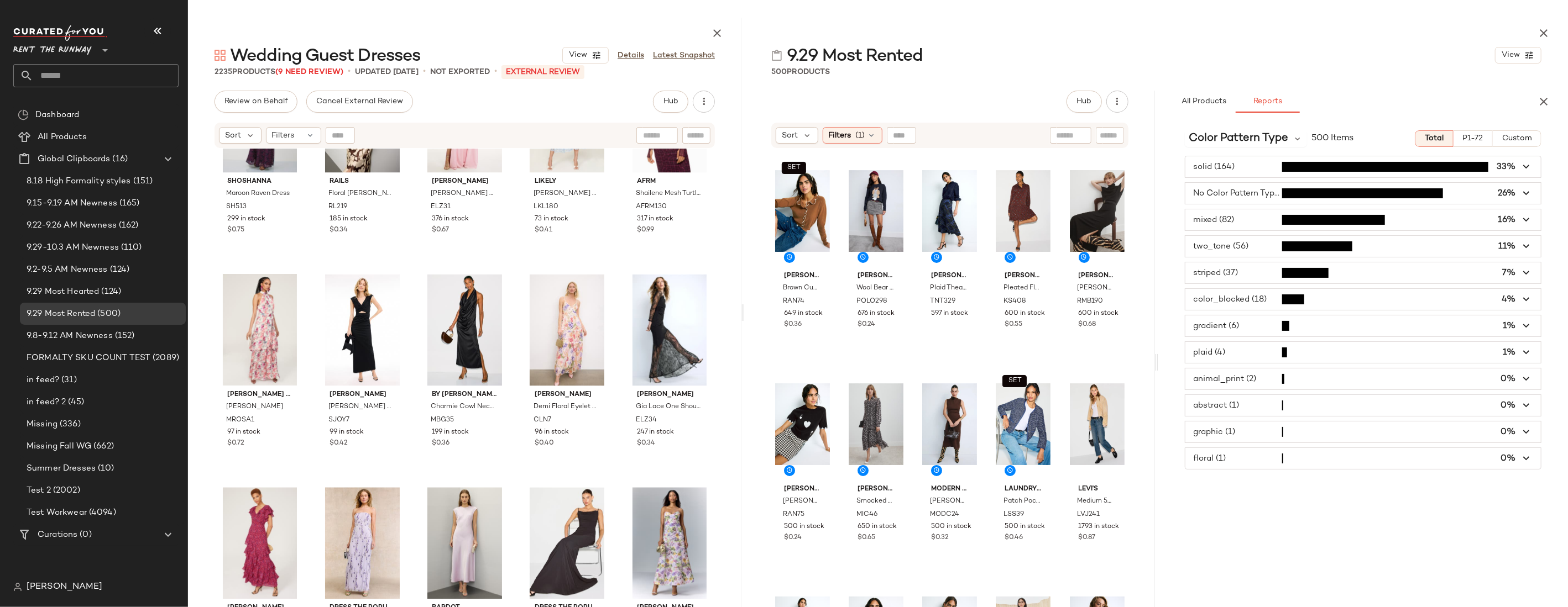
click at [984, 217] on span "button" at bounding box center [1363, 220] width 355 height 21
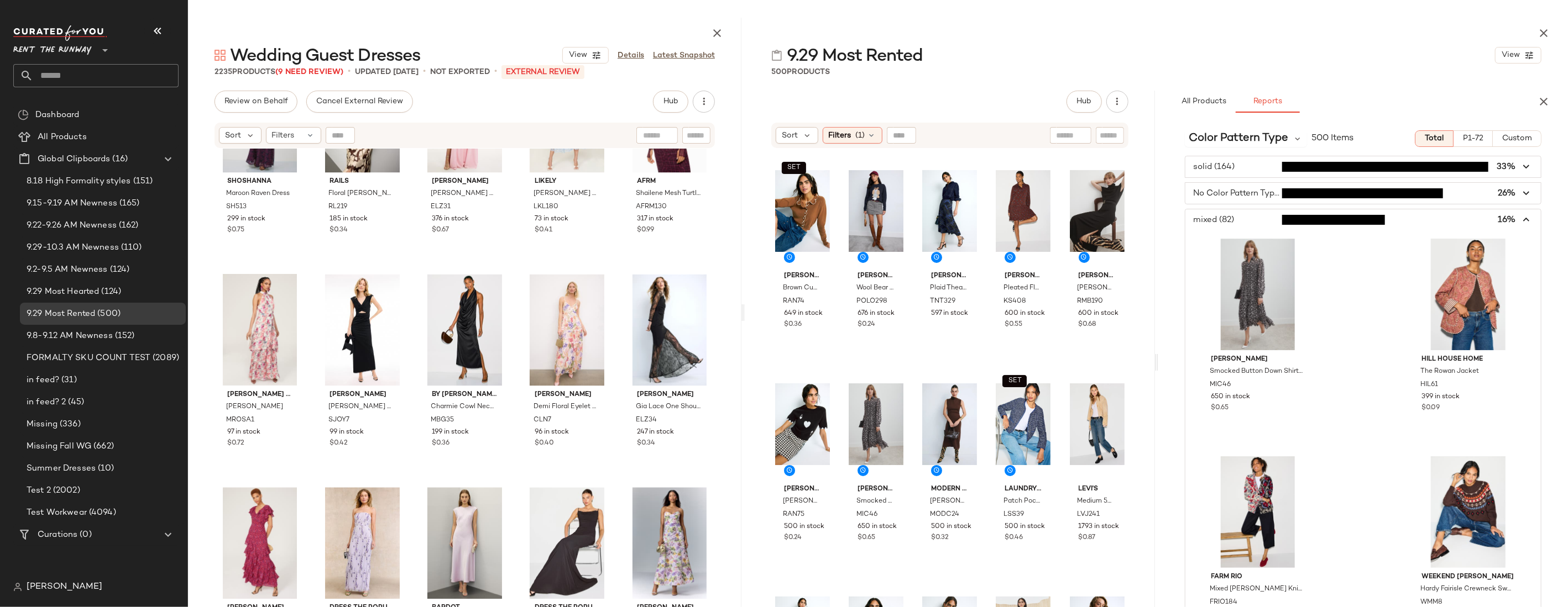
click at [984, 217] on span "button" at bounding box center [1363, 220] width 355 height 21
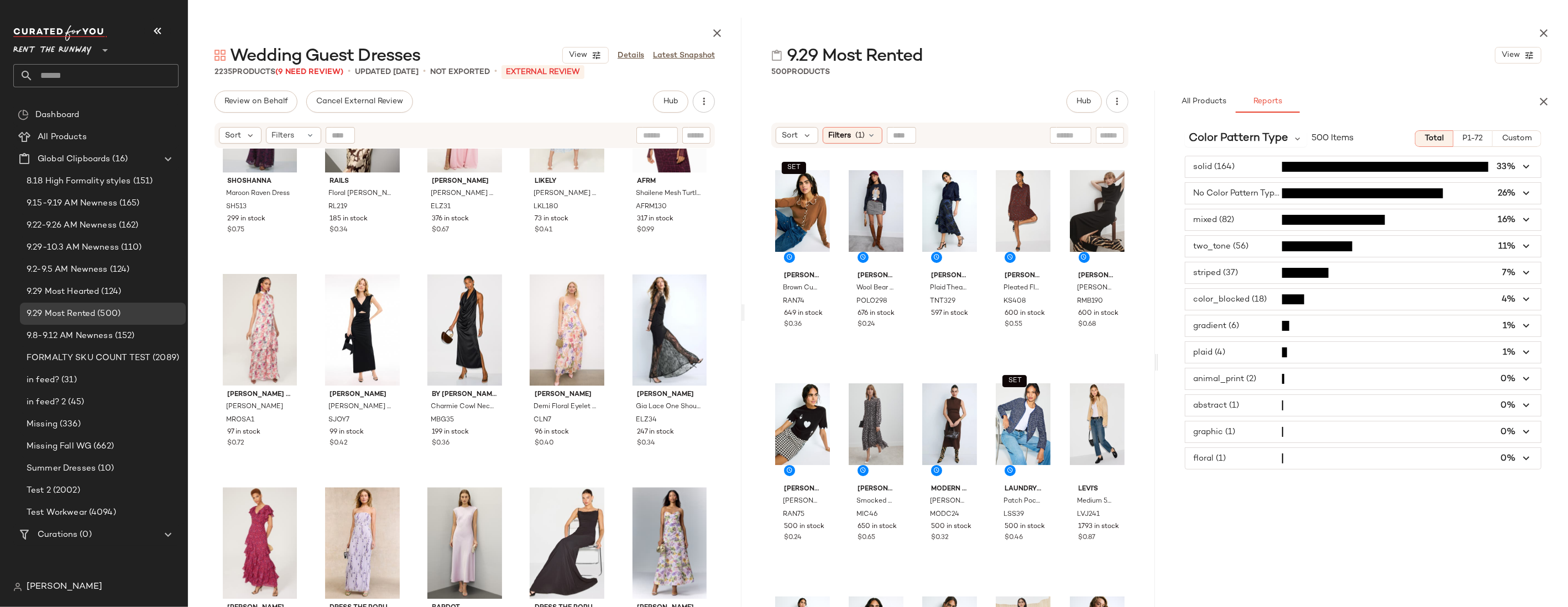
click at [984, 195] on span "button" at bounding box center [1363, 193] width 355 height 21
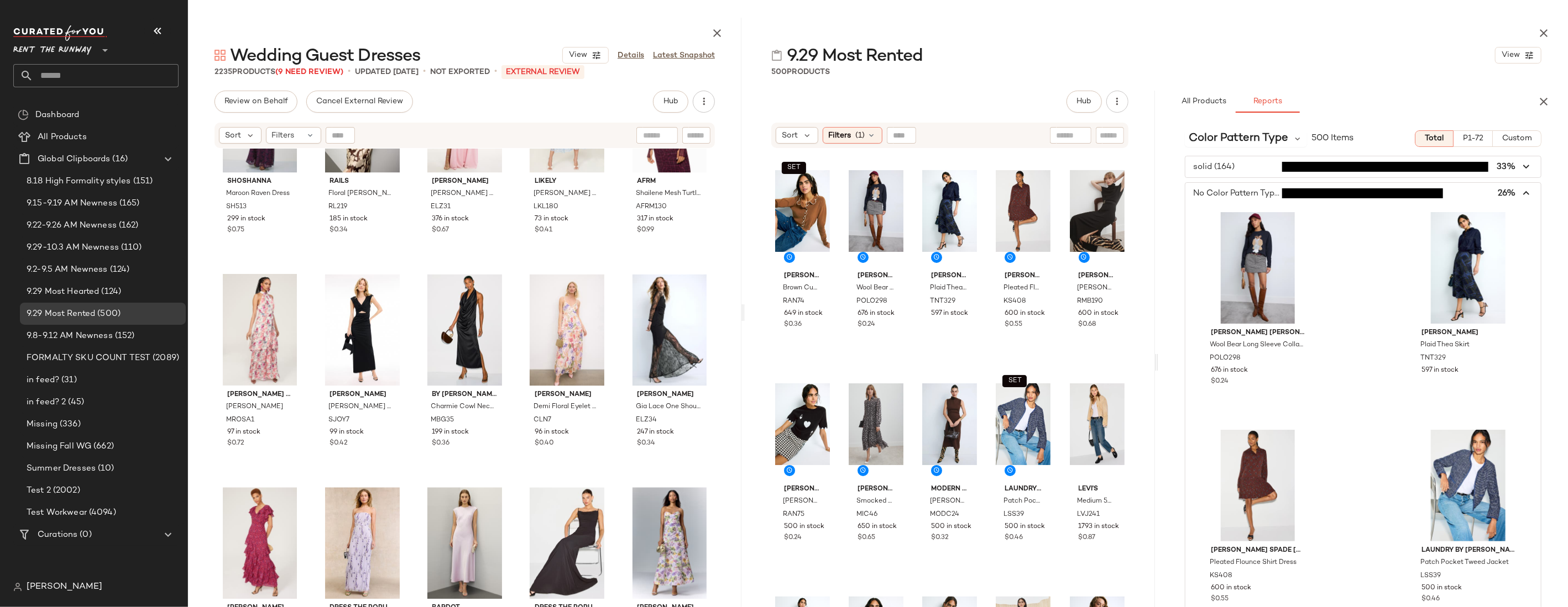
click at [984, 195] on span "button" at bounding box center [1363, 193] width 355 height 21
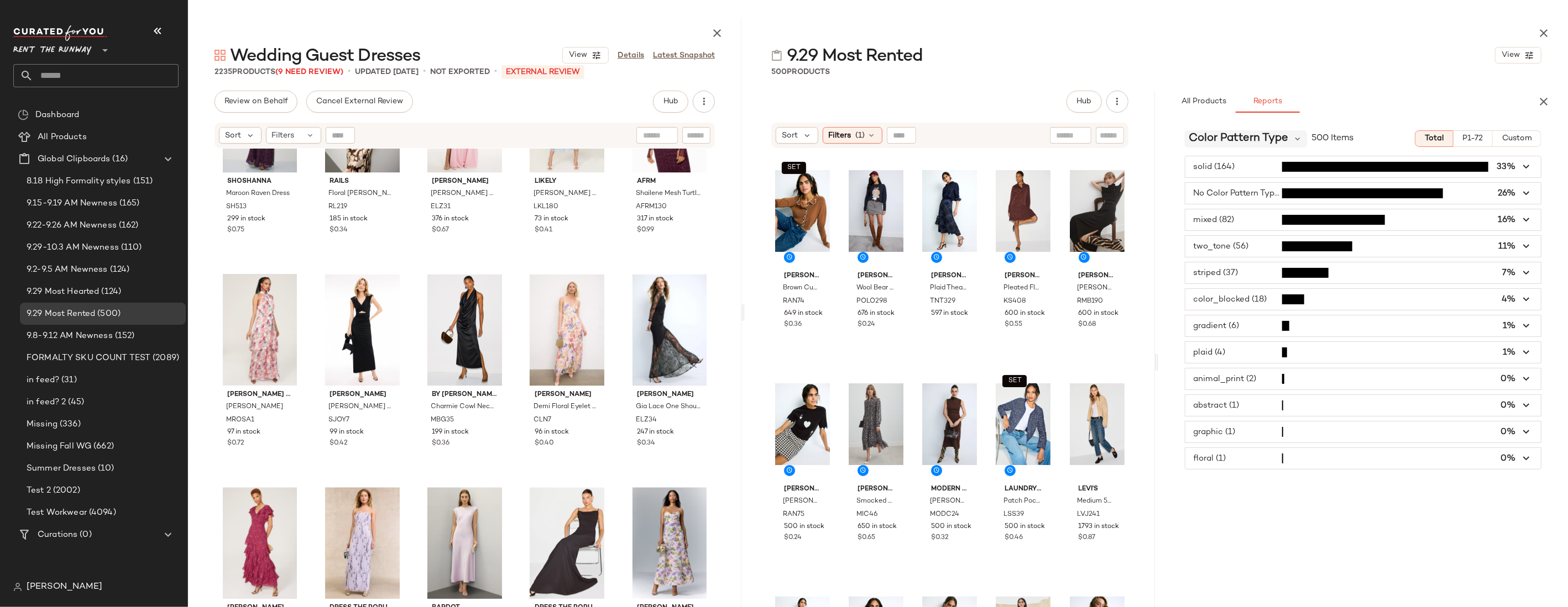
click at [984, 140] on span "Color Pattern Type" at bounding box center [1239, 138] width 99 height 16
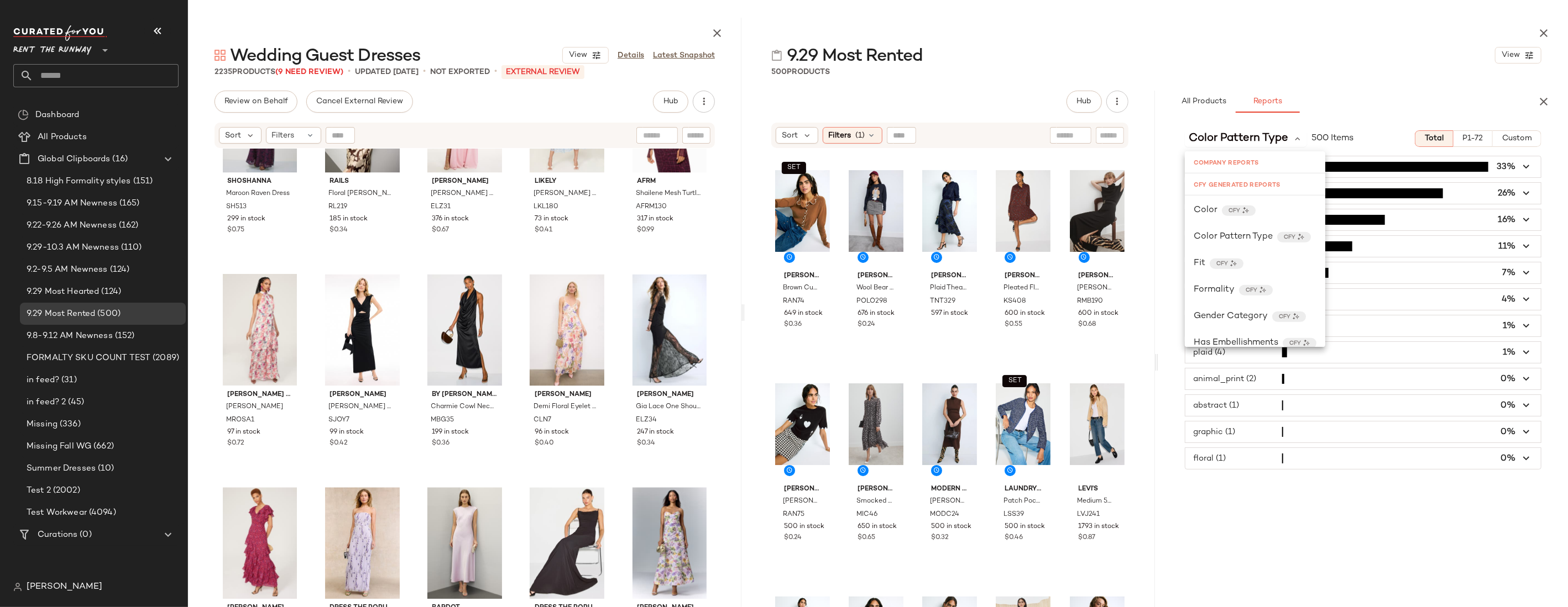
scroll to position [939, 0]
click at [984, 232] on span "Color" at bounding box center [1205, 231] width 24 height 13
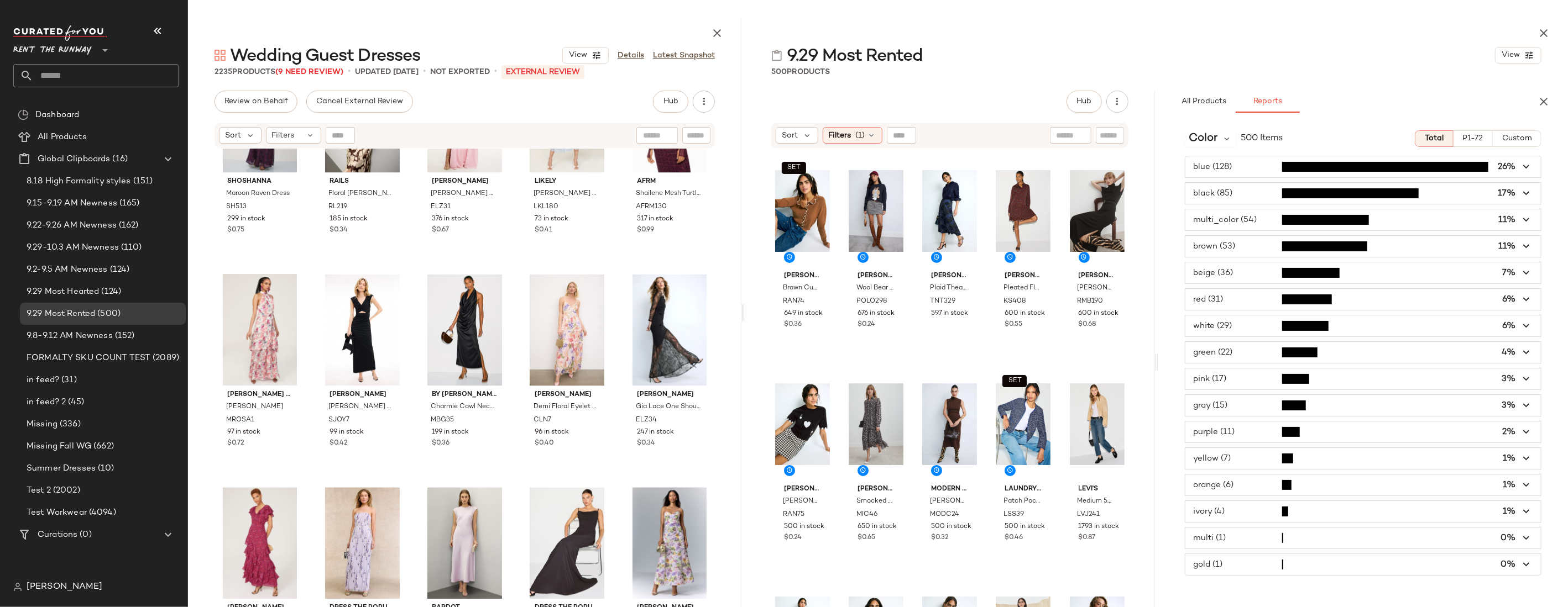
click at [984, 136] on div "Color 500 Items Total P1-72 Custom" at bounding box center [1363, 138] width 410 height 16
click at [984, 99] on icon "button" at bounding box center [1544, 102] width 13 height 13
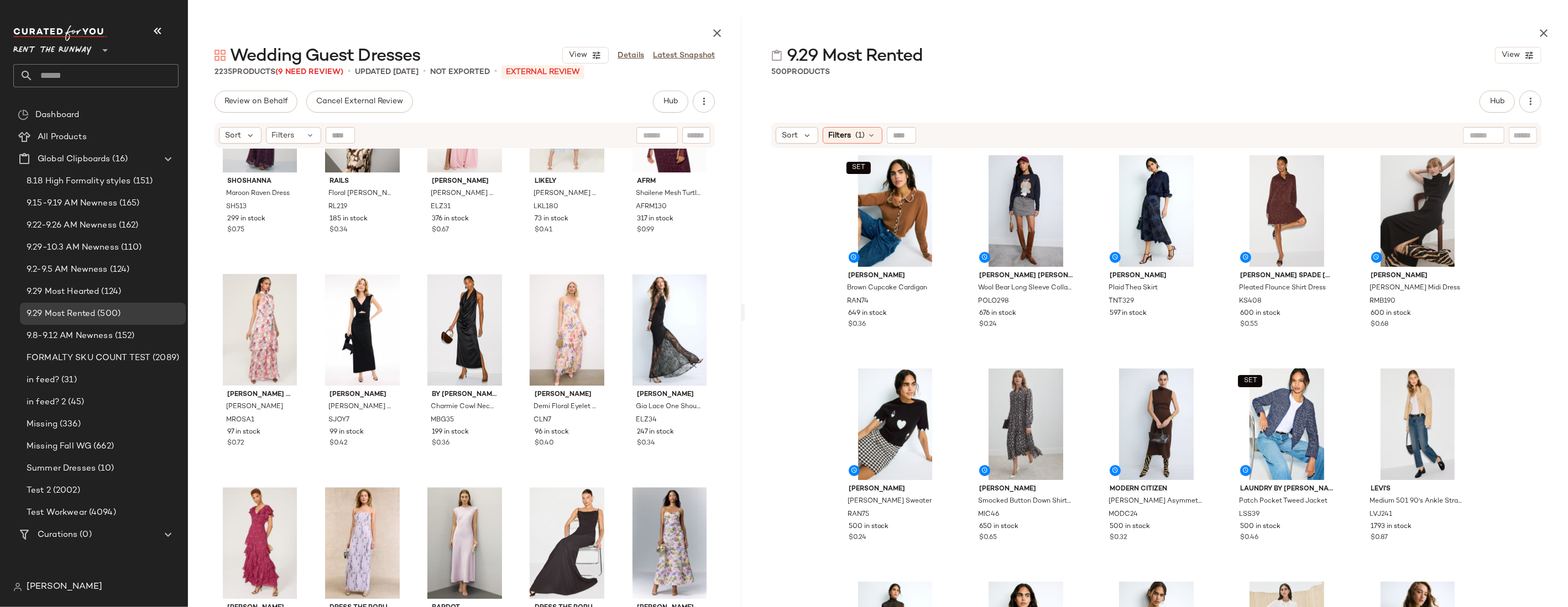
click at [984, 214] on div "SET [PERSON_NAME] [PERSON_NAME] Cupcake Cardigan RAN74 649 in stock $0.36 [PERS…" at bounding box center [1157, 405] width 823 height 512
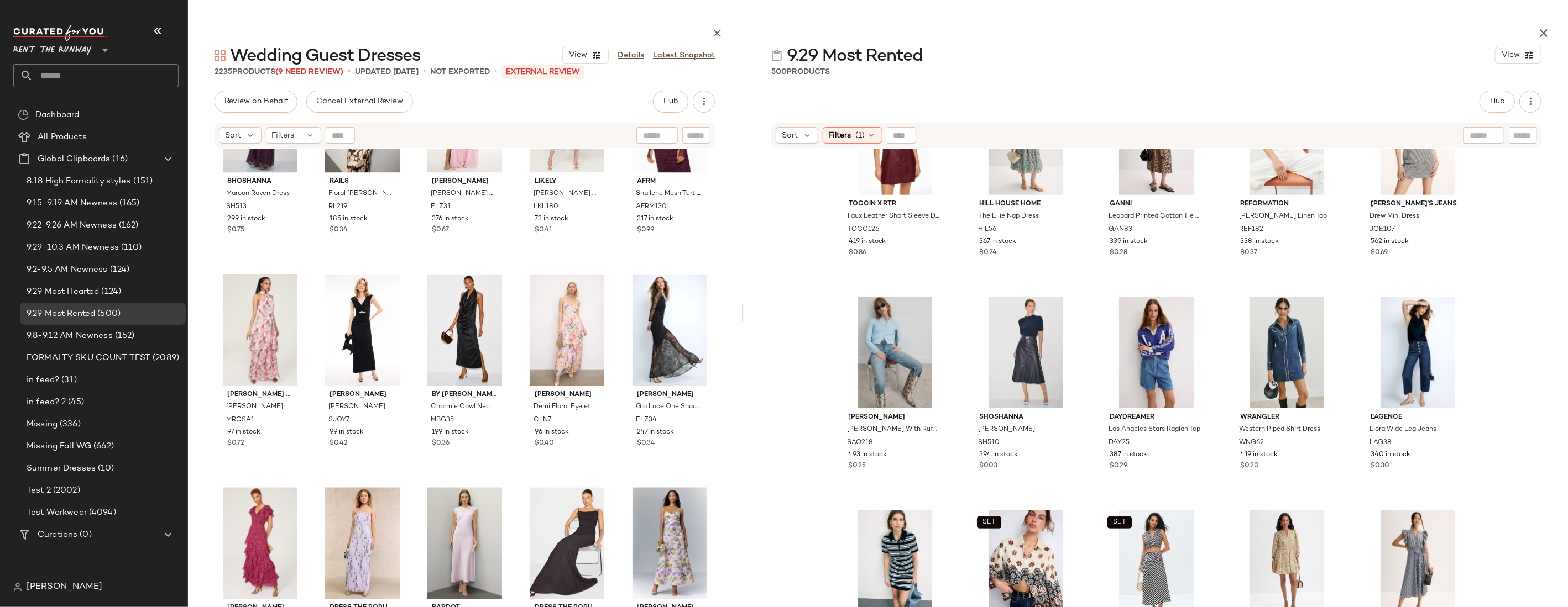
scroll to position [13727, 0]
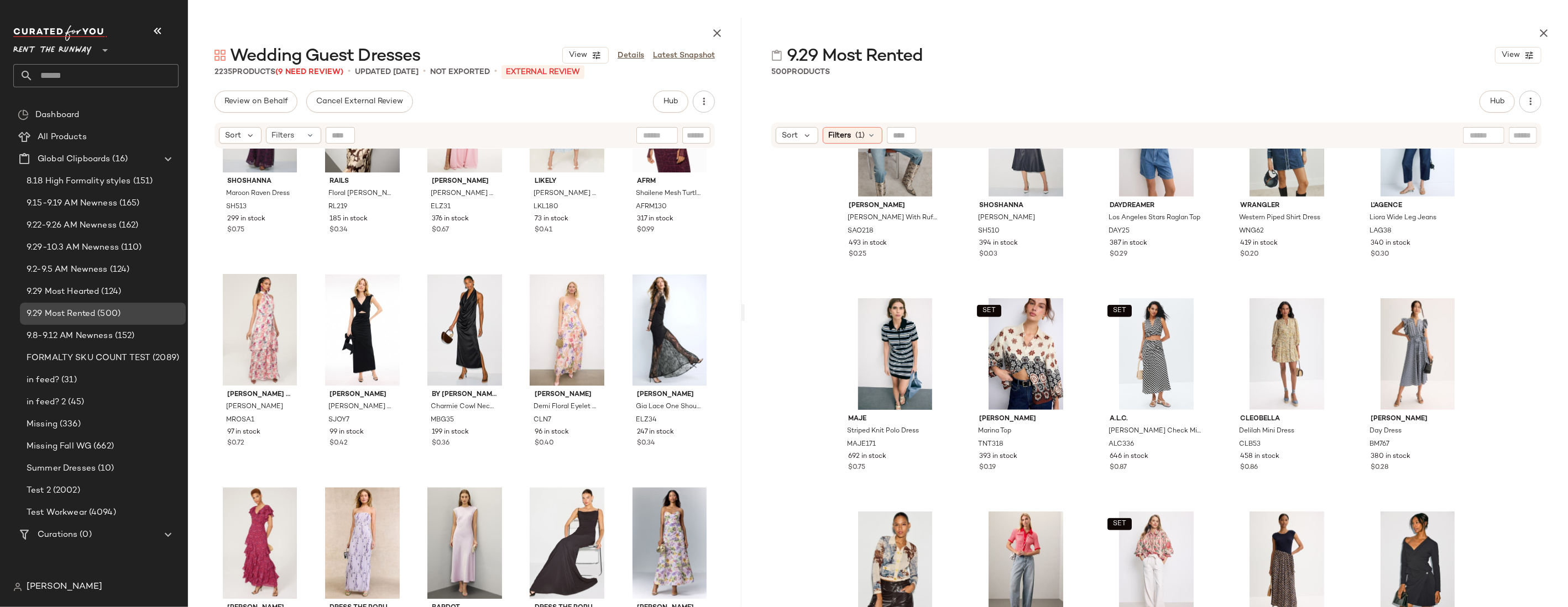
click at [94, 311] on span "9.29 Most Rented" at bounding box center [61, 314] width 69 height 13
click at [82, 296] on span "9.29 Most Hearted" at bounding box center [63, 292] width 72 height 13
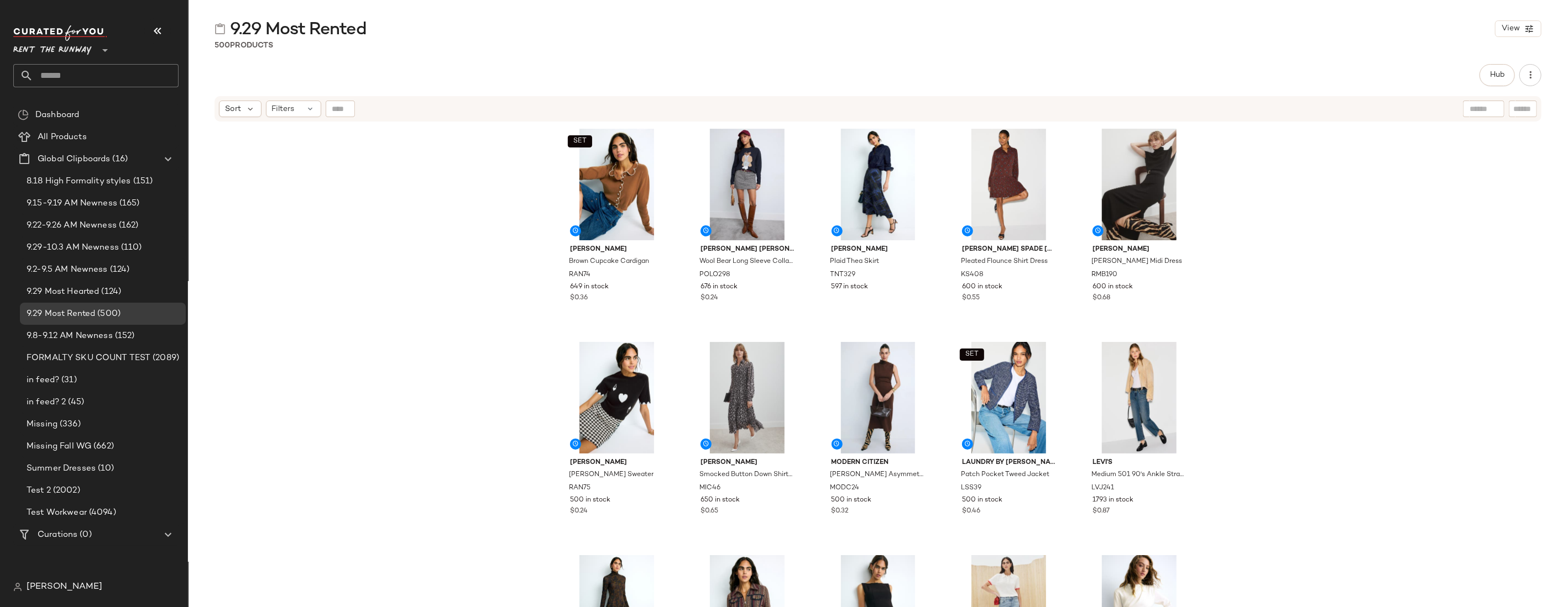
click at [984, 166] on div "SET [PERSON_NAME] [PERSON_NAME] Cupcake Cardigan RAN74 649 in stock $0.36 [PERS…" at bounding box center [878, 379] width 1380 height 512
click at [984, 76] on span "Hub" at bounding box center [1497, 75] width 15 height 9
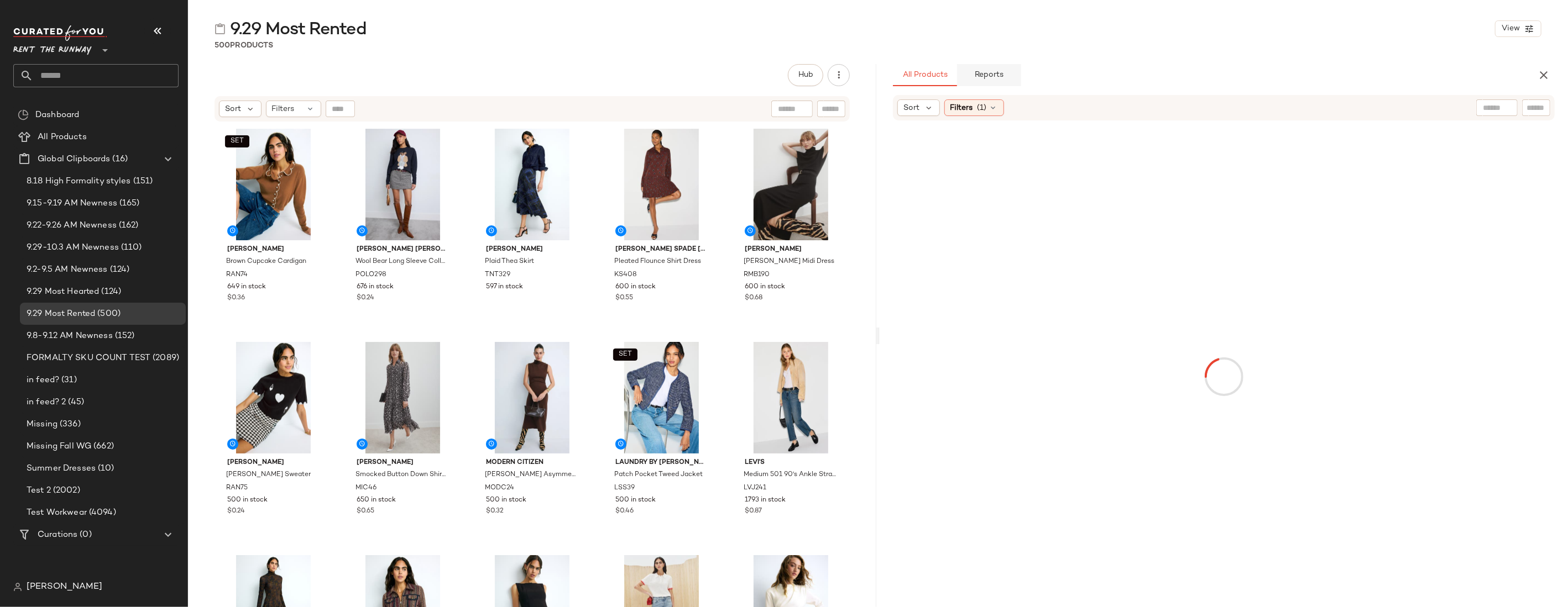
click at [984, 72] on span "Reports" at bounding box center [989, 75] width 29 height 9
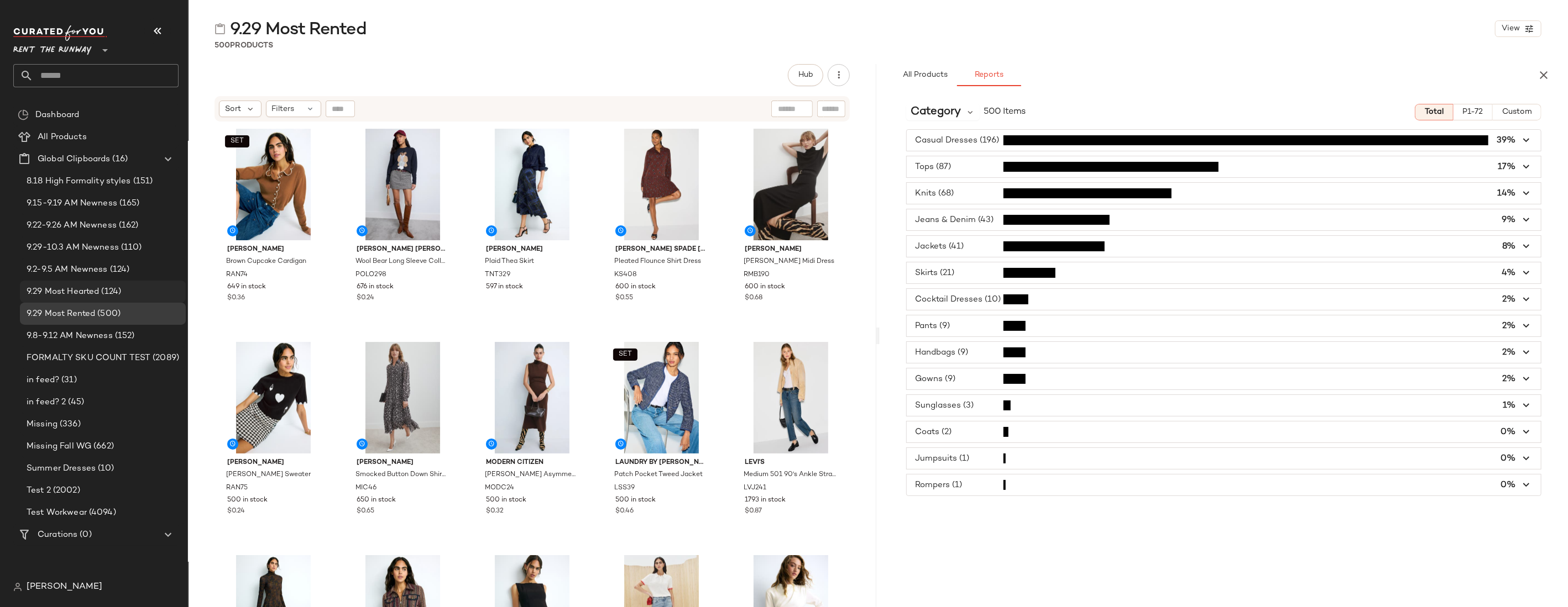
click at [64, 283] on div "9.29 Most Hearted (124)" at bounding box center [103, 291] width 166 height 22
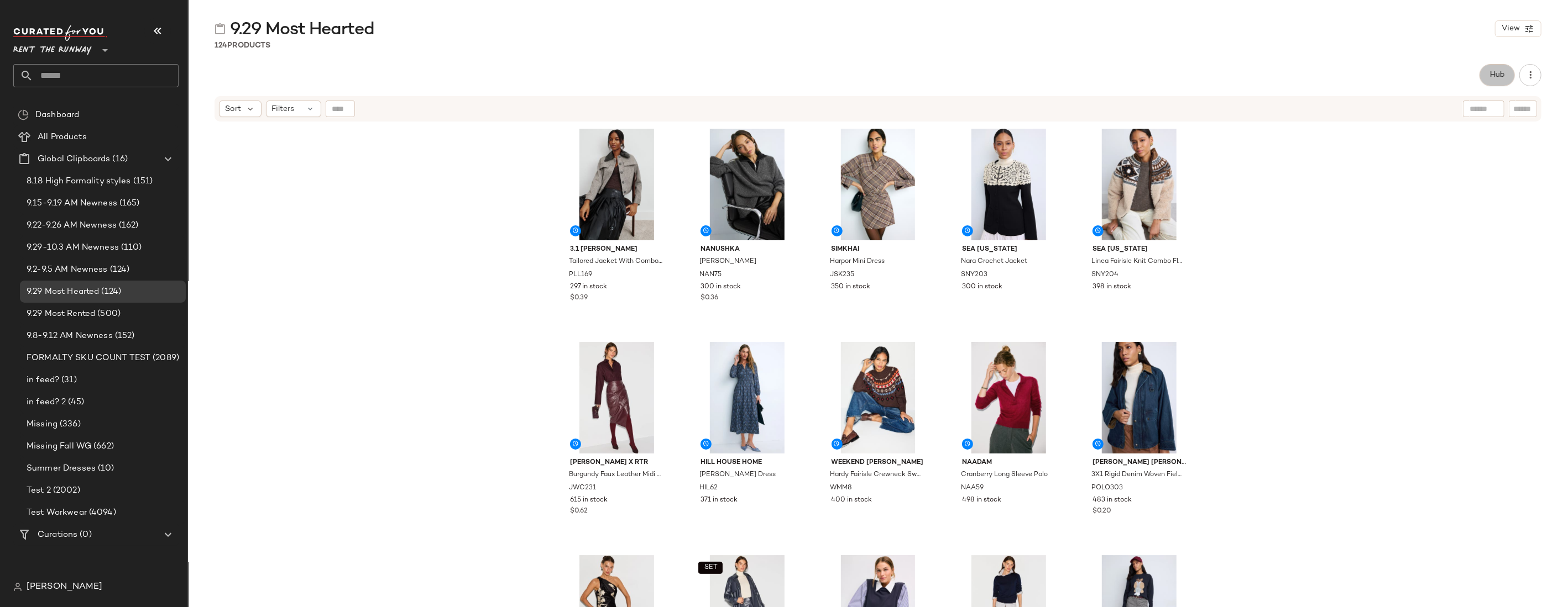
click at [984, 77] on span "Hub" at bounding box center [1497, 75] width 15 height 9
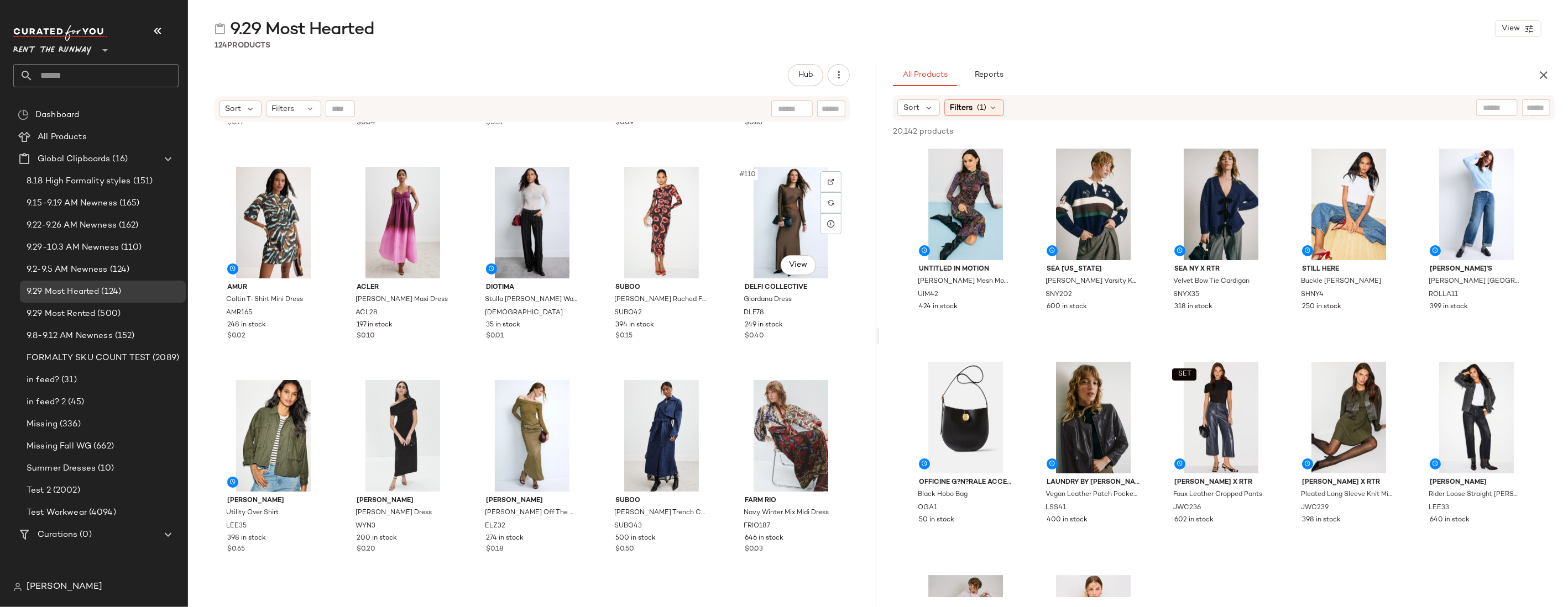
scroll to position [4450, 0]
click at [984, 77] on icon "button" at bounding box center [1544, 75] width 13 height 13
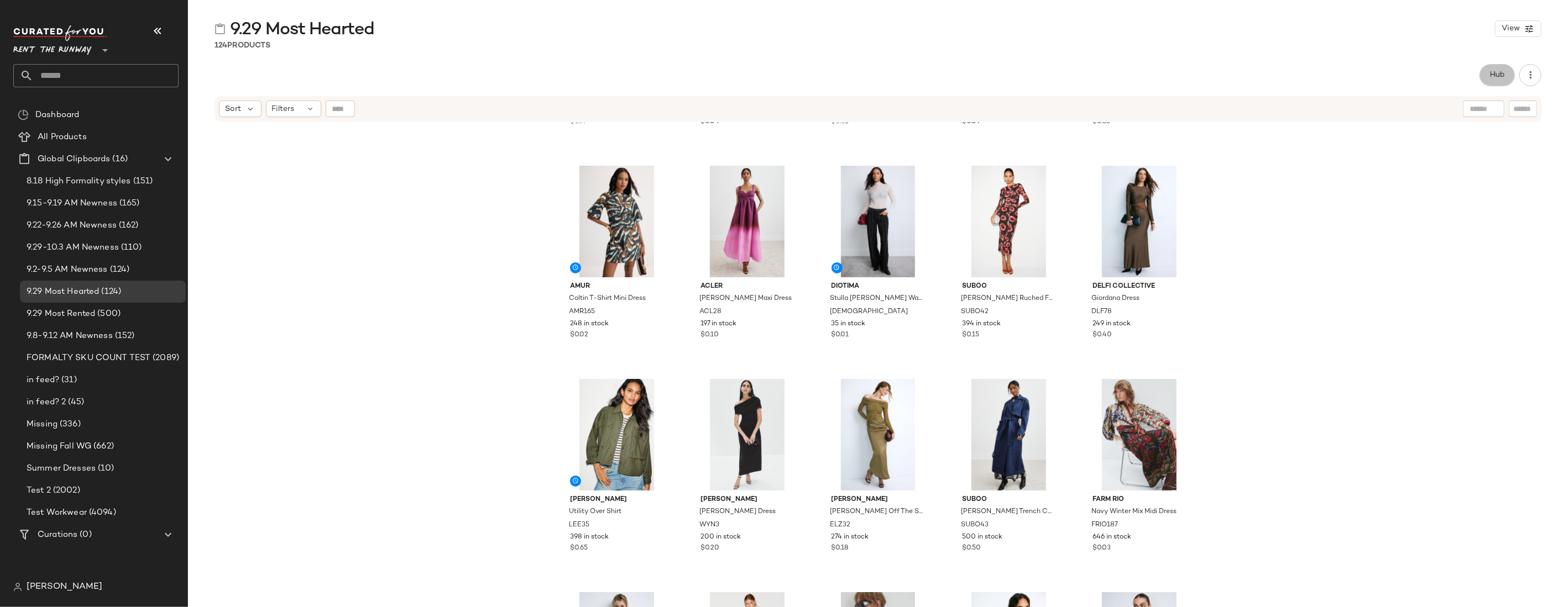
click at [984, 77] on span "Hub" at bounding box center [1497, 75] width 15 height 9
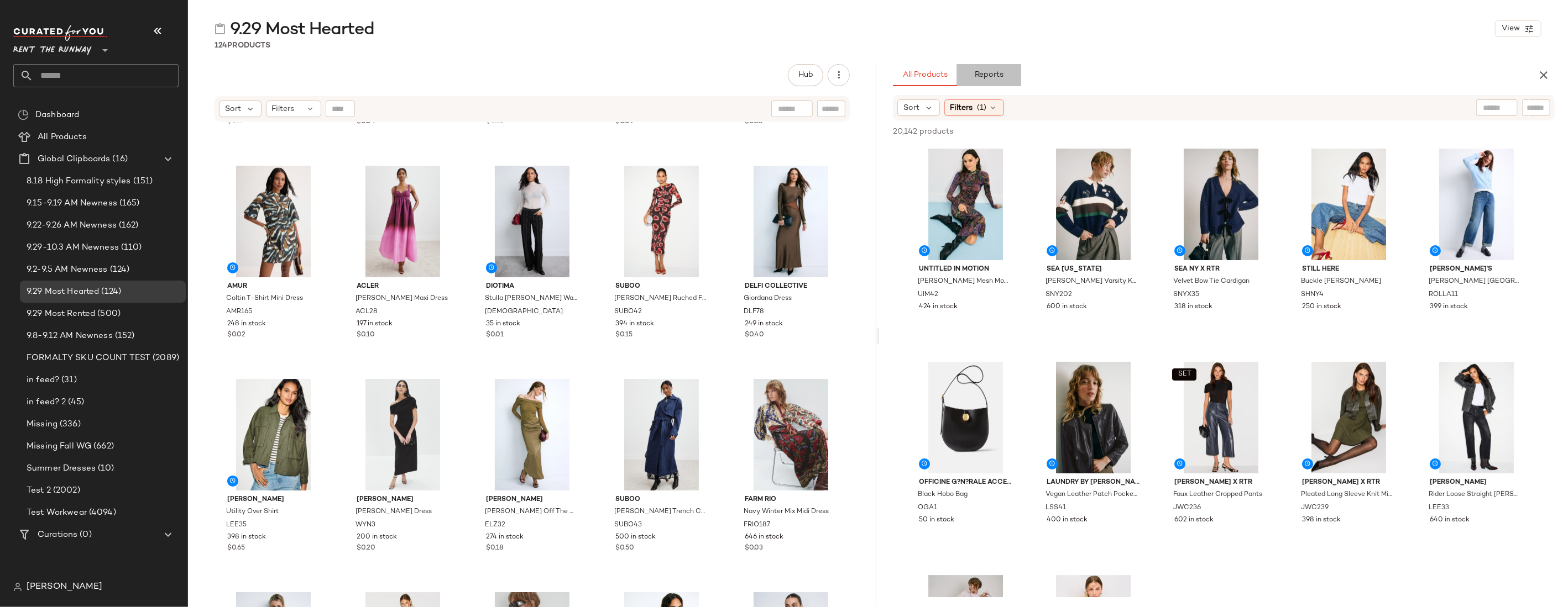
click at [984, 76] on span "Reports" at bounding box center [989, 75] width 29 height 9
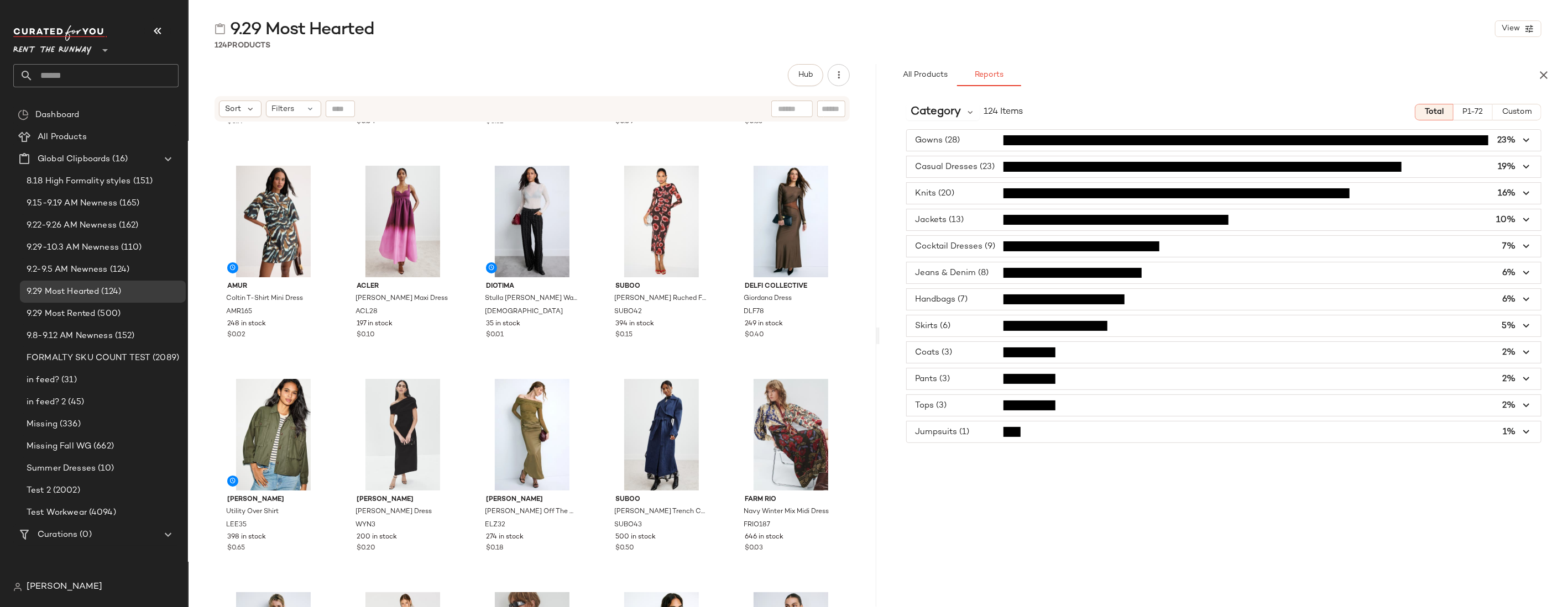
click at [949, 219] on span "button" at bounding box center [1224, 220] width 634 height 21
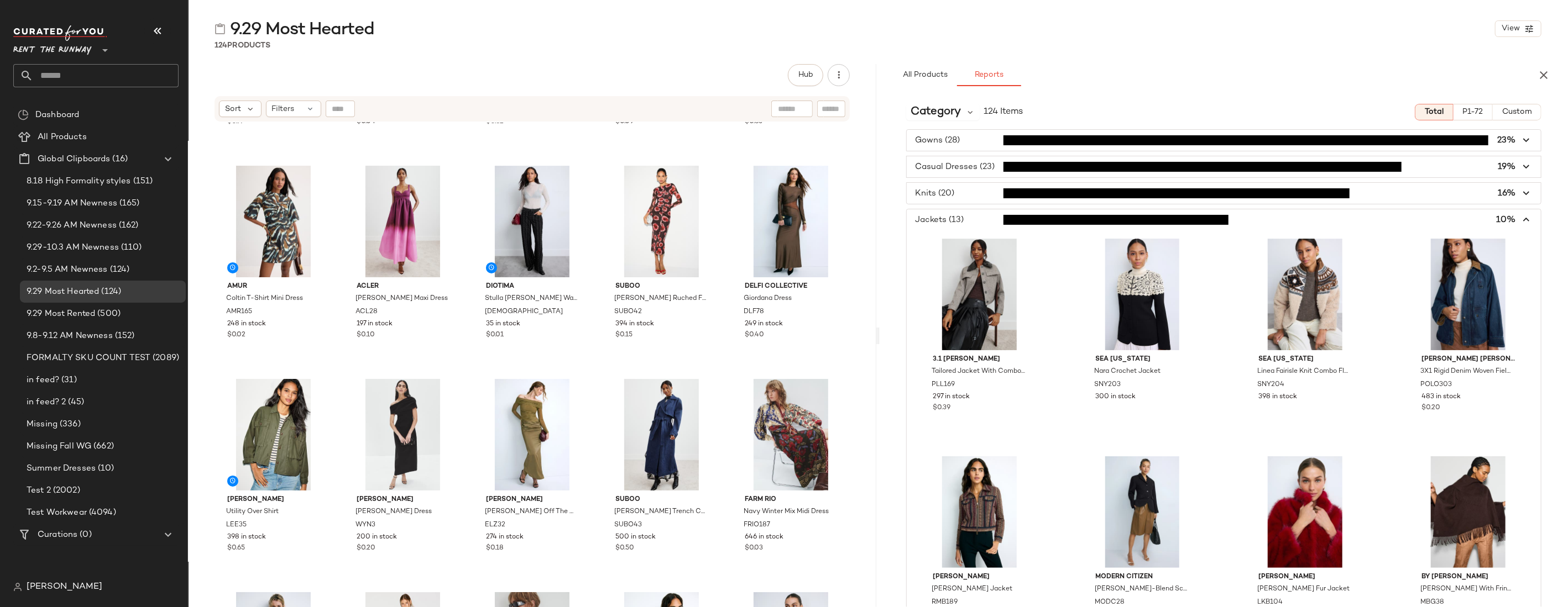
click at [949, 219] on span "button" at bounding box center [1224, 220] width 634 height 21
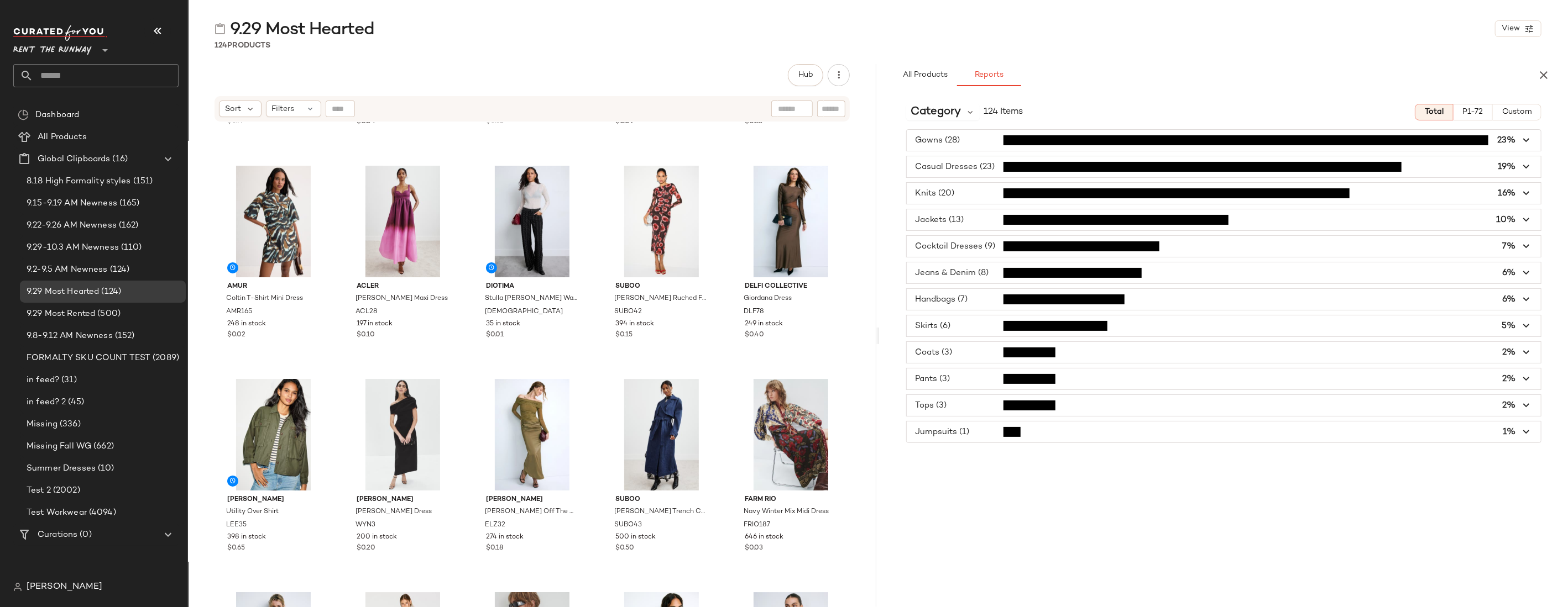
click at [949, 219] on span "button" at bounding box center [1224, 220] width 634 height 21
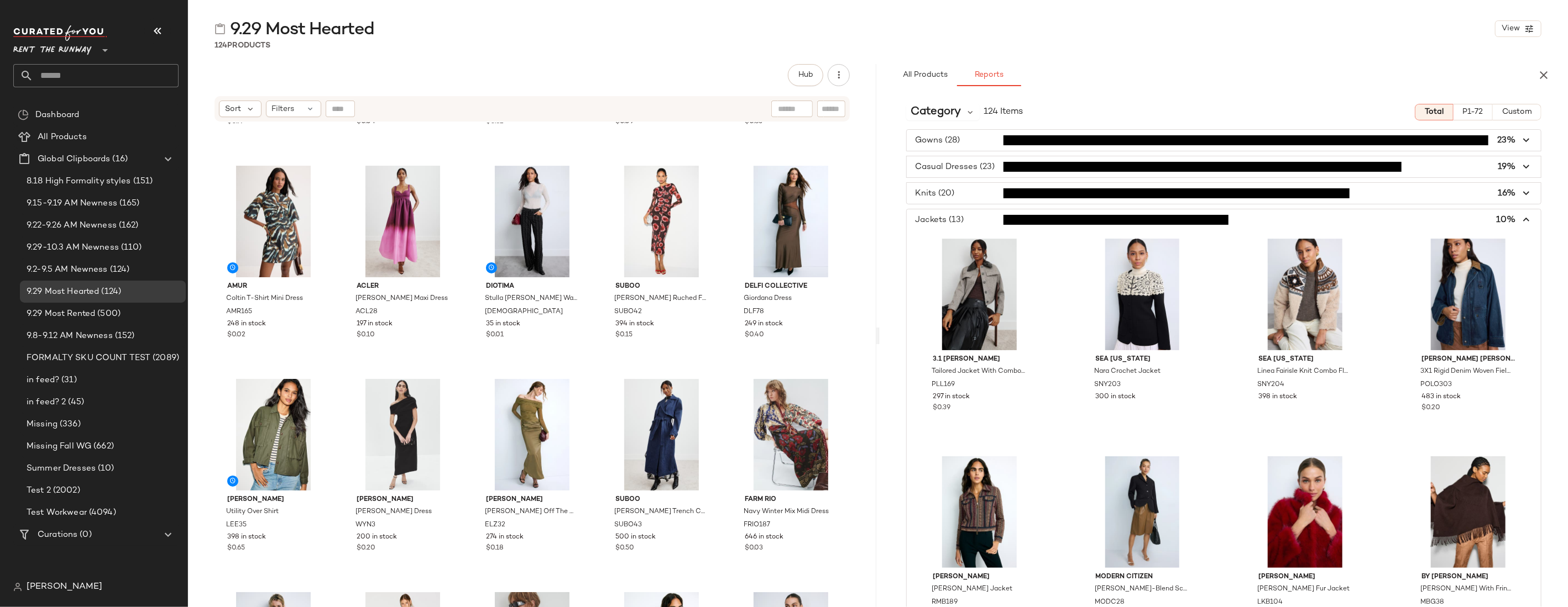
click at [949, 219] on span "button" at bounding box center [1224, 220] width 634 height 21
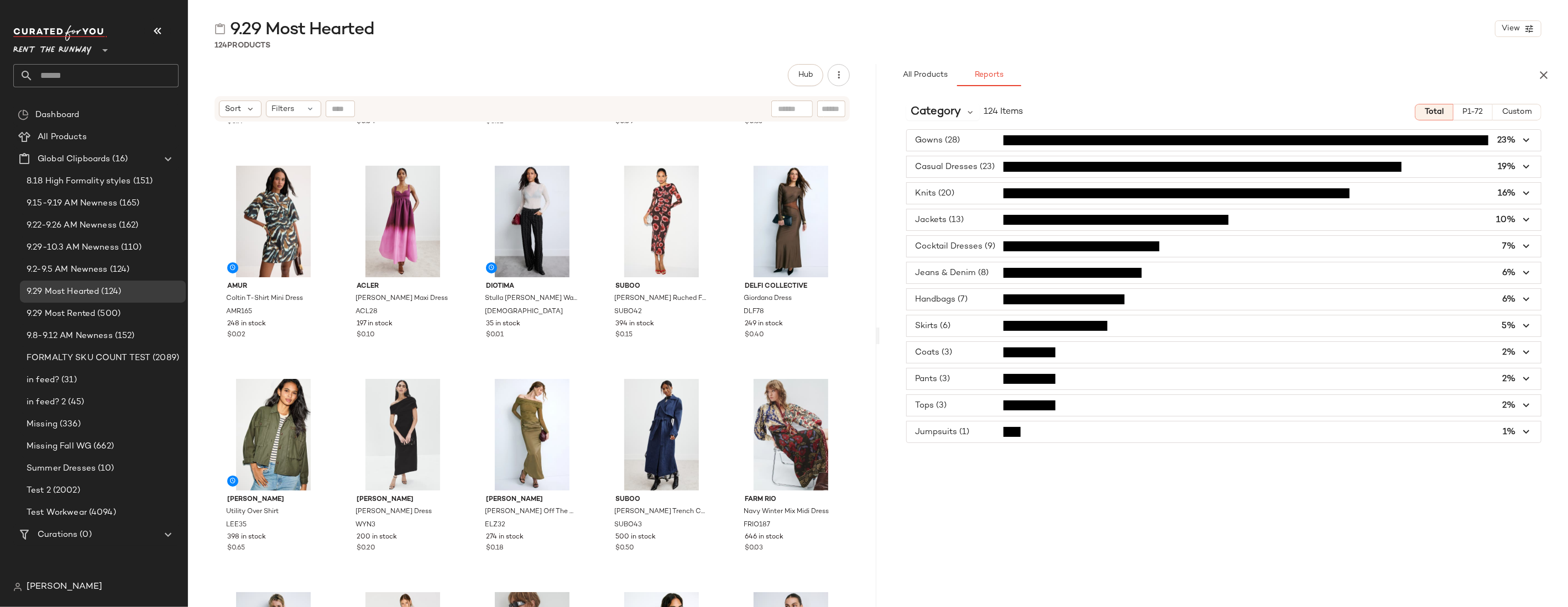
click at [947, 244] on span "button" at bounding box center [1224, 246] width 634 height 21
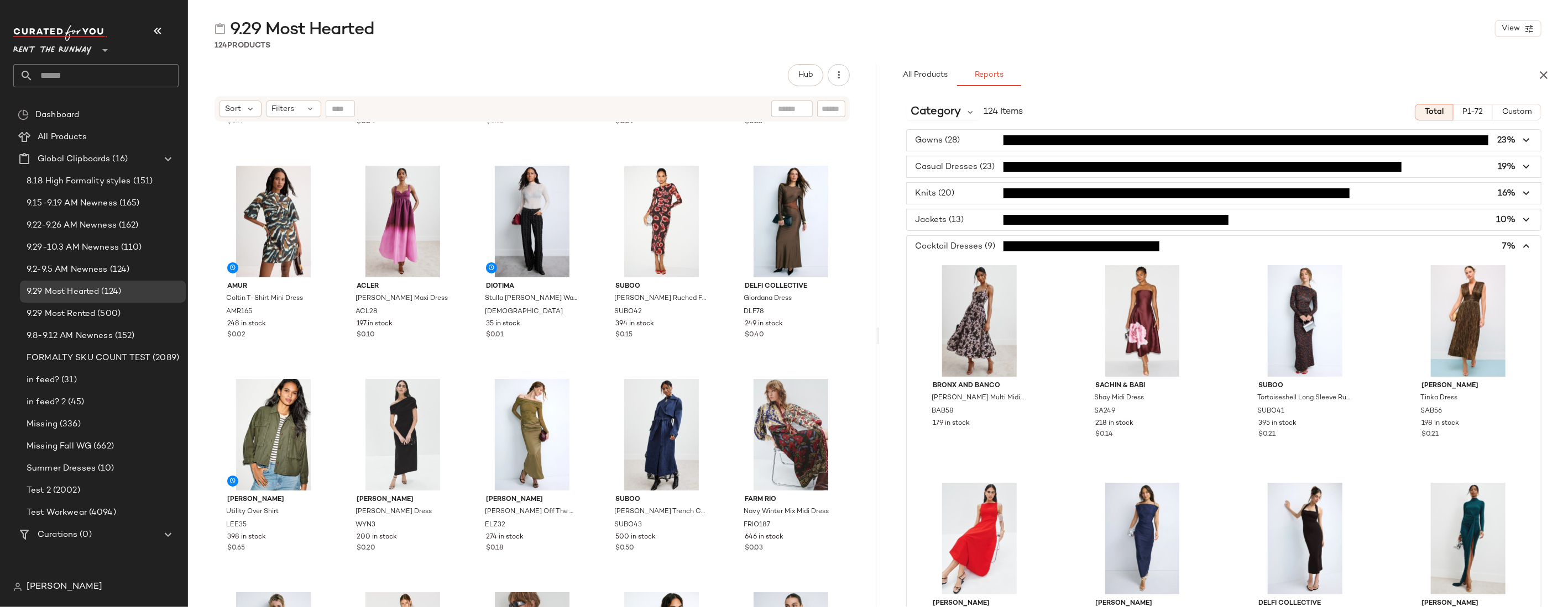
click at [947, 244] on span "button" at bounding box center [1224, 246] width 634 height 21
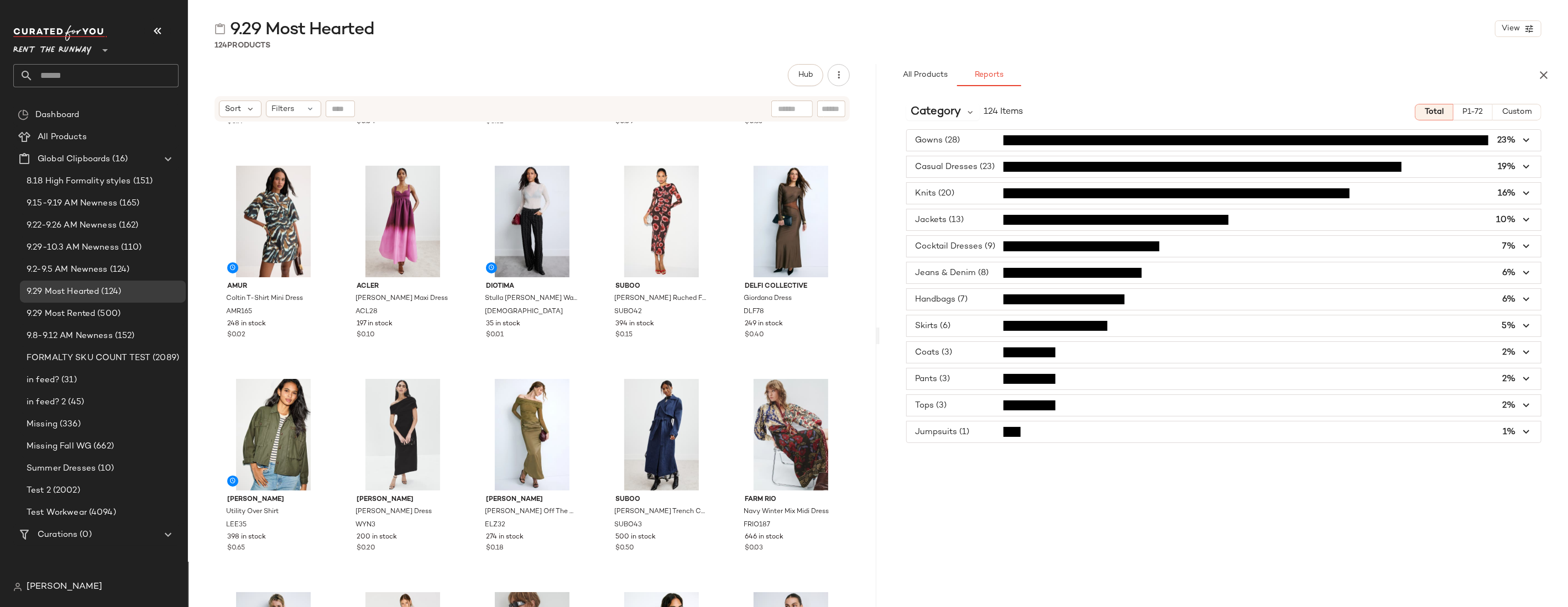
click at [881, 314] on div "Gowns (28) 23% Casual Dresses (23) 19% Knits (20) 16% Jackets (13) 10% Cocktail…" at bounding box center [1223, 286] width 688 height 314
click at [867, 291] on div "SET WRANGLER Trousers Jeans WNG64 566 in stock $0.77 [PERSON_NAME] Fleur Dot Pr…" at bounding box center [532, 379] width 688 height 512
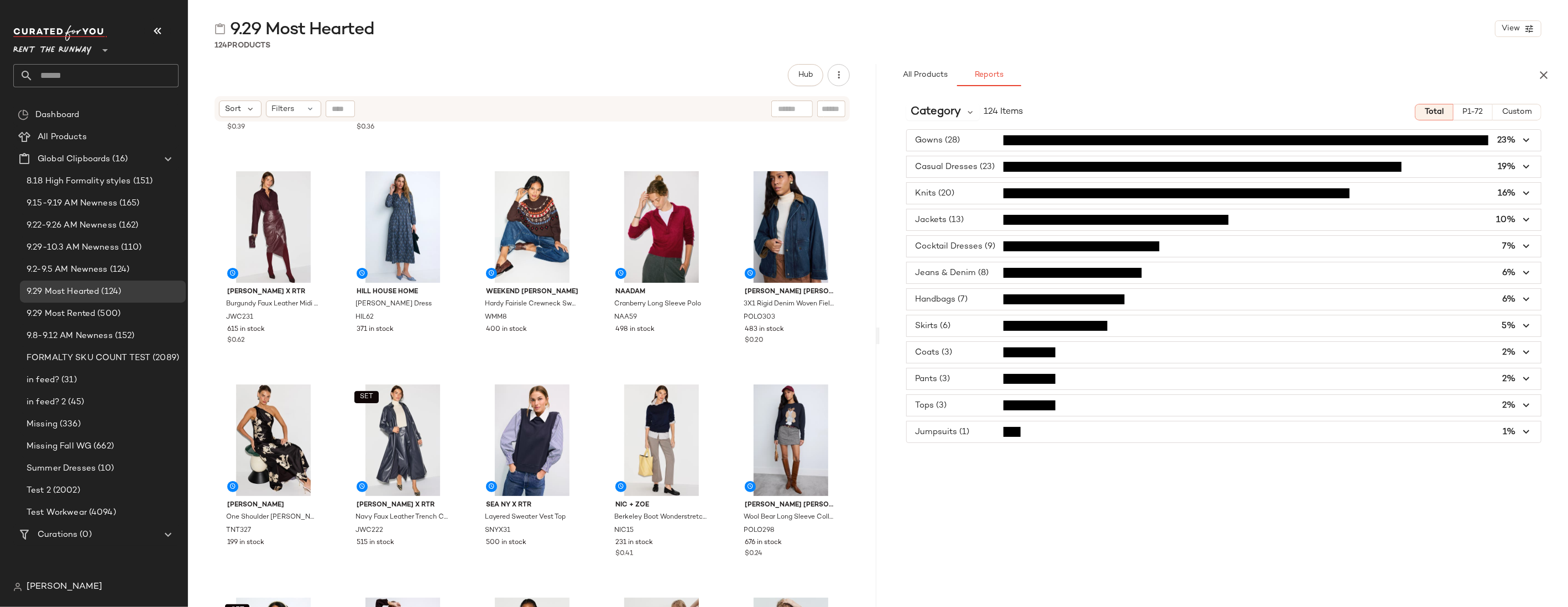
scroll to position [0, 0]
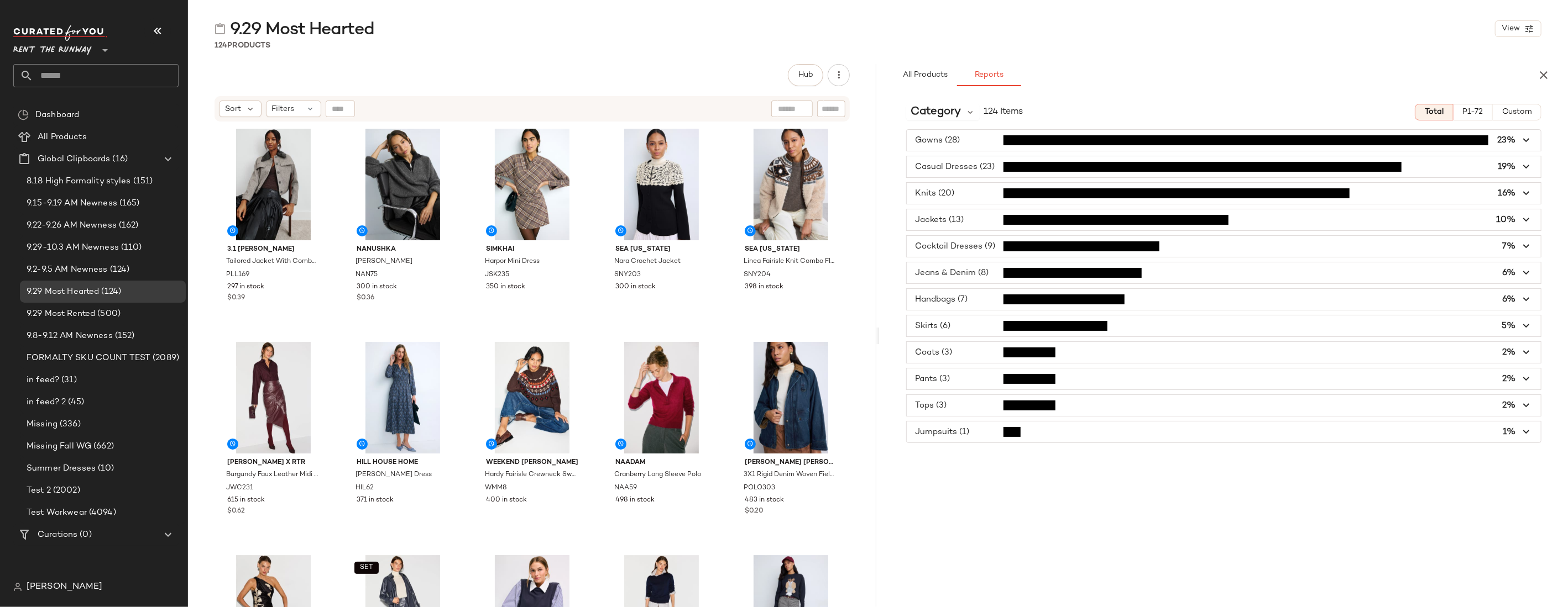
click at [64, 75] on input "text" at bounding box center [105, 75] width 145 height 23
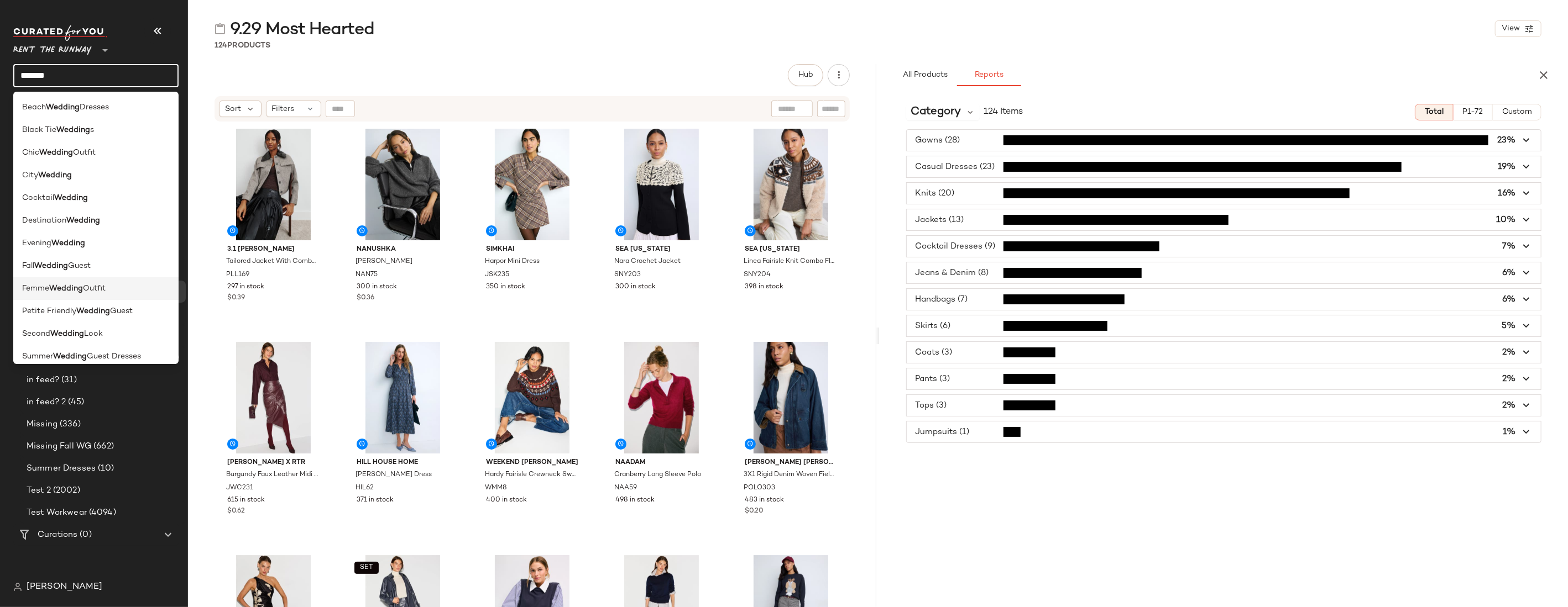
scroll to position [99, 0]
type input "*******"
click at [82, 349] on span "Guest Dresses" at bounding box center [83, 348] width 54 height 12
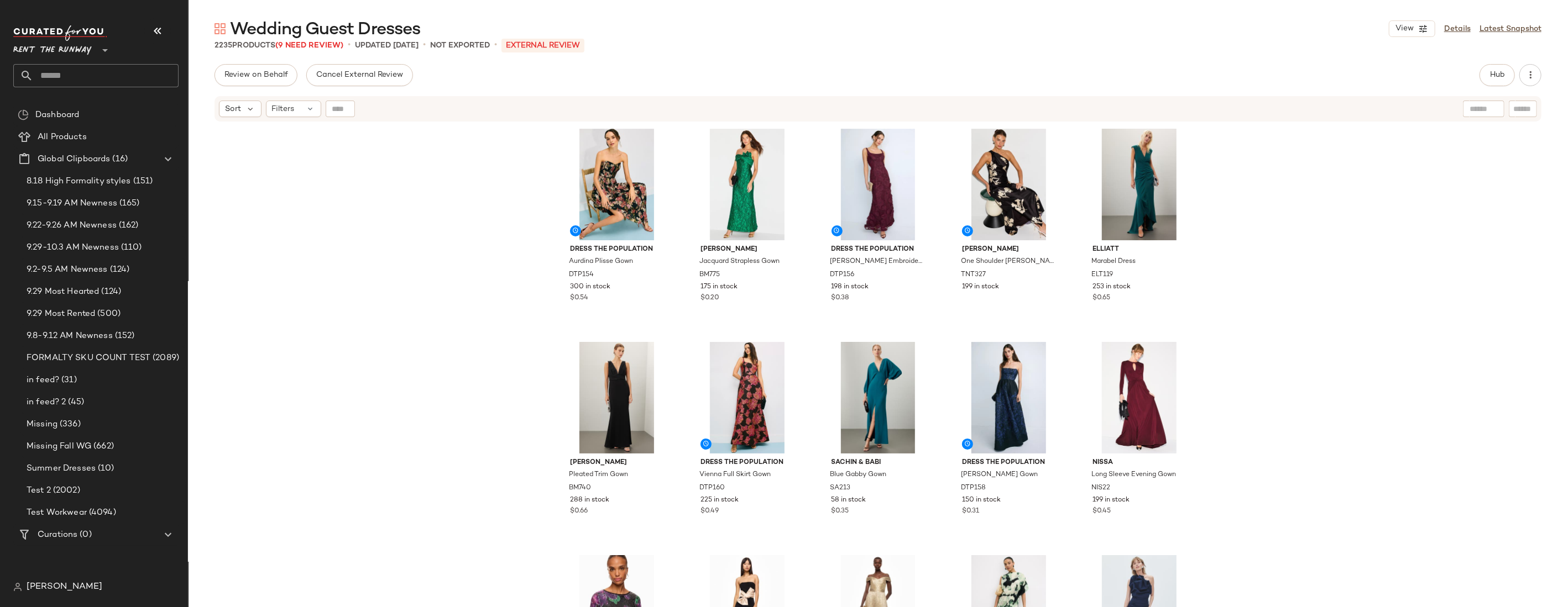
click at [984, 229] on div "Dress The Population Aurdina Plisse Gown DTP154 300 in stock $0.54 [PERSON_NAME…" at bounding box center [878, 379] width 1380 height 512
click at [984, 158] on div "Dress The Population Aurdina Plisse Gown DTP154 300 in stock $0.54 [PERSON_NAME…" at bounding box center [878, 379] width 1380 height 512
click at [984, 167] on div "Dress The Population Aurdina Plisse Gown DTP154 300 in stock $0.54 [PERSON_NAME…" at bounding box center [878, 379] width 1380 height 512
click at [984, 142] on div "Dress The Population Aurdina Plisse Gown DTP154 300 in stock $0.54 [PERSON_NAME…" at bounding box center [878, 379] width 1380 height 512
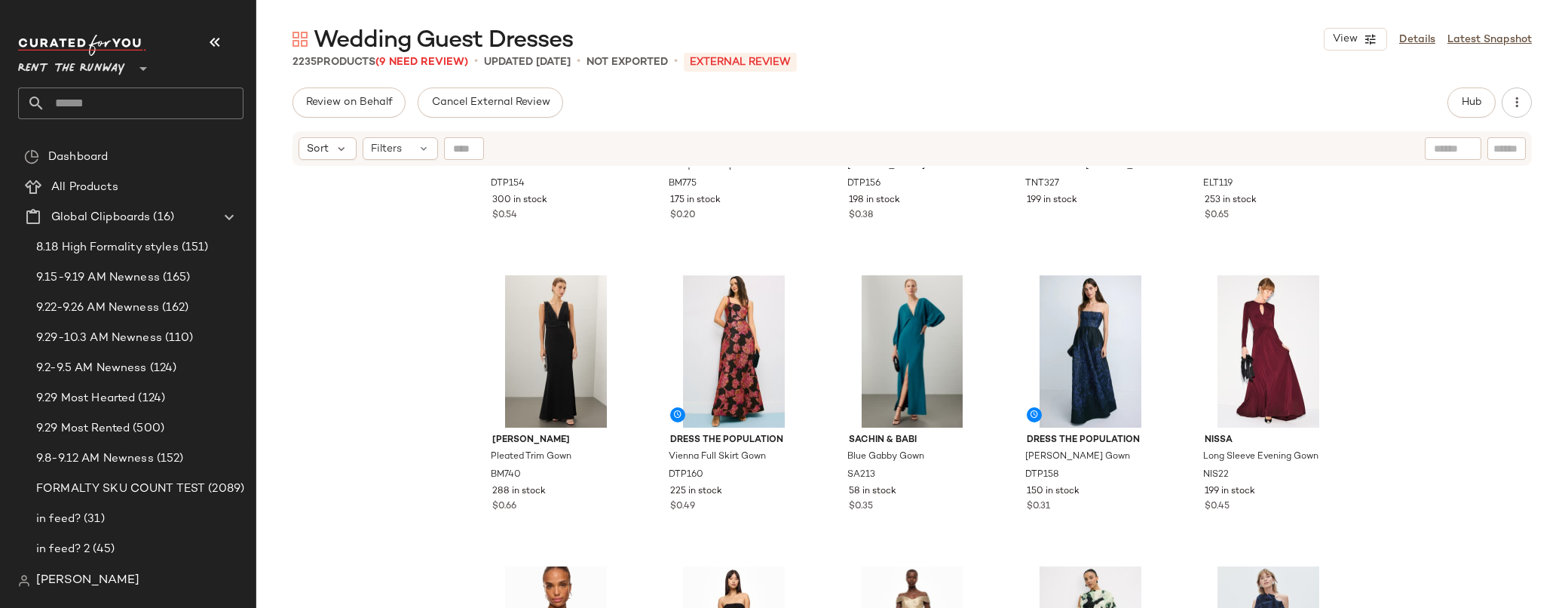
scroll to position [99, 0]
